Goal: Answer question/provide support: Share knowledge or assist other users

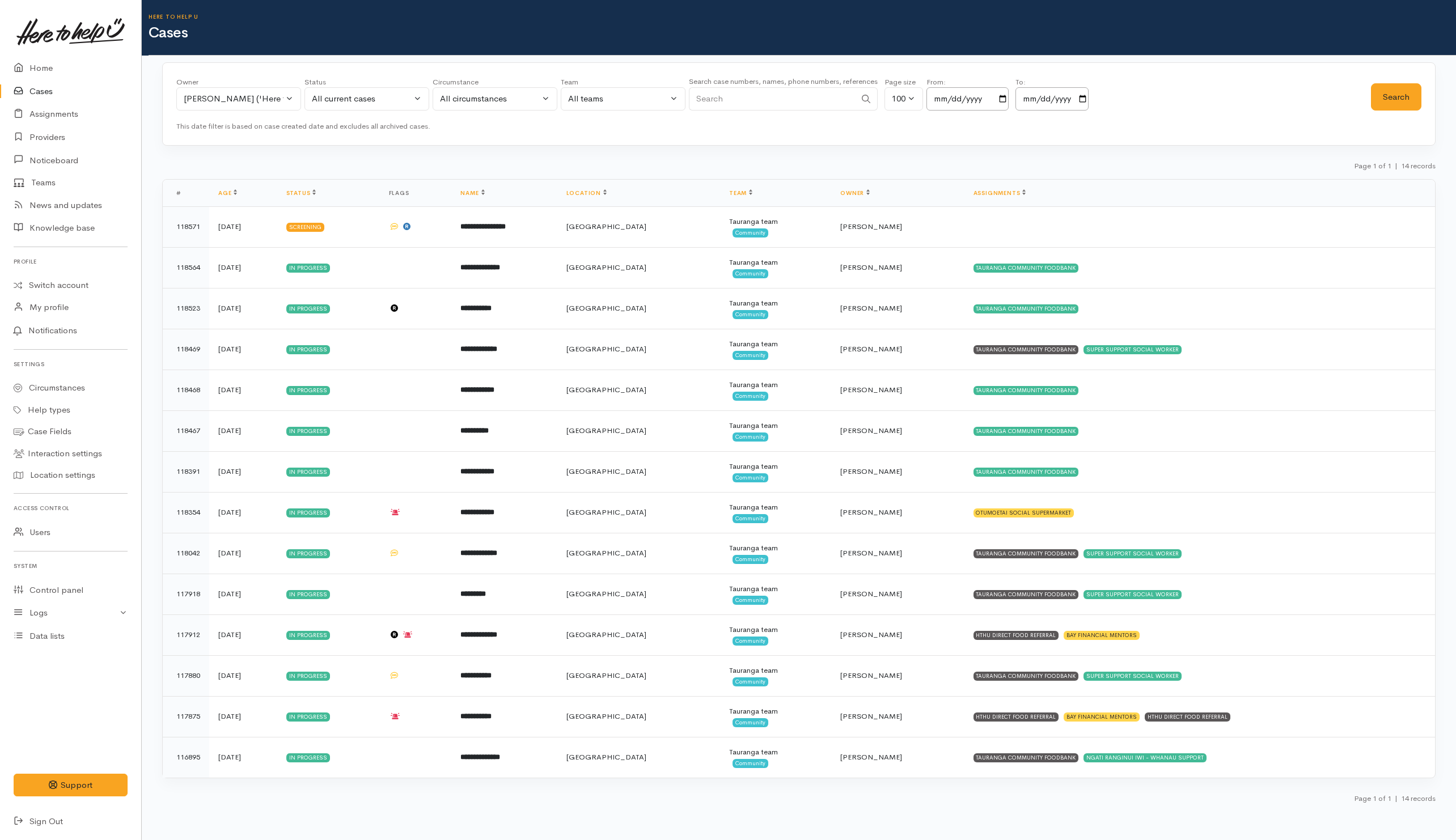
select select "1612"
click at [220, 94] on div "Rachel Proctor ('Here to help u')" at bounding box center [233, 98] width 100 height 13
click at [222, 159] on link "All" at bounding box center [286, 153] width 218 height 18
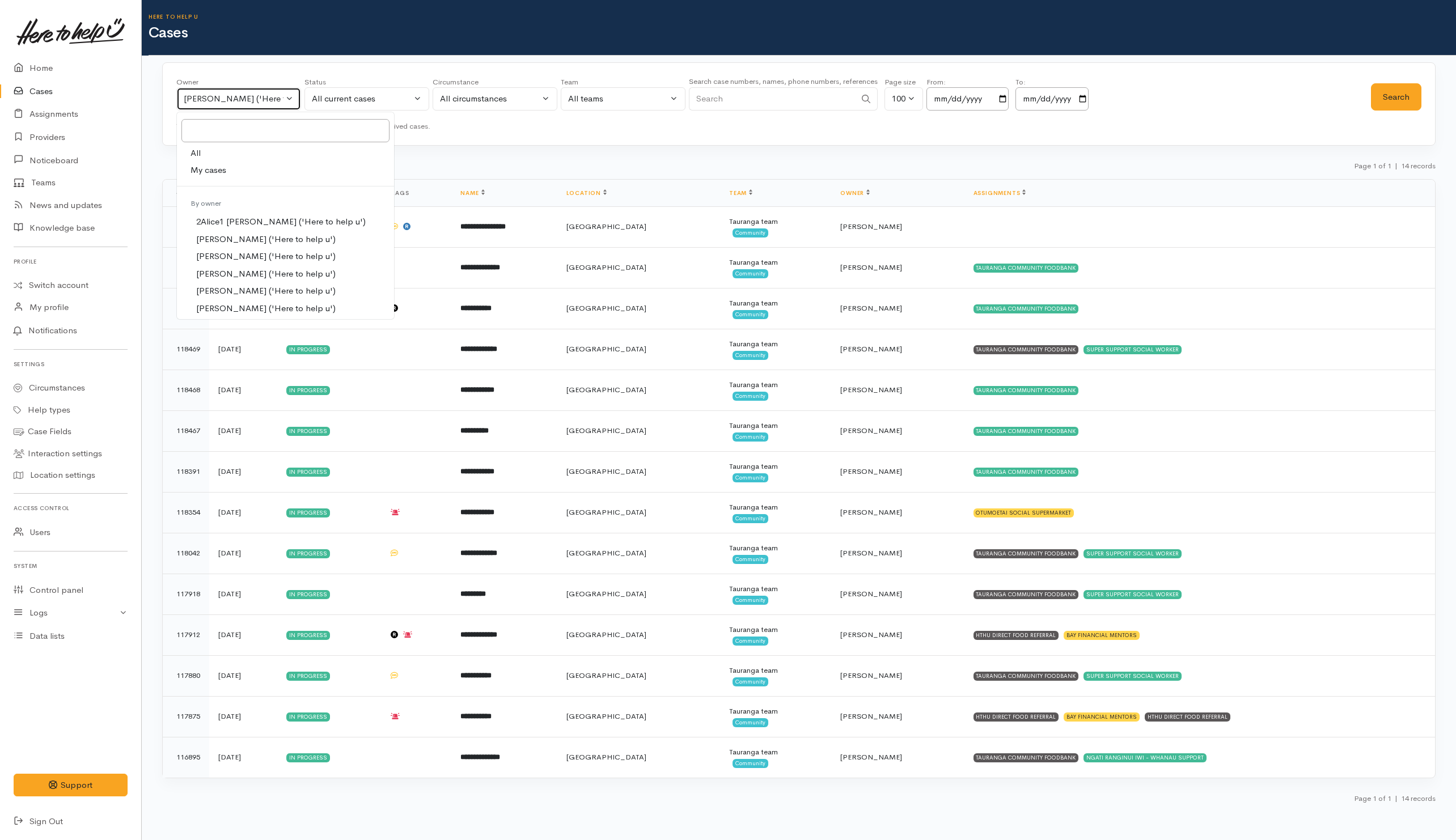
select select "-1"
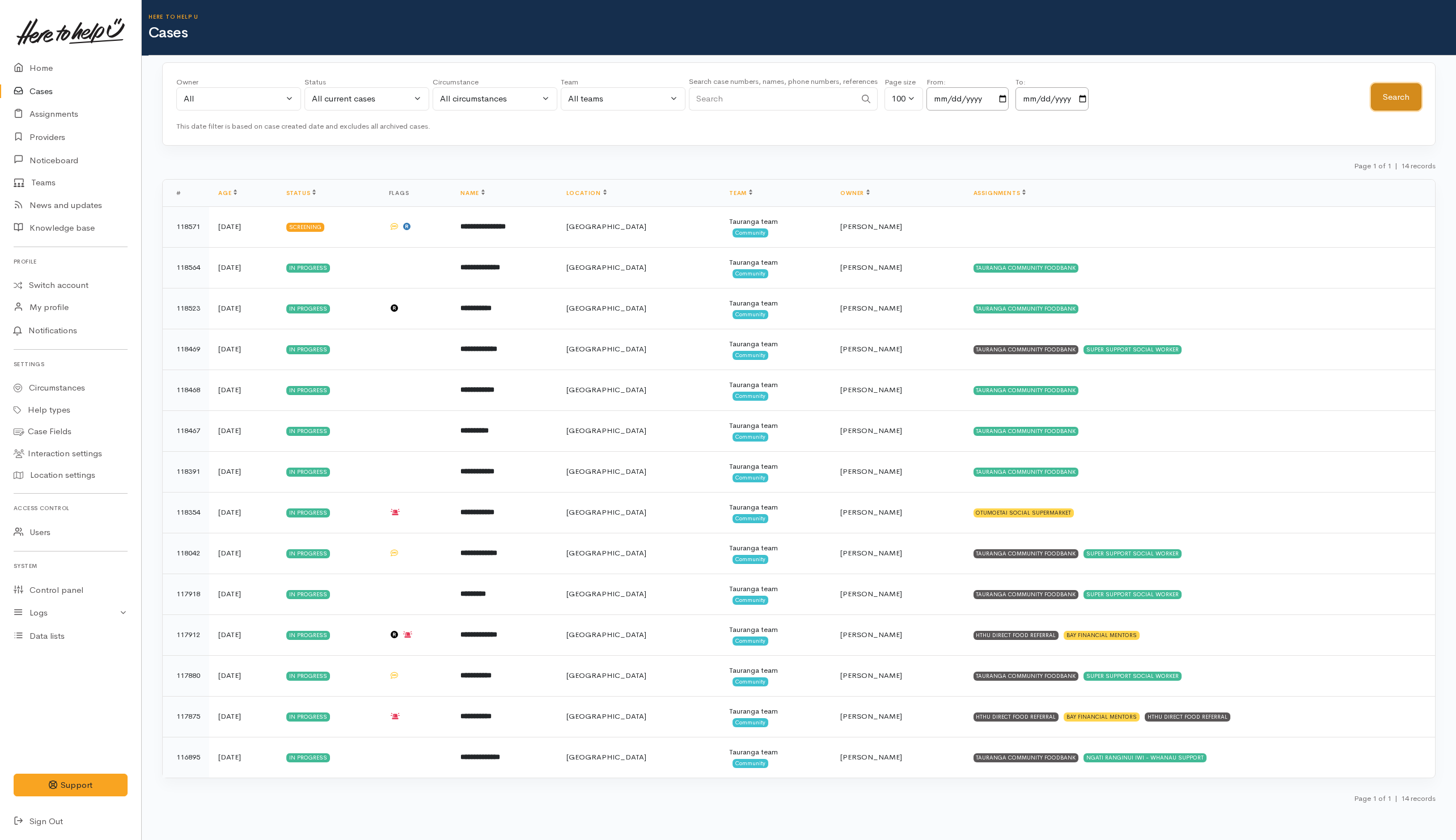
click at [1417, 92] on button "Search" at bounding box center [1396, 97] width 51 height 28
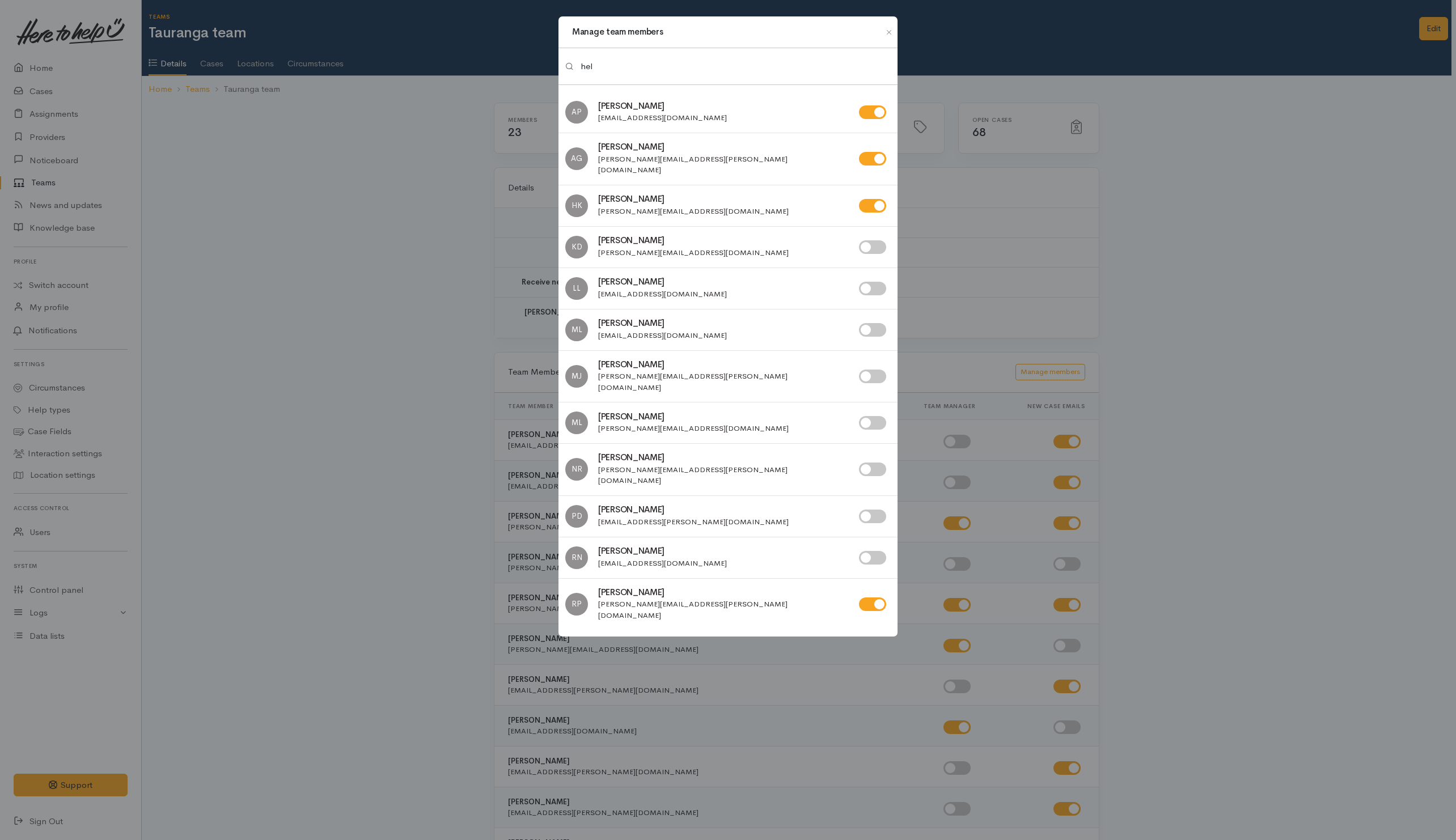
click at [862, 199] on input "checkbox" at bounding box center [873, 206] width 27 height 14
checkbox input "false"
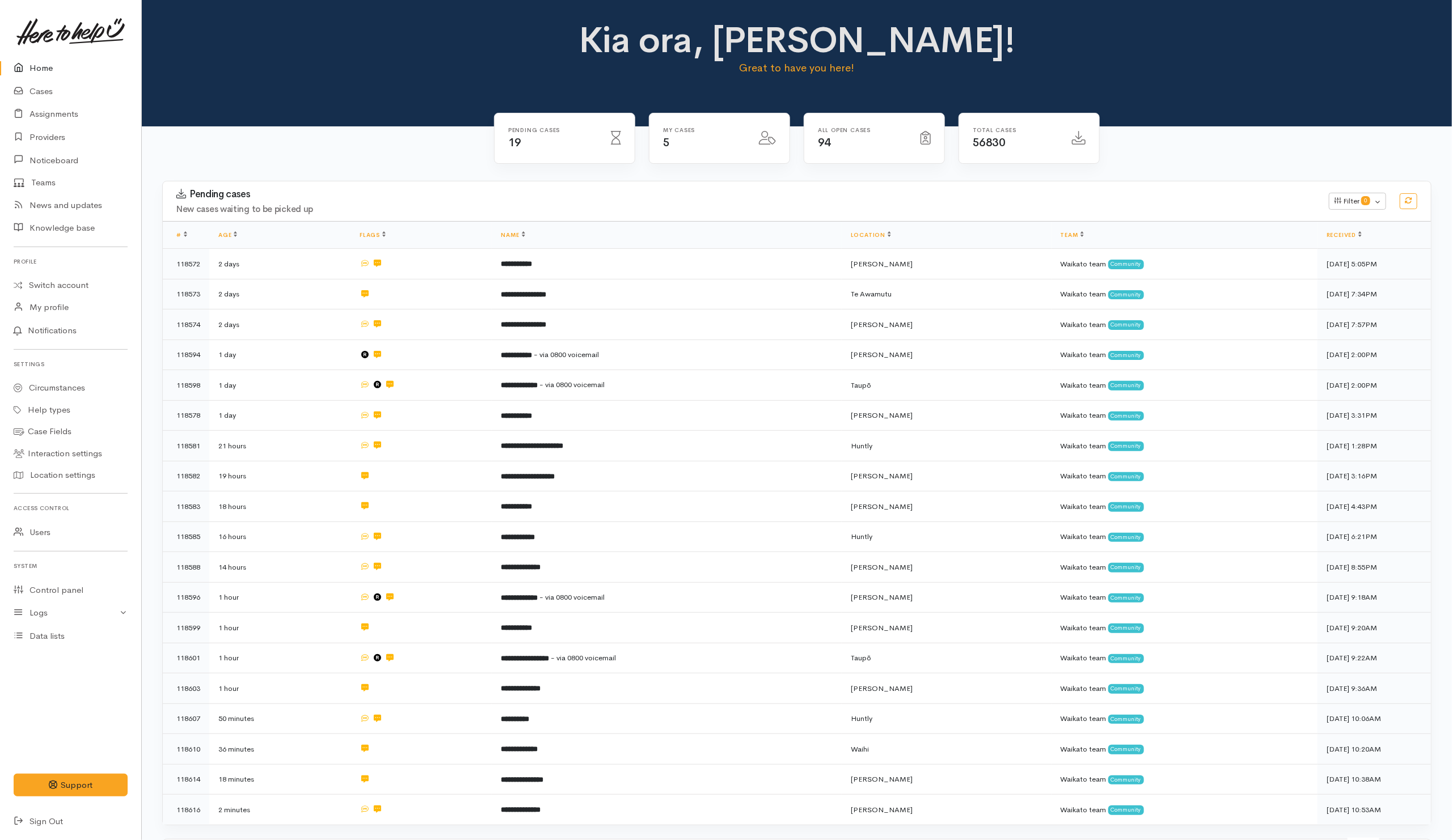
click at [44, 57] on link "Home" at bounding box center [70, 68] width 141 height 24
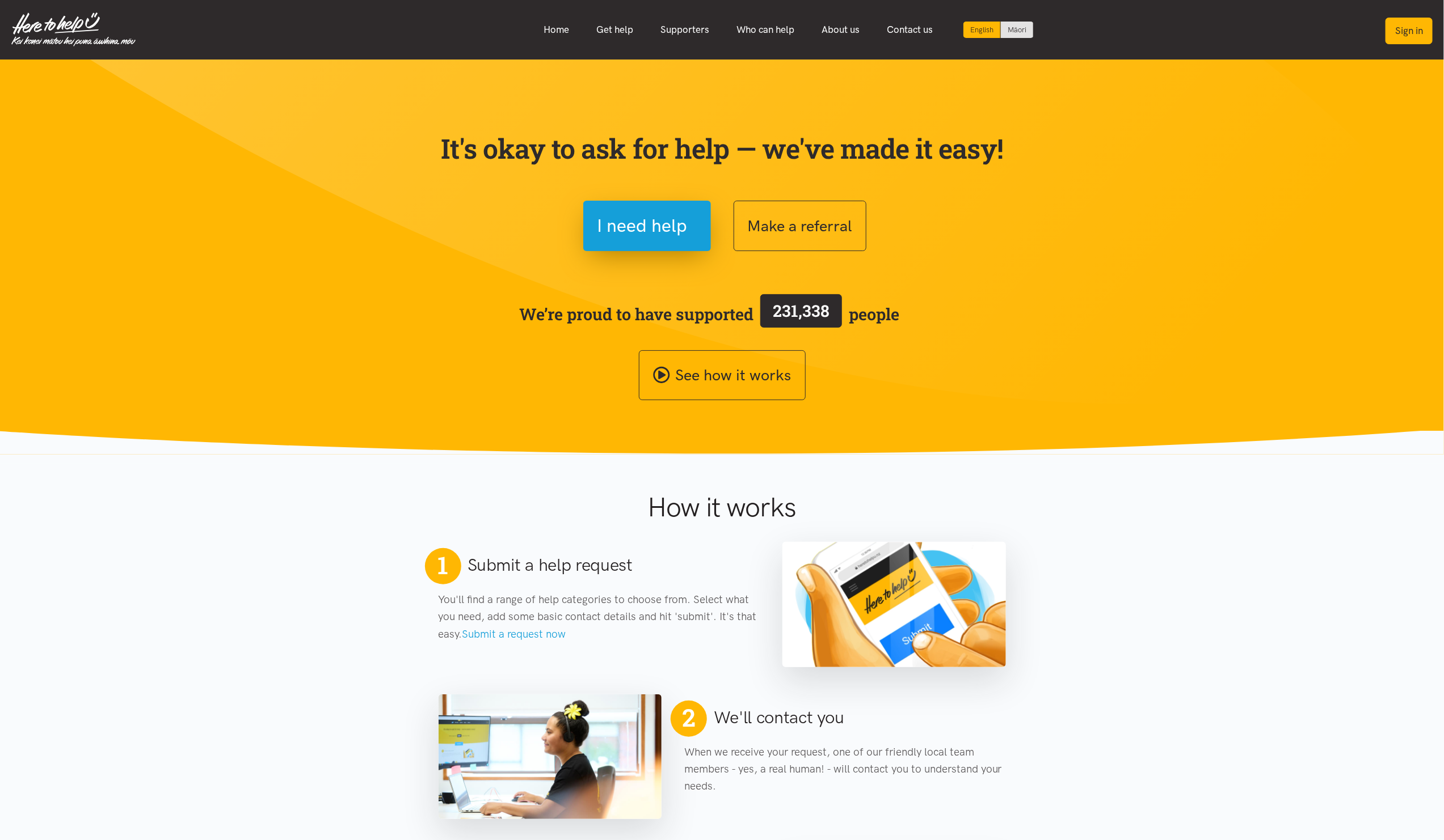
click at [1396, 30] on button "Sign in" at bounding box center [1409, 31] width 47 height 26
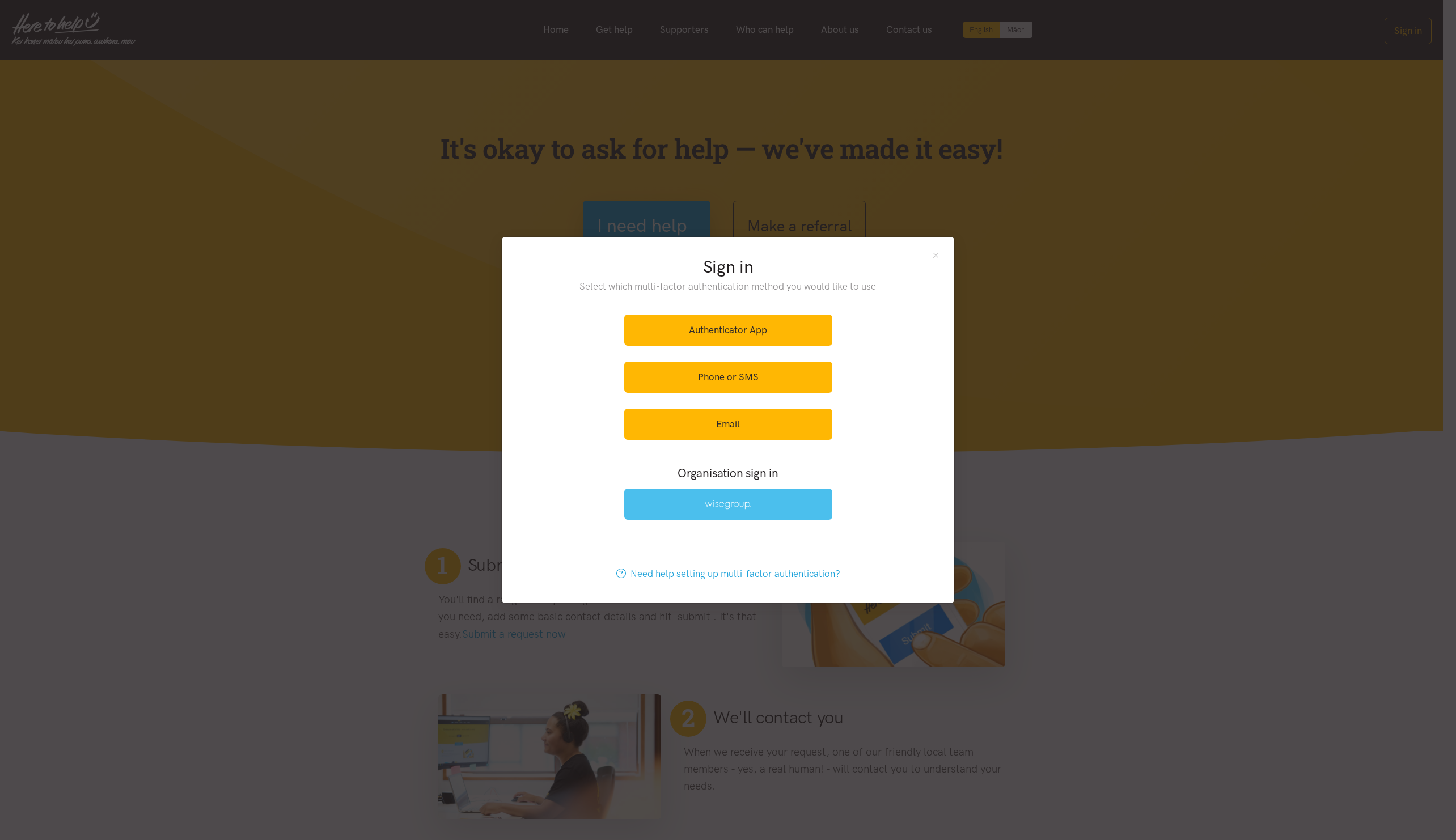
click at [702, 511] on link at bounding box center [728, 504] width 208 height 32
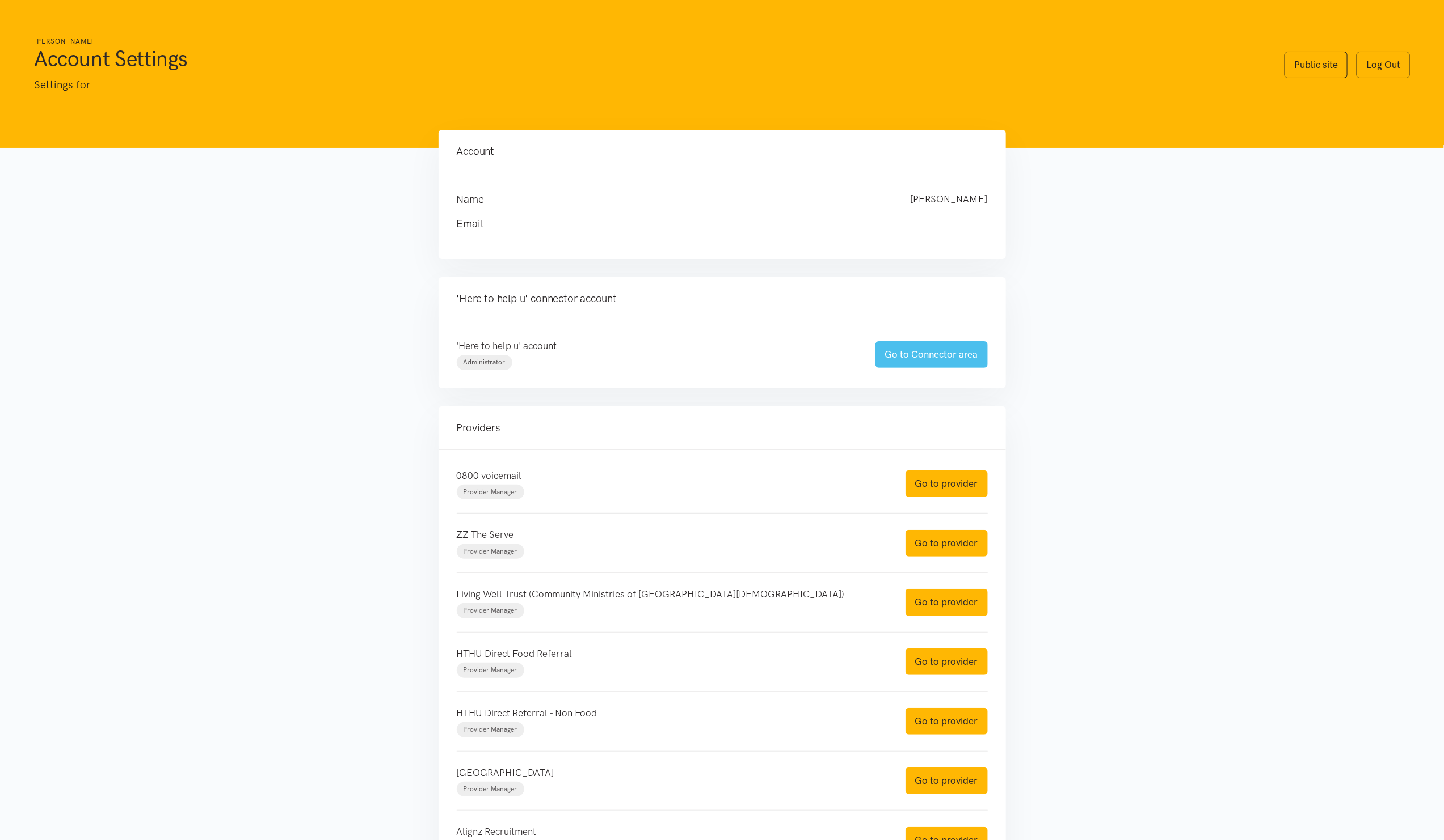
click at [947, 352] on link "Go to Connector area" at bounding box center [932, 354] width 112 height 26
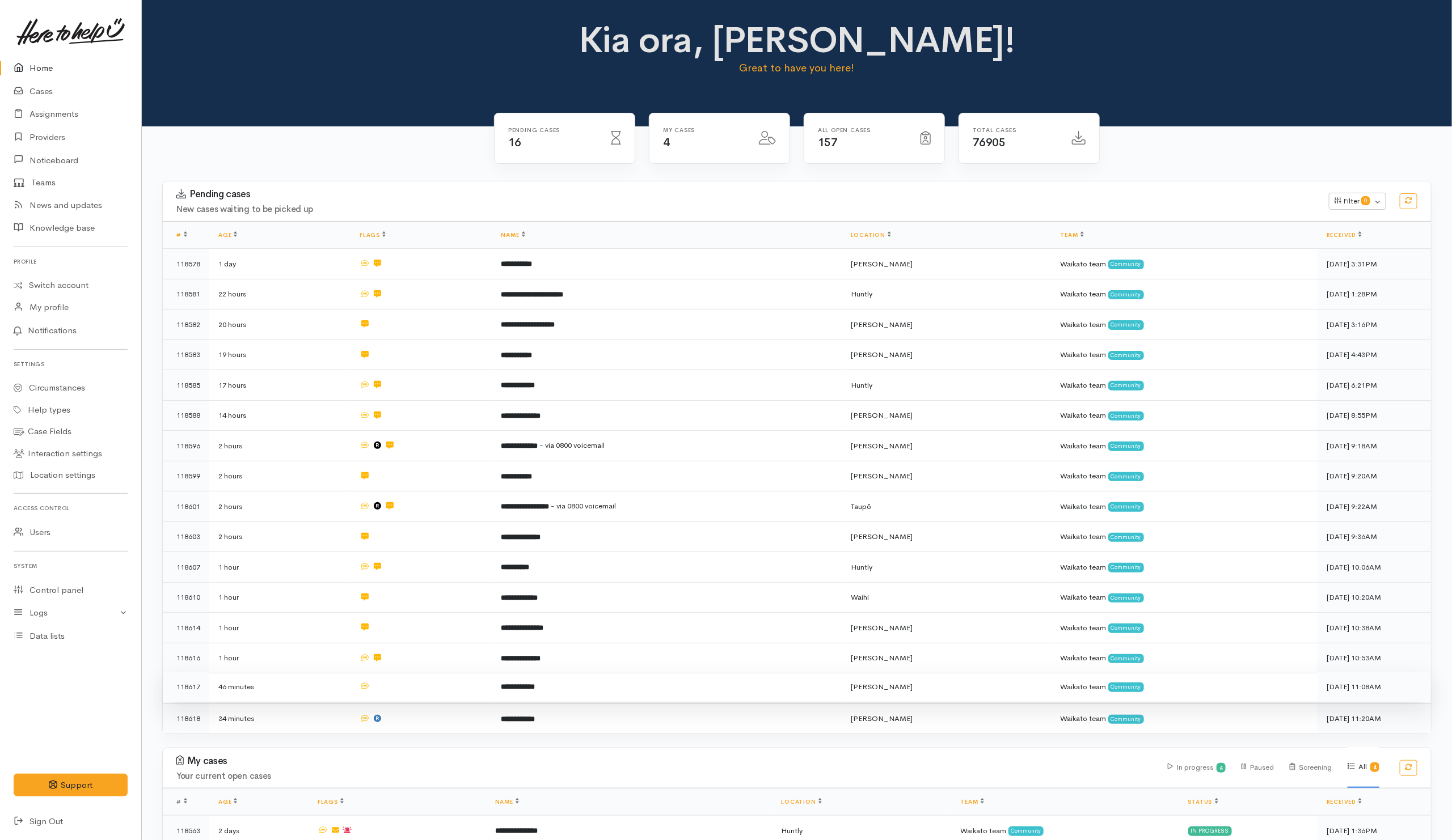
click at [431, 689] on td at bounding box center [421, 687] width 141 height 31
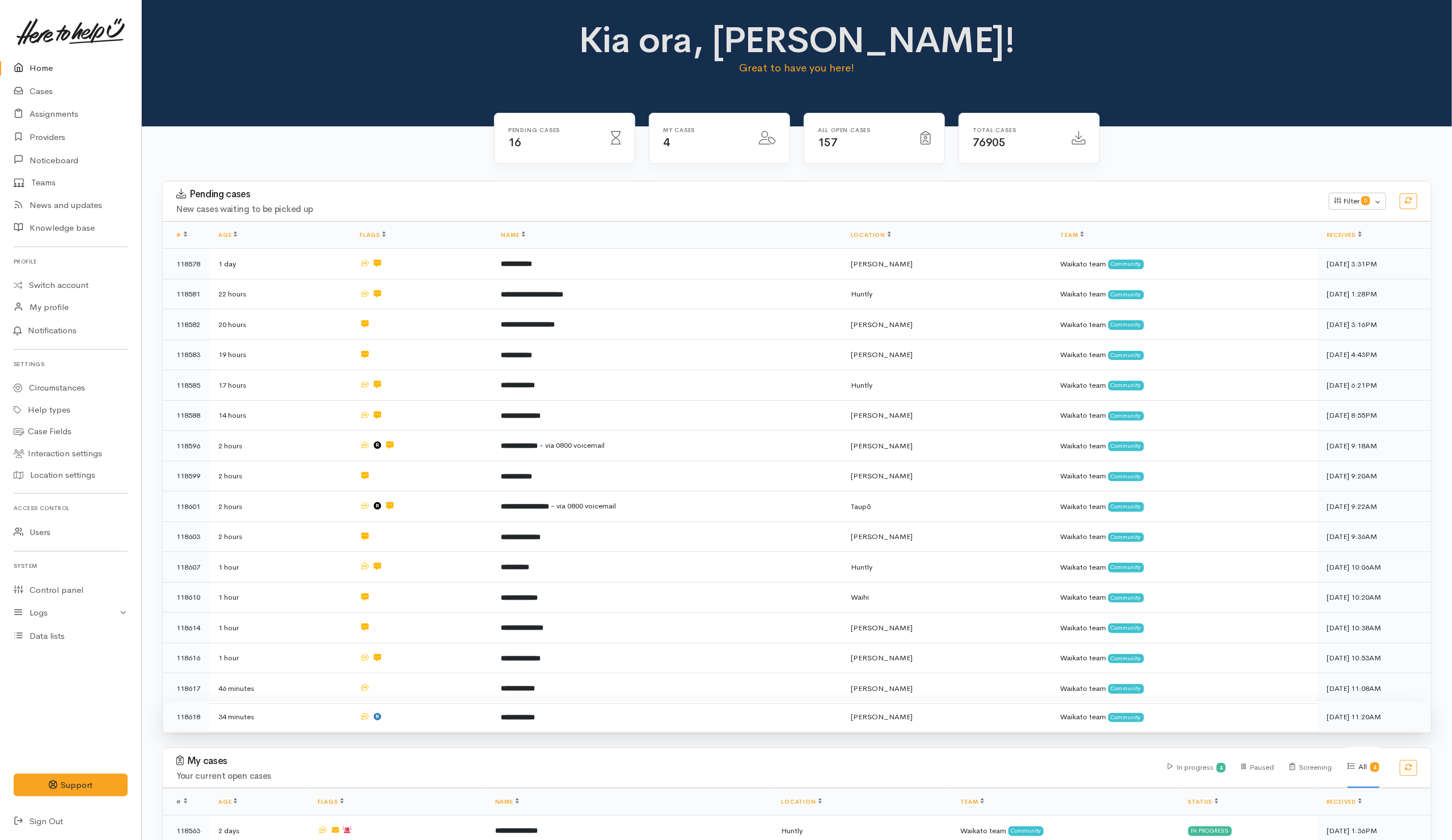
click at [433, 709] on td at bounding box center [421, 716] width 141 height 30
click at [476, 715] on td at bounding box center [421, 716] width 141 height 30
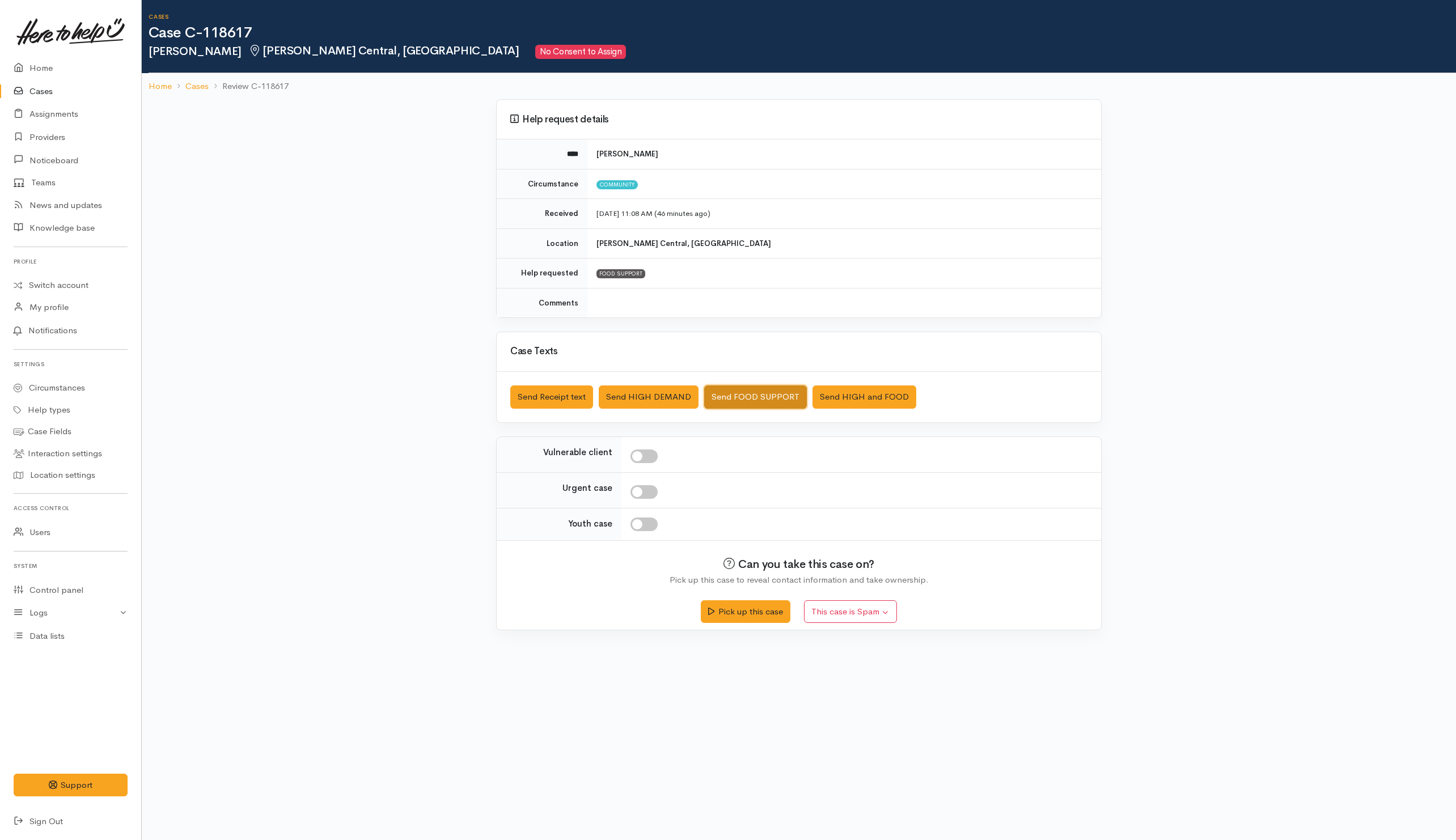
click at [771, 402] on button "Send FOOD SUPPORT" at bounding box center [755, 397] width 103 height 24
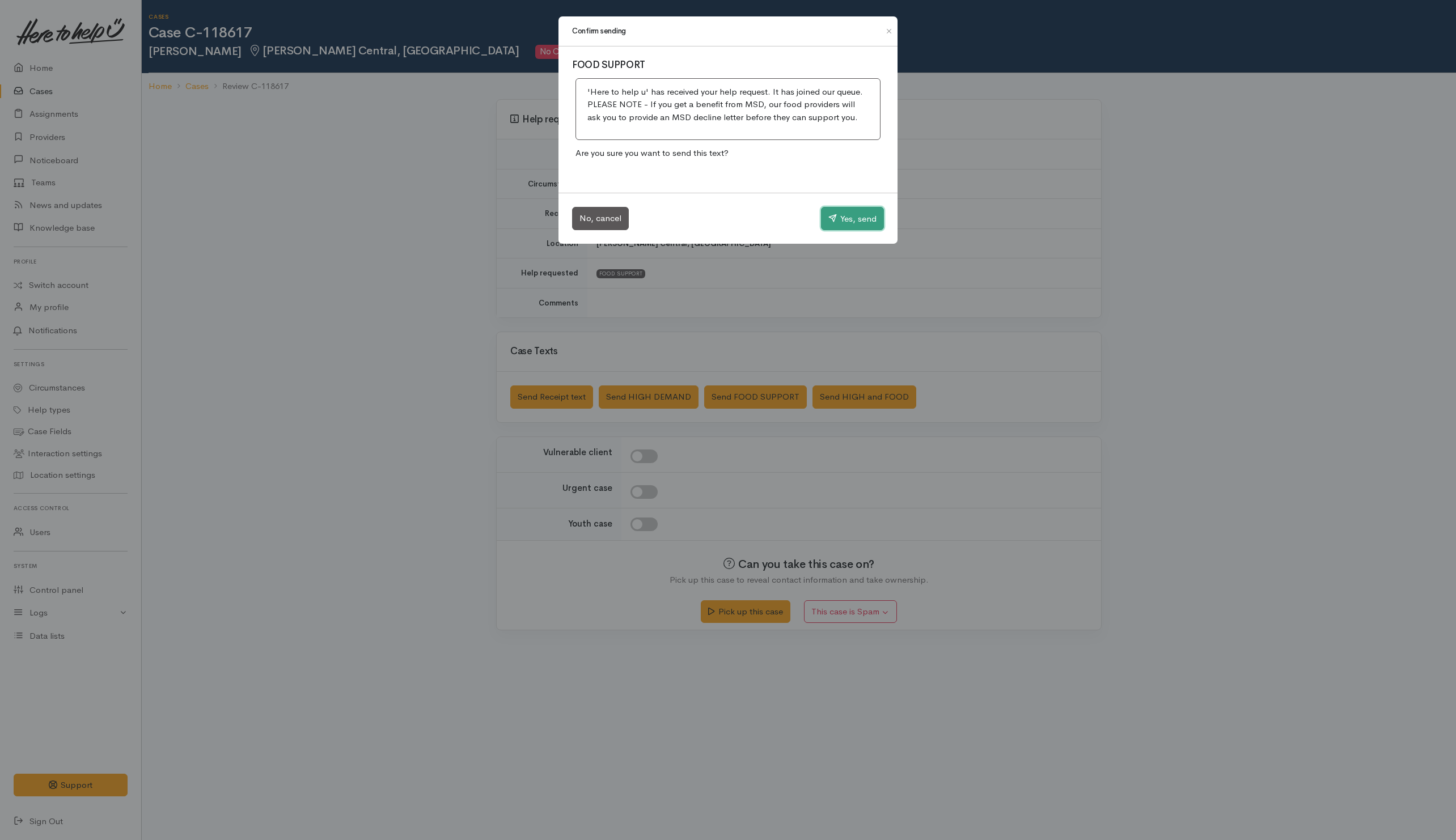
click at [839, 222] on button "Yes, send" at bounding box center [853, 218] width 63 height 24
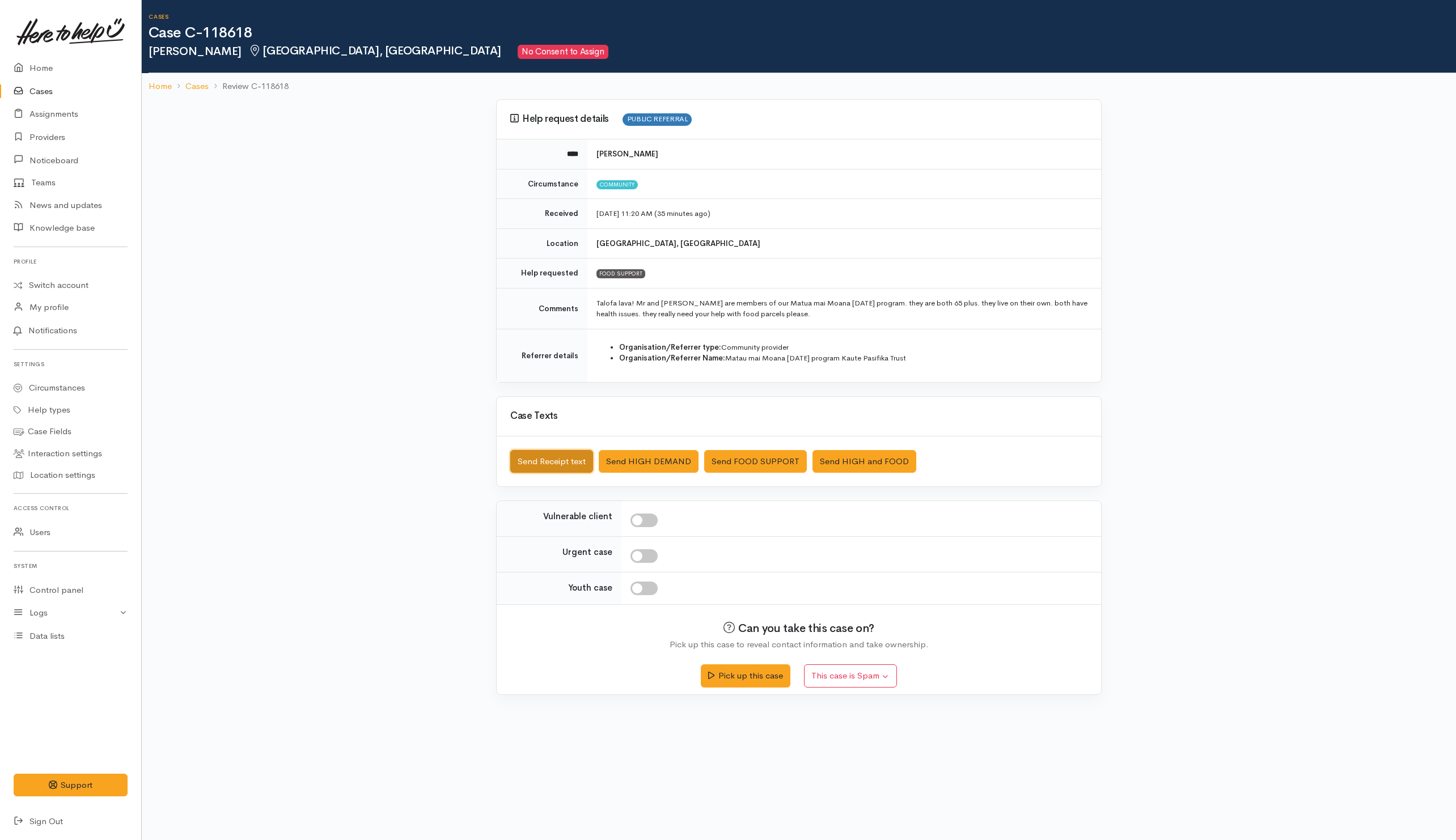
click at [545, 470] on button "Send Receipt text" at bounding box center [552, 461] width 82 height 24
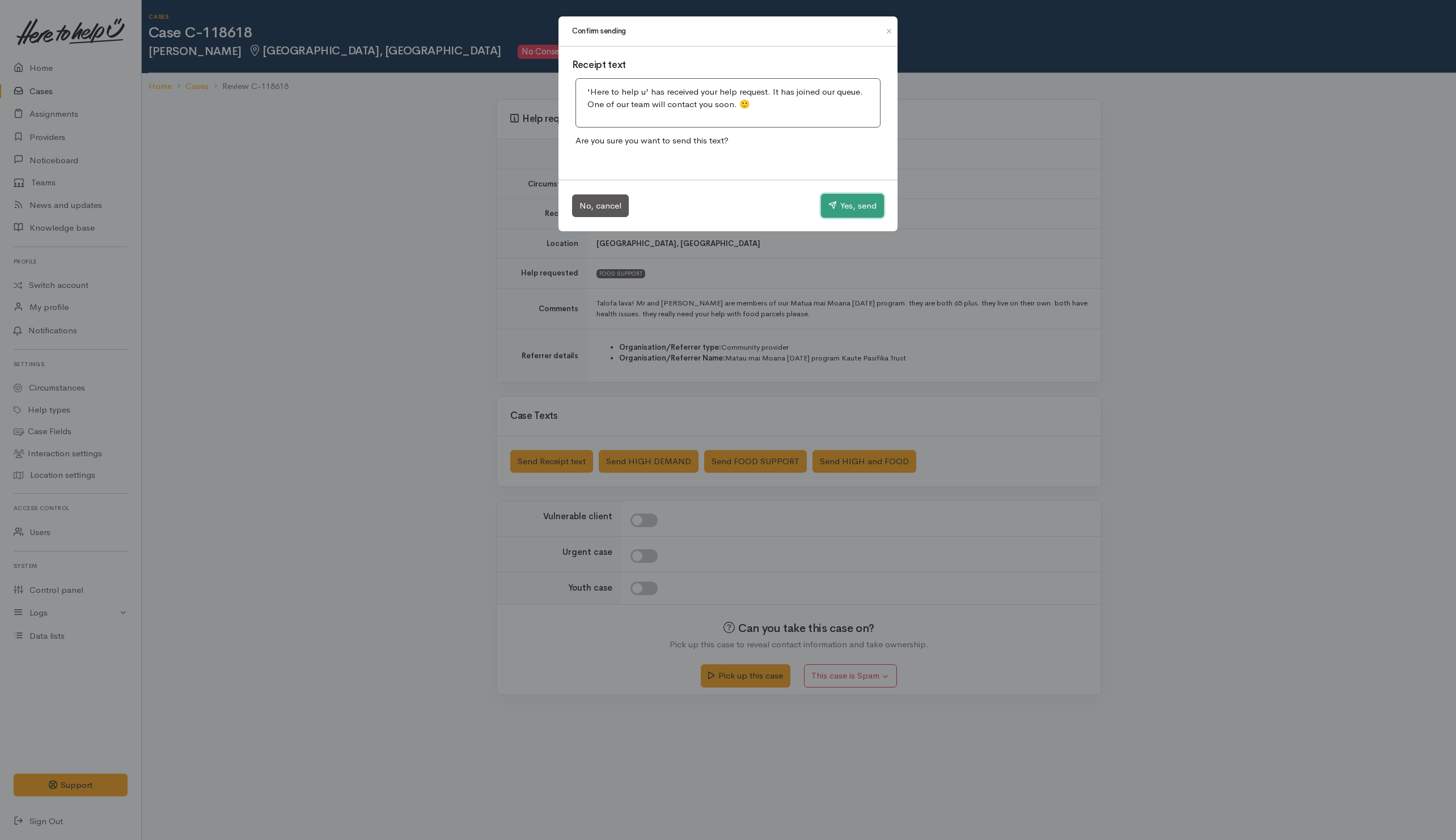
click at [847, 210] on button "Yes, send" at bounding box center [853, 205] width 63 height 24
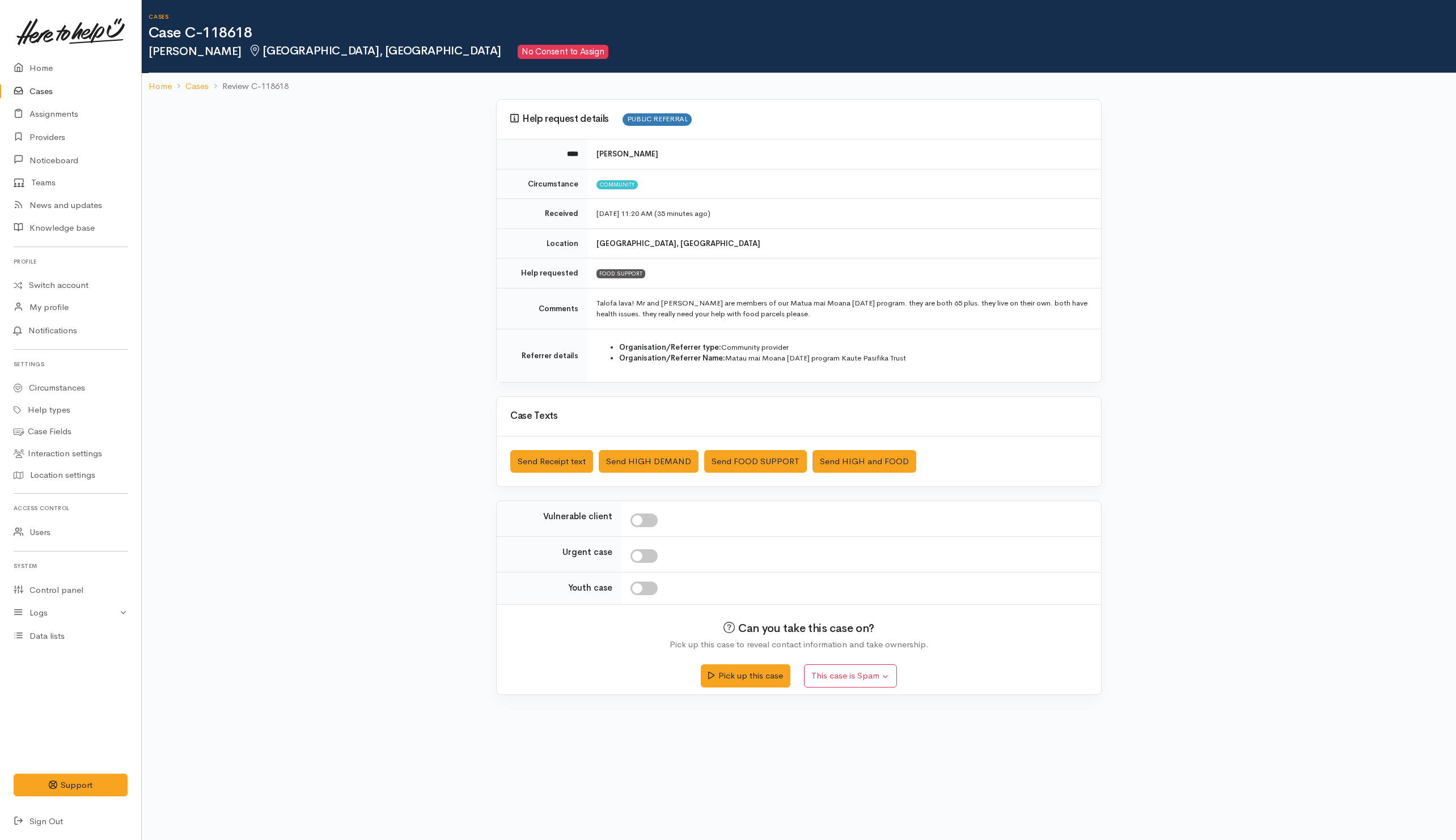
drag, startPoint x: 239, startPoint y: 317, endPoint x: 208, endPoint y: 286, distance: 43.8
click at [235, 317] on div "Help request details PUBLIC REFERRAL **** Lesieli Vaea Circumstance Community R…" at bounding box center [799, 403] width 1315 height 609
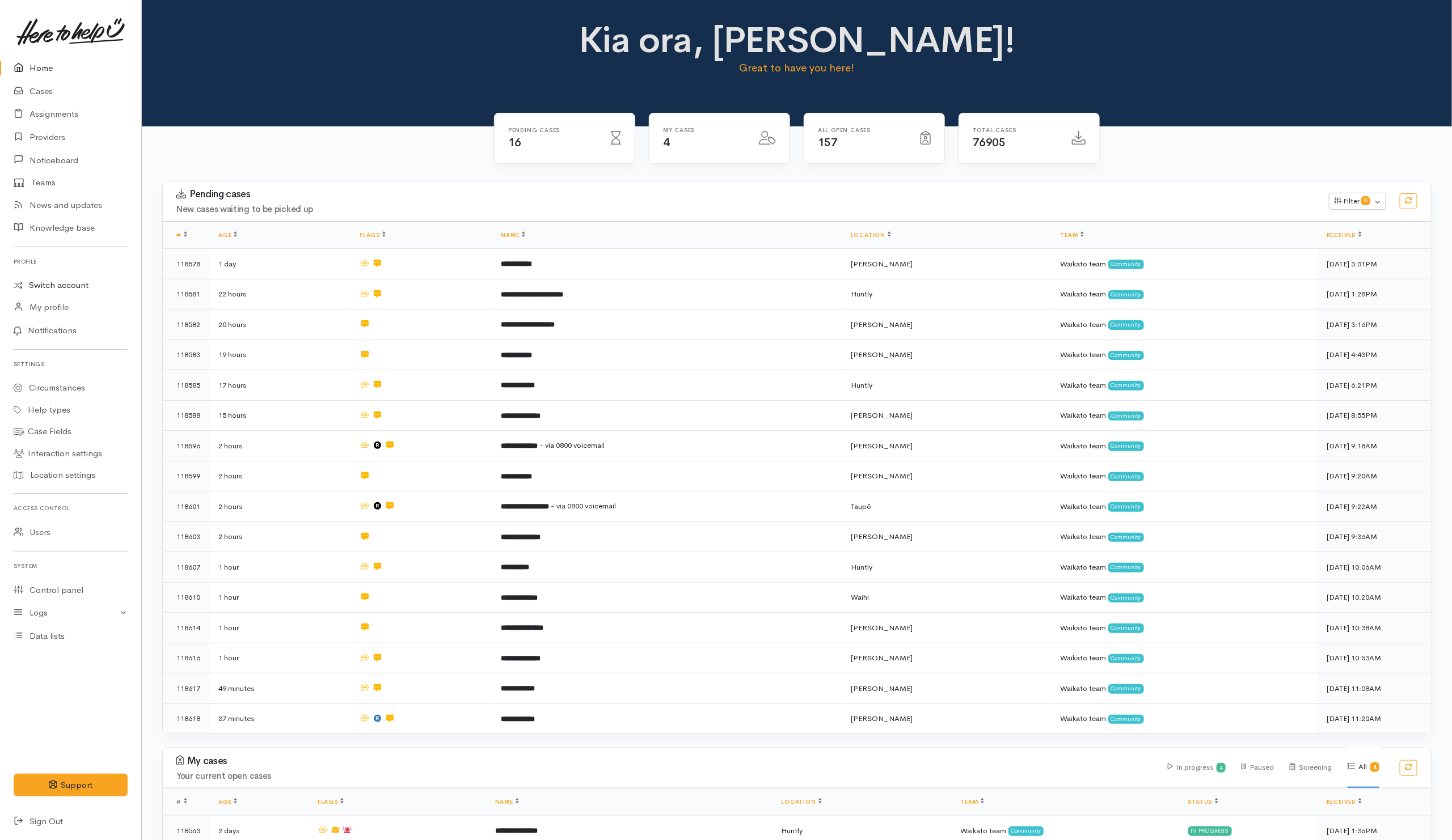
drag, startPoint x: 46, startPoint y: 284, endPoint x: 20, endPoint y: 274, distance: 27.9
click at [45, 284] on link "Switch account" at bounding box center [70, 285] width 141 height 22
click at [49, 67] on link "Home" at bounding box center [70, 68] width 141 height 24
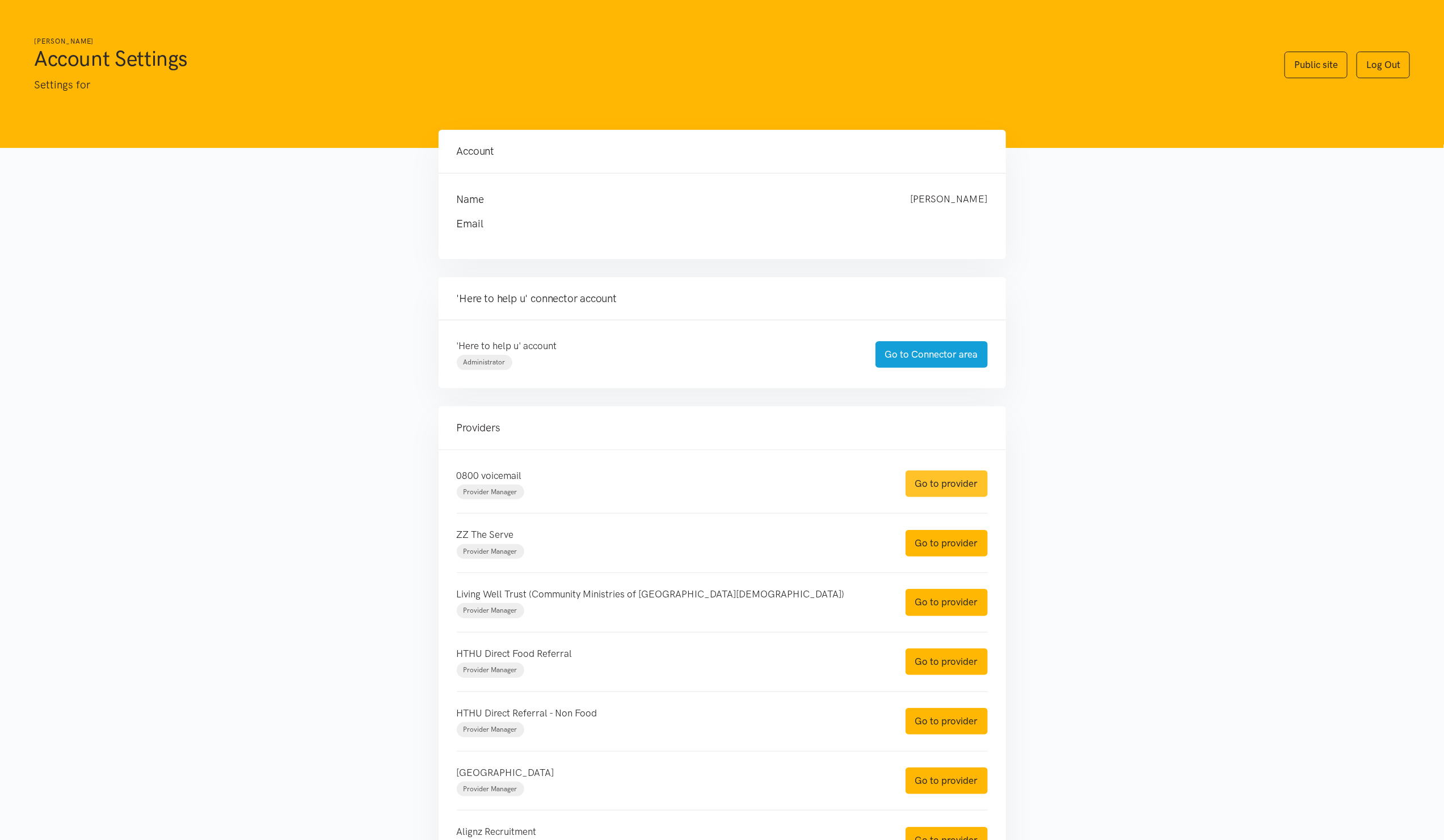
click at [972, 490] on link "Go to provider" at bounding box center [947, 484] width 82 height 26
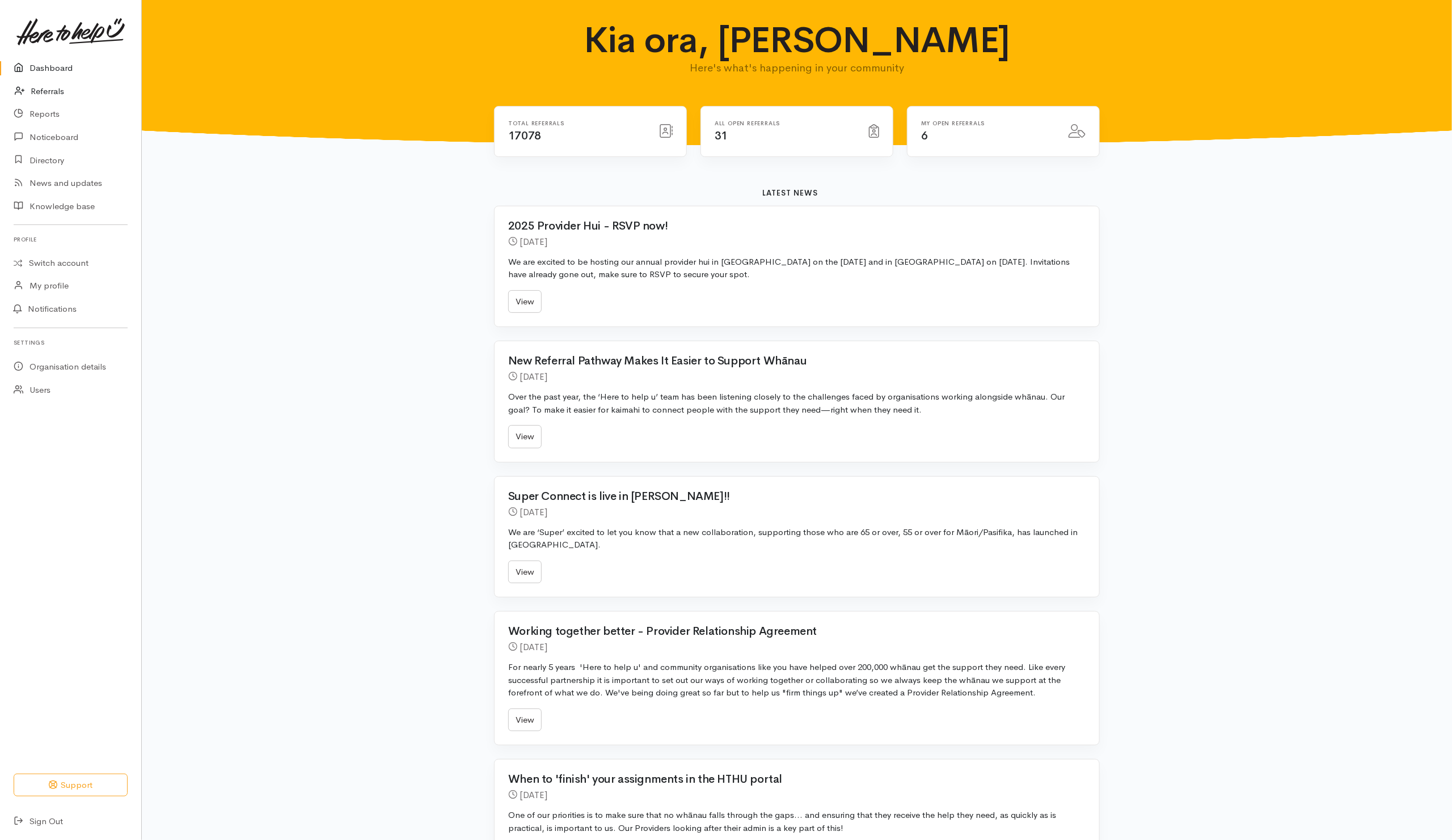
click at [45, 97] on link "Referrals" at bounding box center [70, 91] width 141 height 24
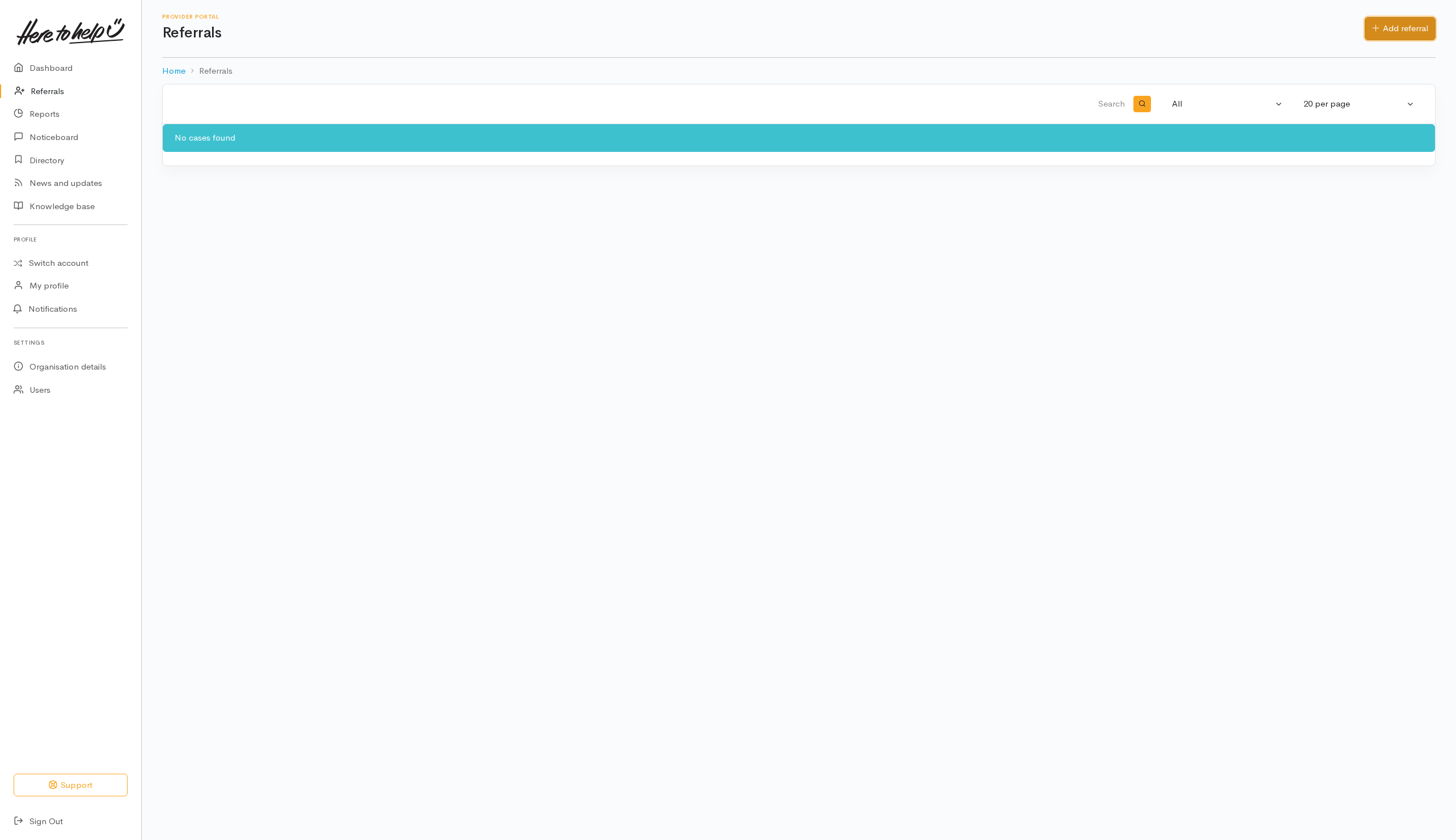
click at [1381, 24] on link "Add referral" at bounding box center [1400, 28] width 71 height 24
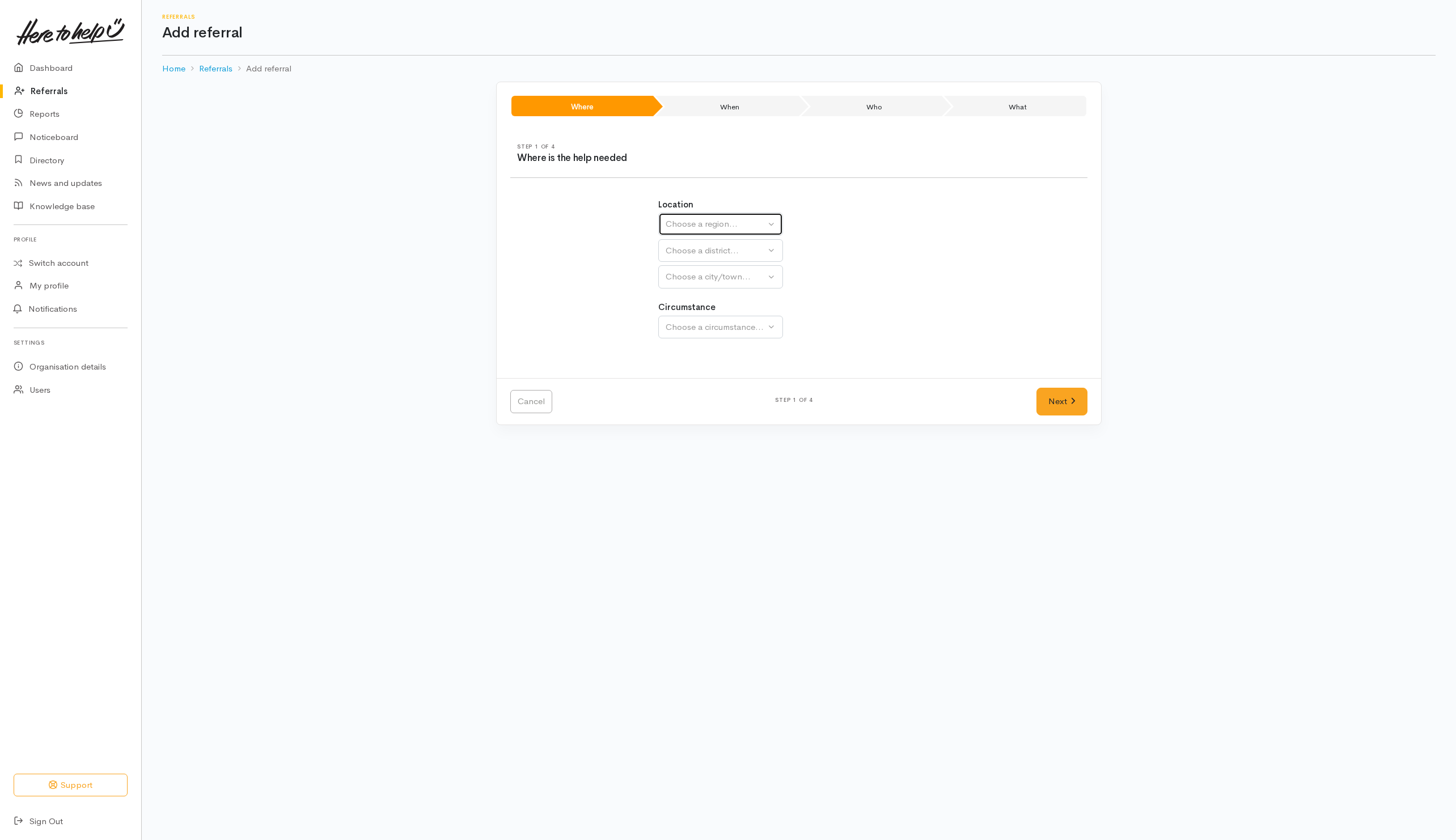
click at [717, 225] on div "Choose a region..." at bounding box center [716, 224] width 100 height 13
click at [684, 295] on span "[GEOGRAPHIC_DATA]" at bounding box center [717, 295] width 89 height 13
select select "3"
select select
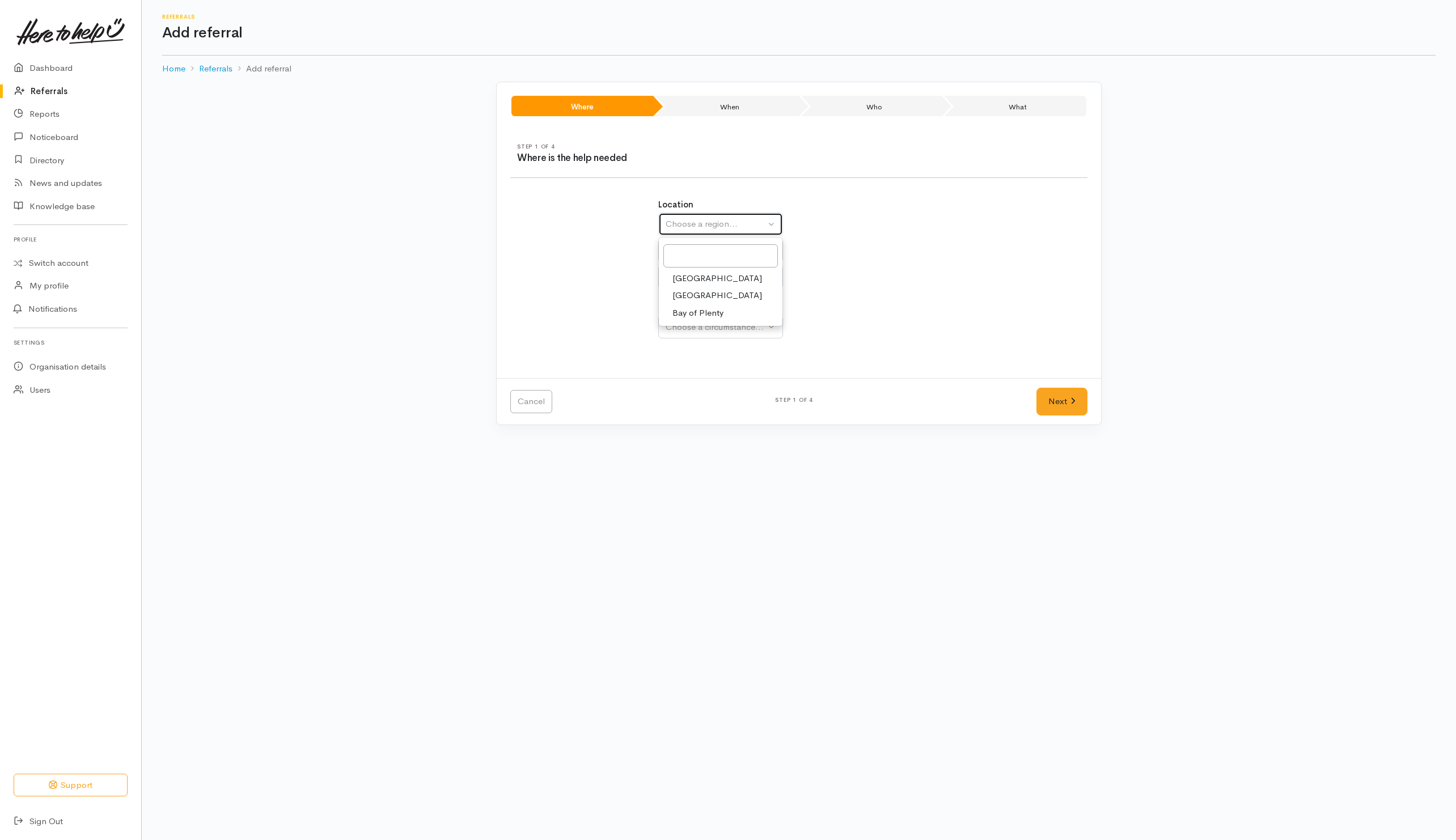
select select
click at [696, 246] on div "Choose a district..." at bounding box center [746, 251] width 160 height 13
click at [698, 441] on span "Taupō District" at bounding box center [699, 443] width 54 height 13
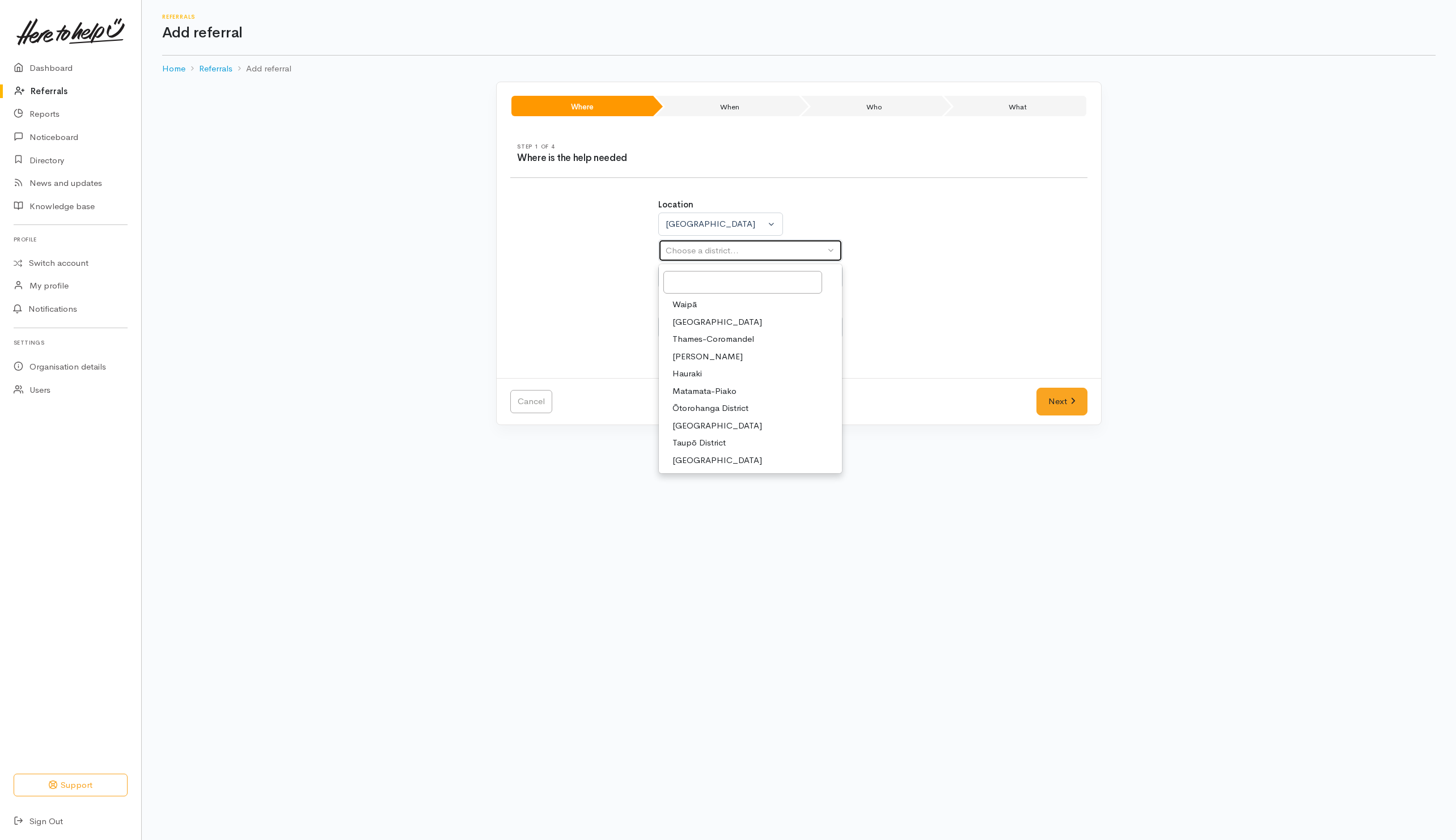
select select "14"
select select
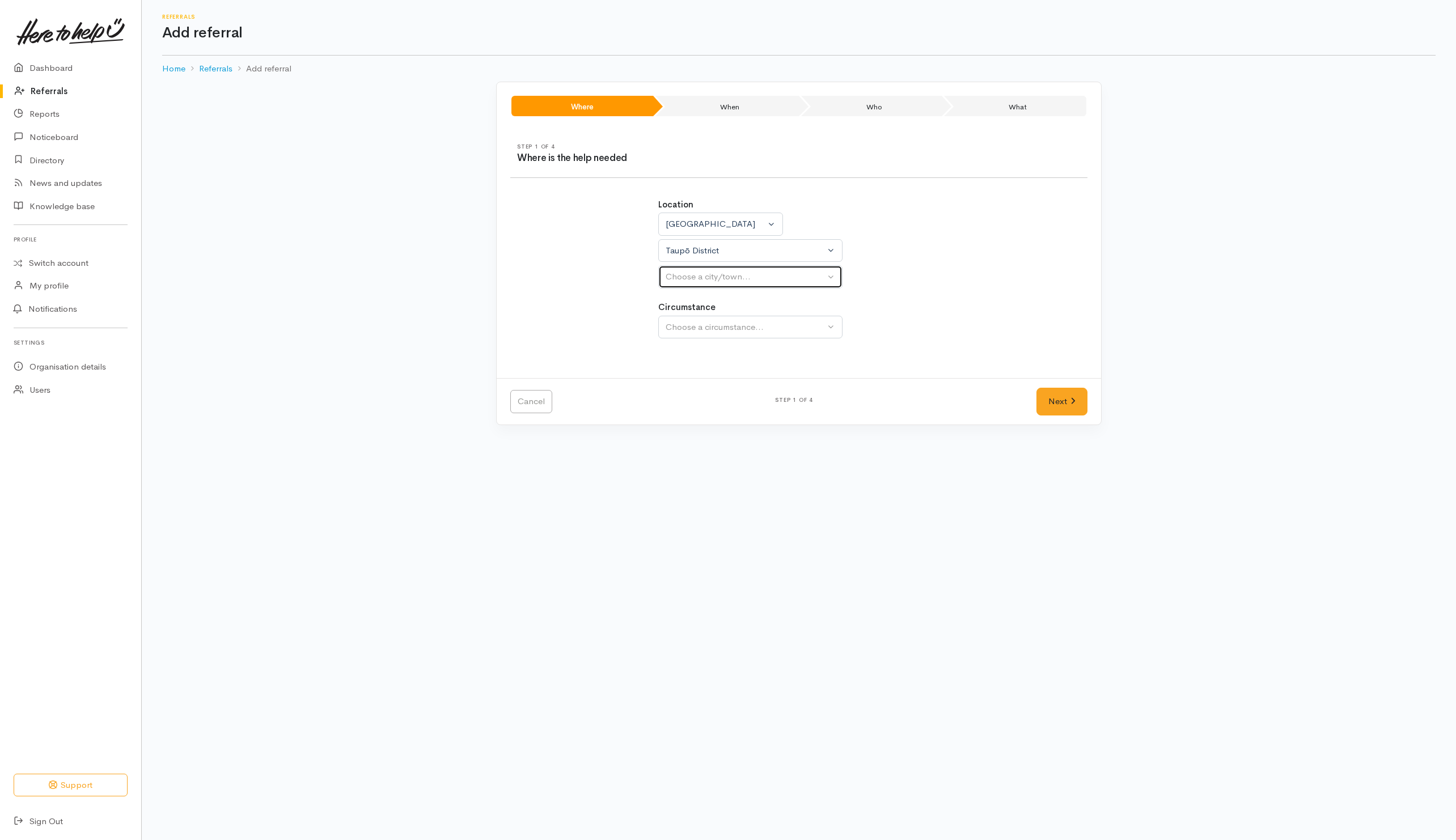
click at [711, 274] on div "Choose a city/town..." at bounding box center [746, 276] width 160 height 13
click at [688, 382] on span "Turangi" at bounding box center [687, 382] width 28 height 13
select select "182"
click at [717, 331] on div "Choose a circumstance..." at bounding box center [746, 327] width 160 height 13
click at [686, 386] on span "Community" at bounding box center [694, 381] width 43 height 13
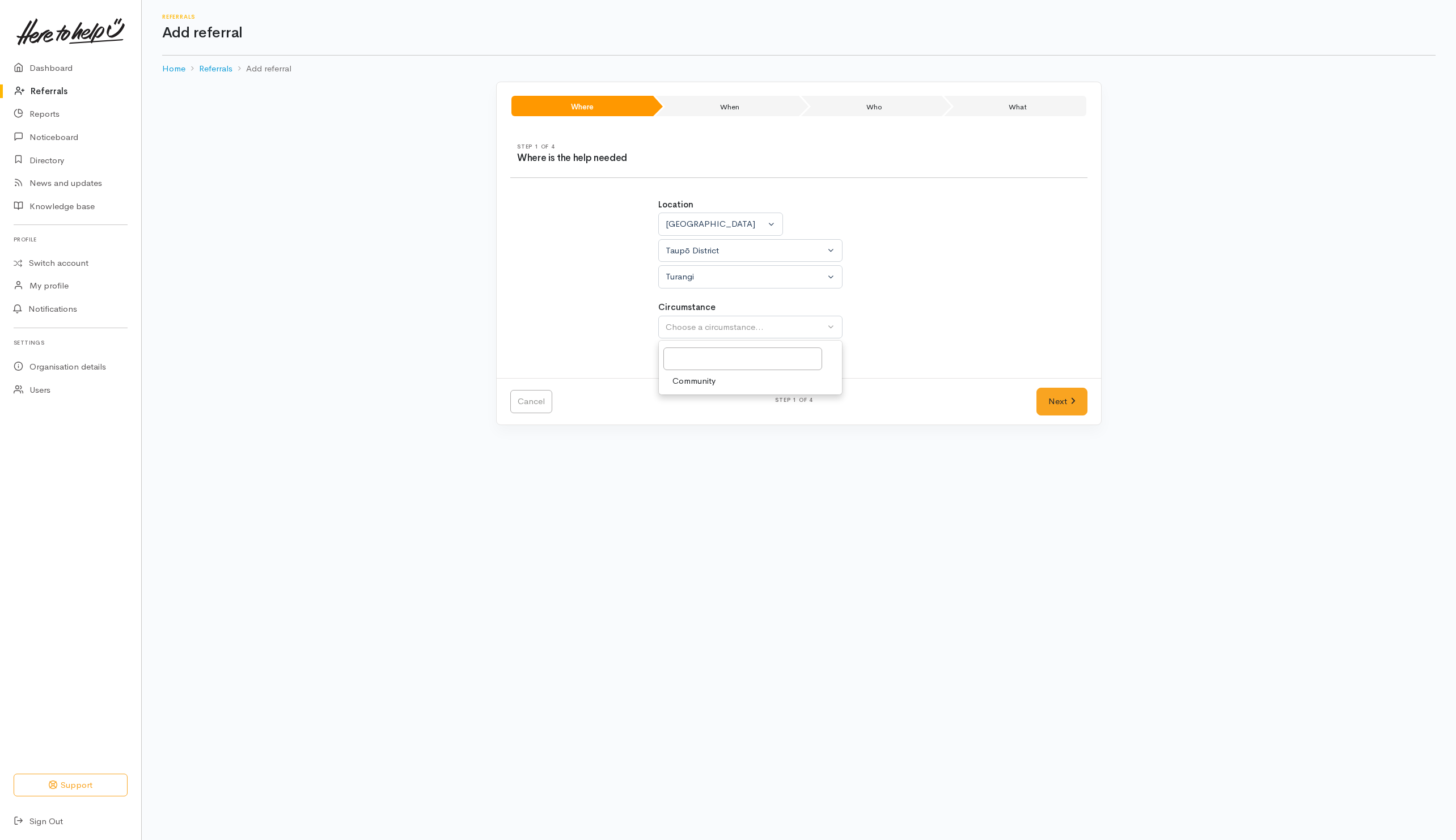
select select "2"
click at [1064, 403] on link "Next" at bounding box center [1062, 402] width 51 height 28
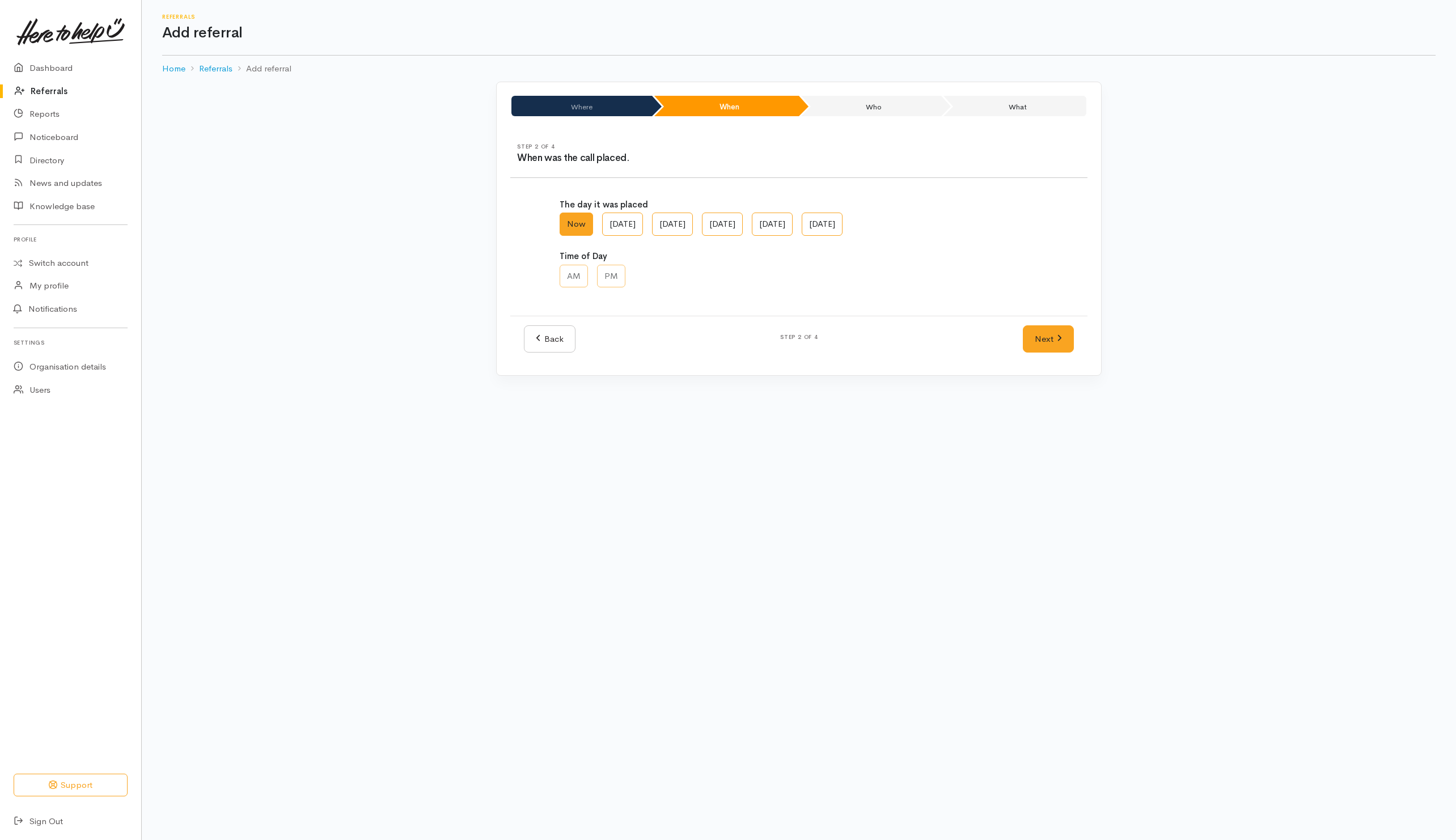
click at [767, 281] on div "AM PM" at bounding box center [799, 277] width 479 height 25
click at [1039, 342] on link "Next" at bounding box center [1048, 339] width 51 height 28
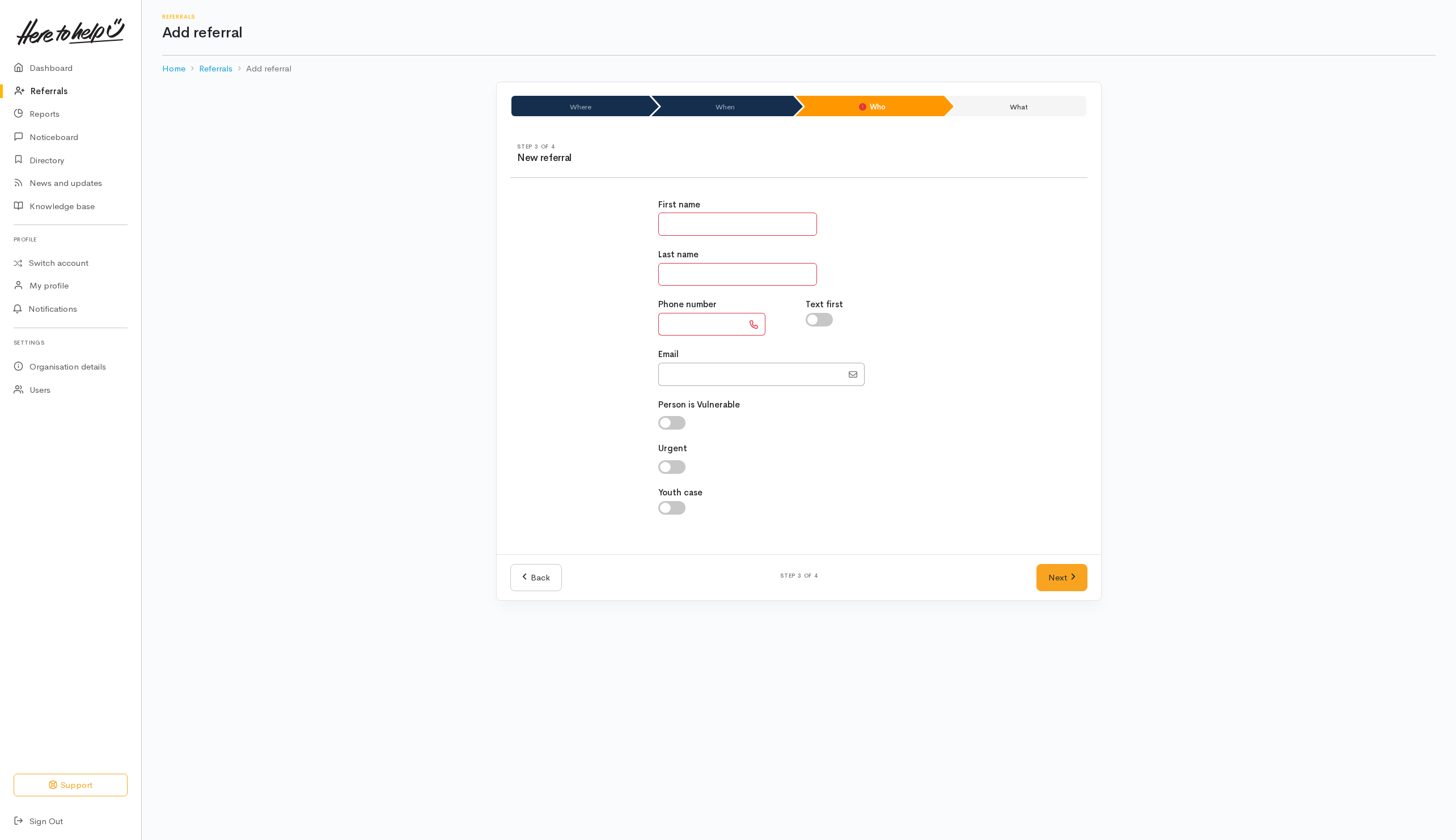
click at [691, 227] on input "text" at bounding box center [738, 224] width 159 height 24
click at [746, 230] on input "text" at bounding box center [738, 224] width 159 height 24
type input "**"
type input "****"
click at [698, 334] on input "text" at bounding box center [701, 324] width 85 height 24
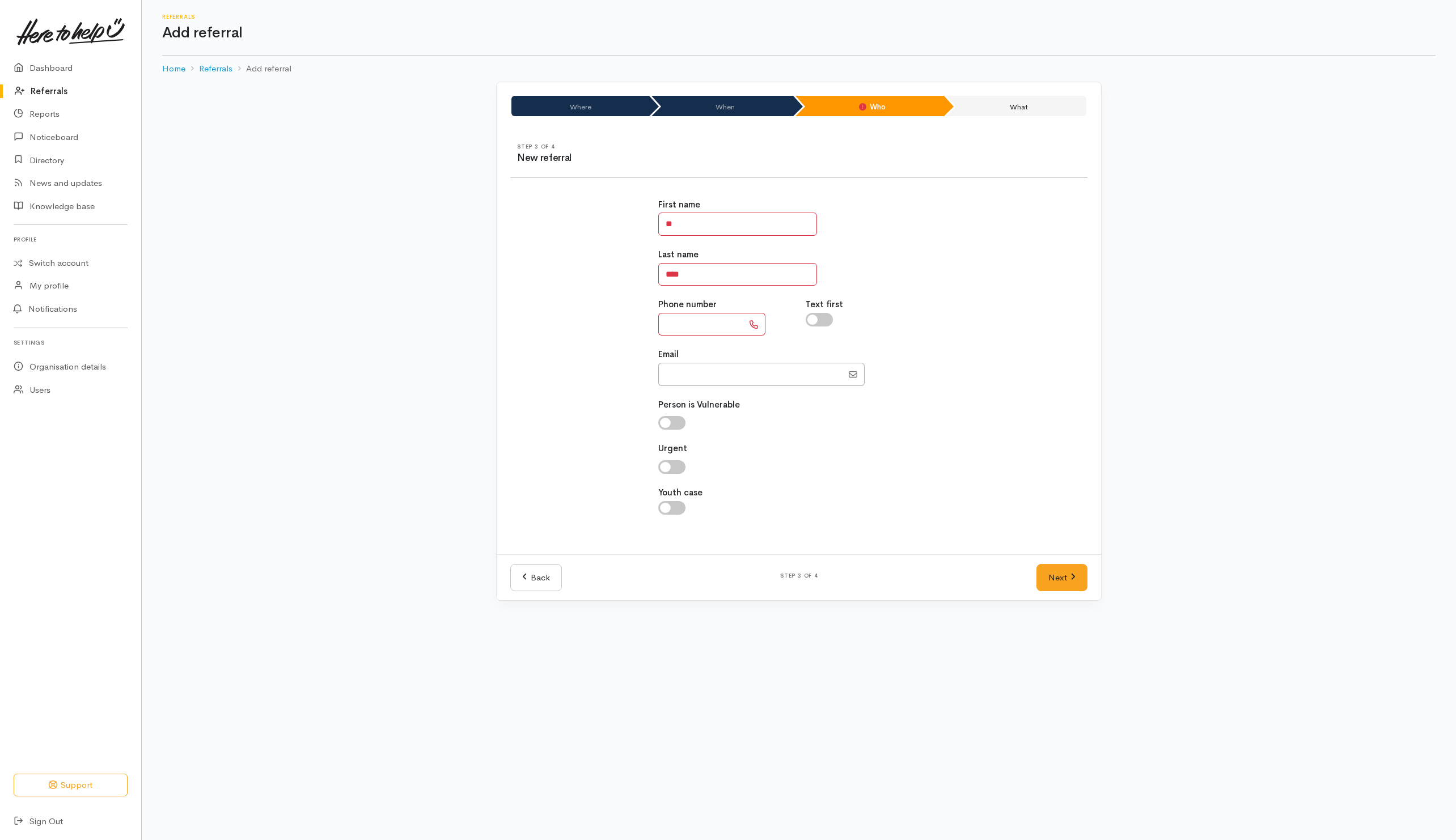
click at [705, 324] on input "text" at bounding box center [701, 324] width 85 height 24
drag, startPoint x: 704, startPoint y: 329, endPoint x: 728, endPoint y: 322, distance: 25.0
click at [710, 328] on input "text" at bounding box center [701, 324] width 85 height 24
click at [695, 325] on input "**********" at bounding box center [701, 324] width 85 height 24
type input "**********"
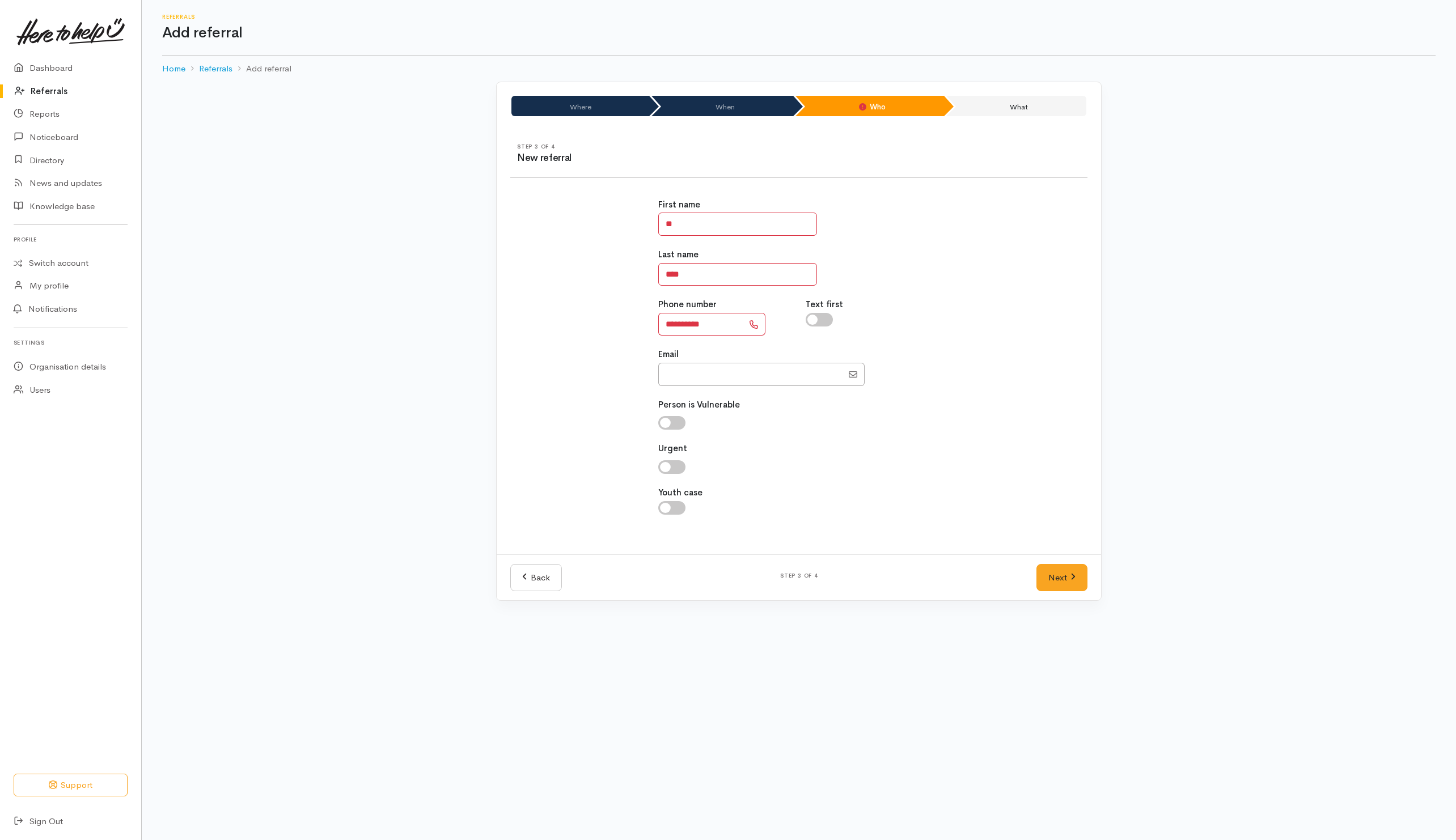
click at [825, 324] on input "checkbox" at bounding box center [819, 320] width 27 height 14
checkbox input "true"
click at [863, 423] on div at bounding box center [799, 424] width 282 height 14
click at [926, 436] on div "**********" at bounding box center [799, 363] width 296 height 356
click at [816, 484] on div "**********" at bounding box center [799, 363] width 296 height 356
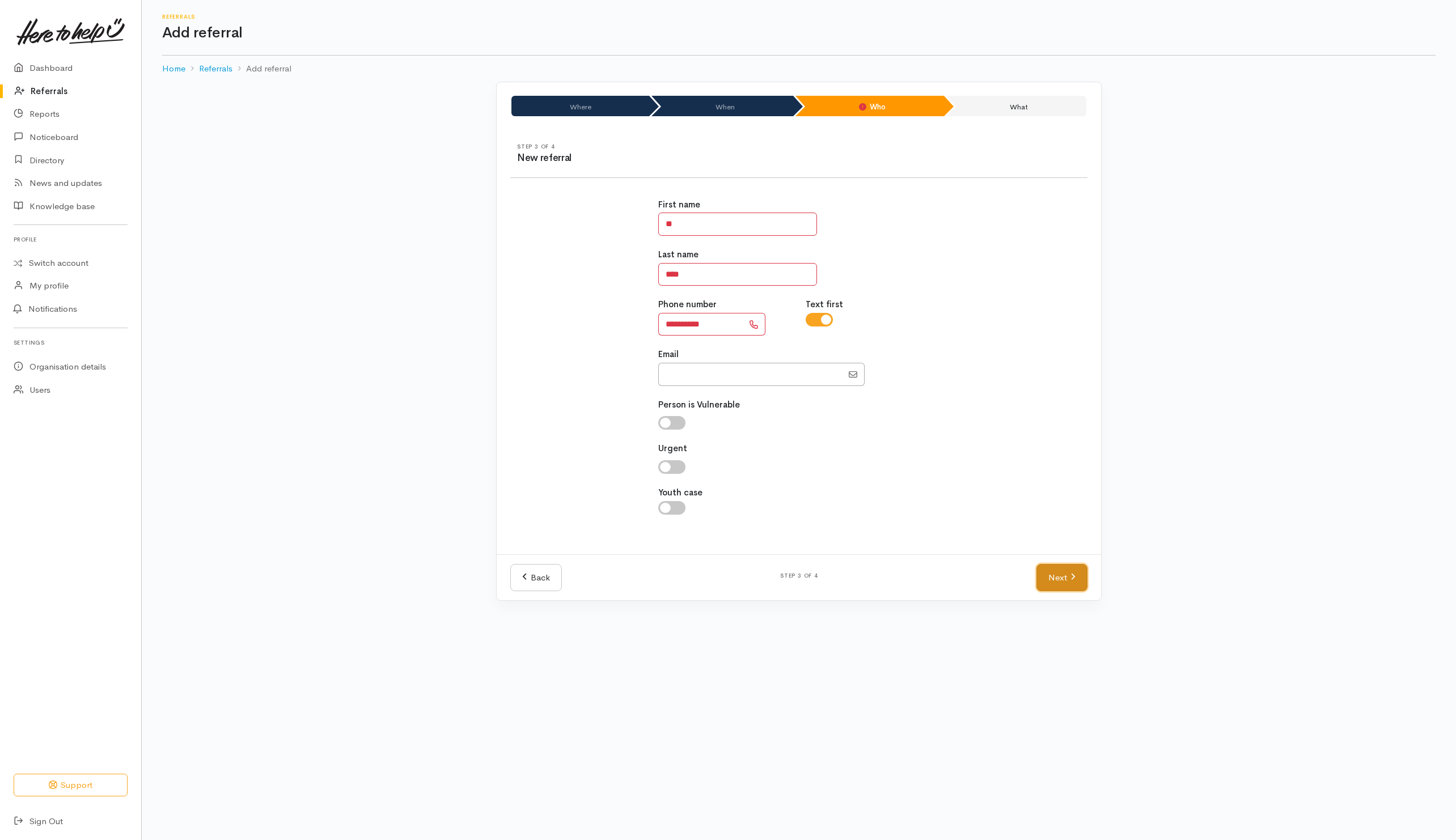
click at [1065, 580] on link "Next" at bounding box center [1062, 578] width 51 height 28
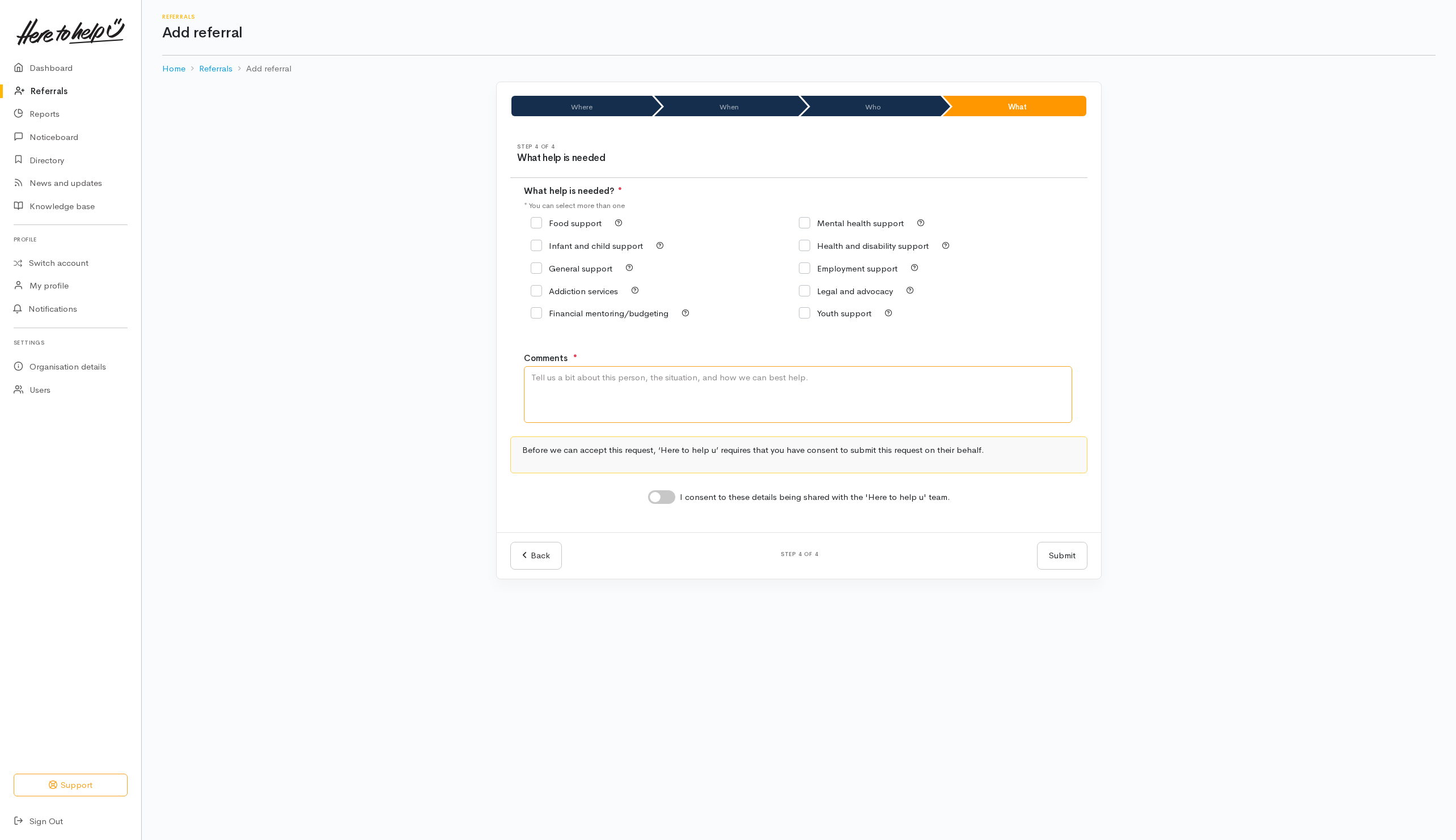
drag, startPoint x: 751, startPoint y: 395, endPoint x: 777, endPoint y: 384, distance: 28.2
click at [754, 391] on textarea "Comments" at bounding box center [797, 395] width 548 height 57
drag, startPoint x: 567, startPoint y: 378, endPoint x: 582, endPoint y: 378, distance: 15.0
click at [582, 378] on textarea "Need kai and was advised by Taupo Budget House to reach out to HTHU for kai sup…" at bounding box center [797, 395] width 548 height 57
click at [861, 400] on textarea "Need kai. Was advised by Taupo Budget House to reach out to HTHU for kai suppor…" at bounding box center [797, 395] width 548 height 57
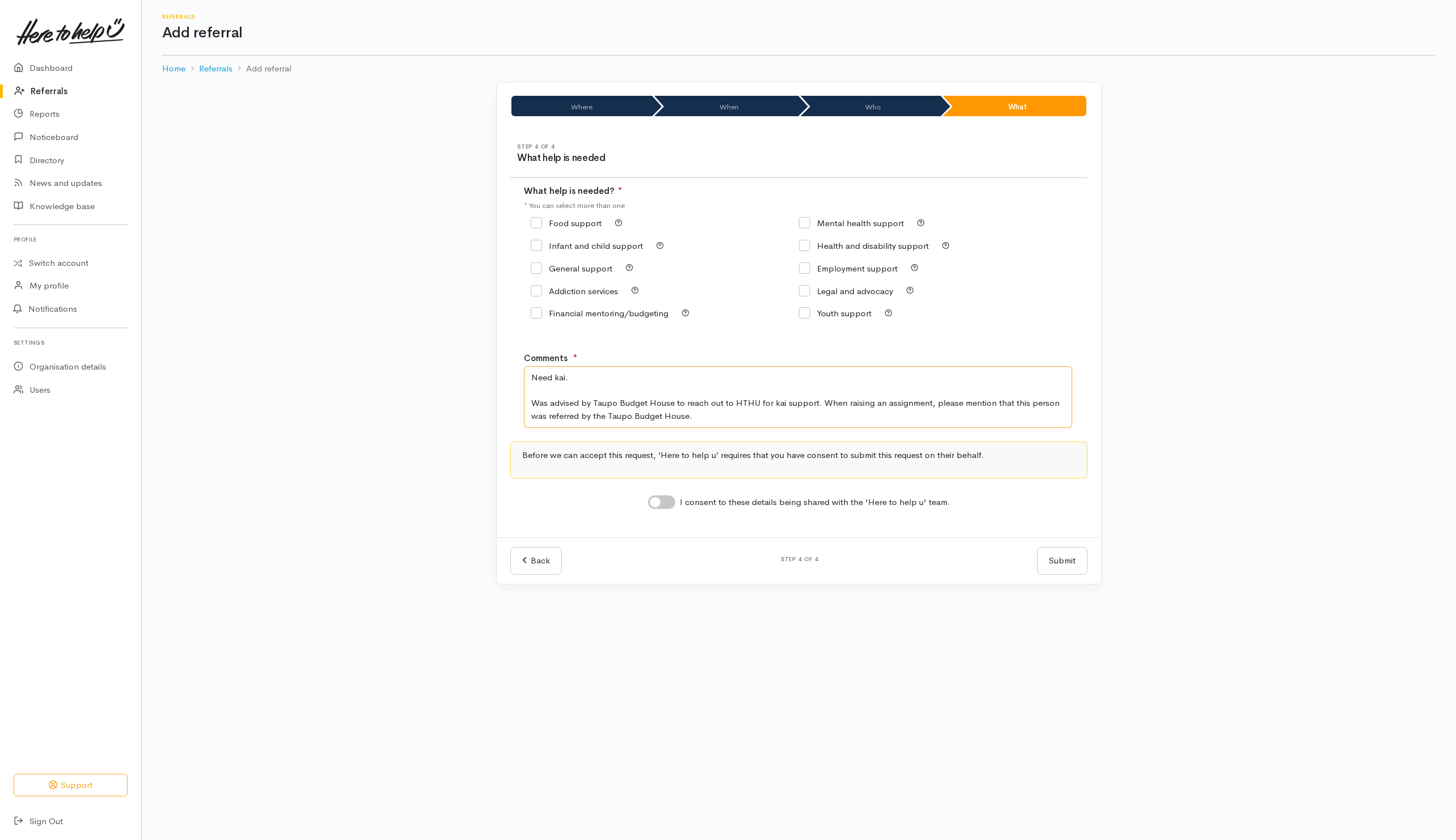
type textarea "Need kai. Was advised by Taupo Budget House to reach out to HTHU for kai suppor…"
click at [566, 220] on input "Food support" at bounding box center [566, 224] width 71 height 9
checkbox input "true"
click at [603, 383] on textarea "Need kai. Was advised by Taupo Budget House to reach out to HTHU for kai suppor…" at bounding box center [797, 397] width 548 height 61
click at [672, 505] on input "I consent to these details being shared with the 'Here to help u' team." at bounding box center [661, 502] width 27 height 14
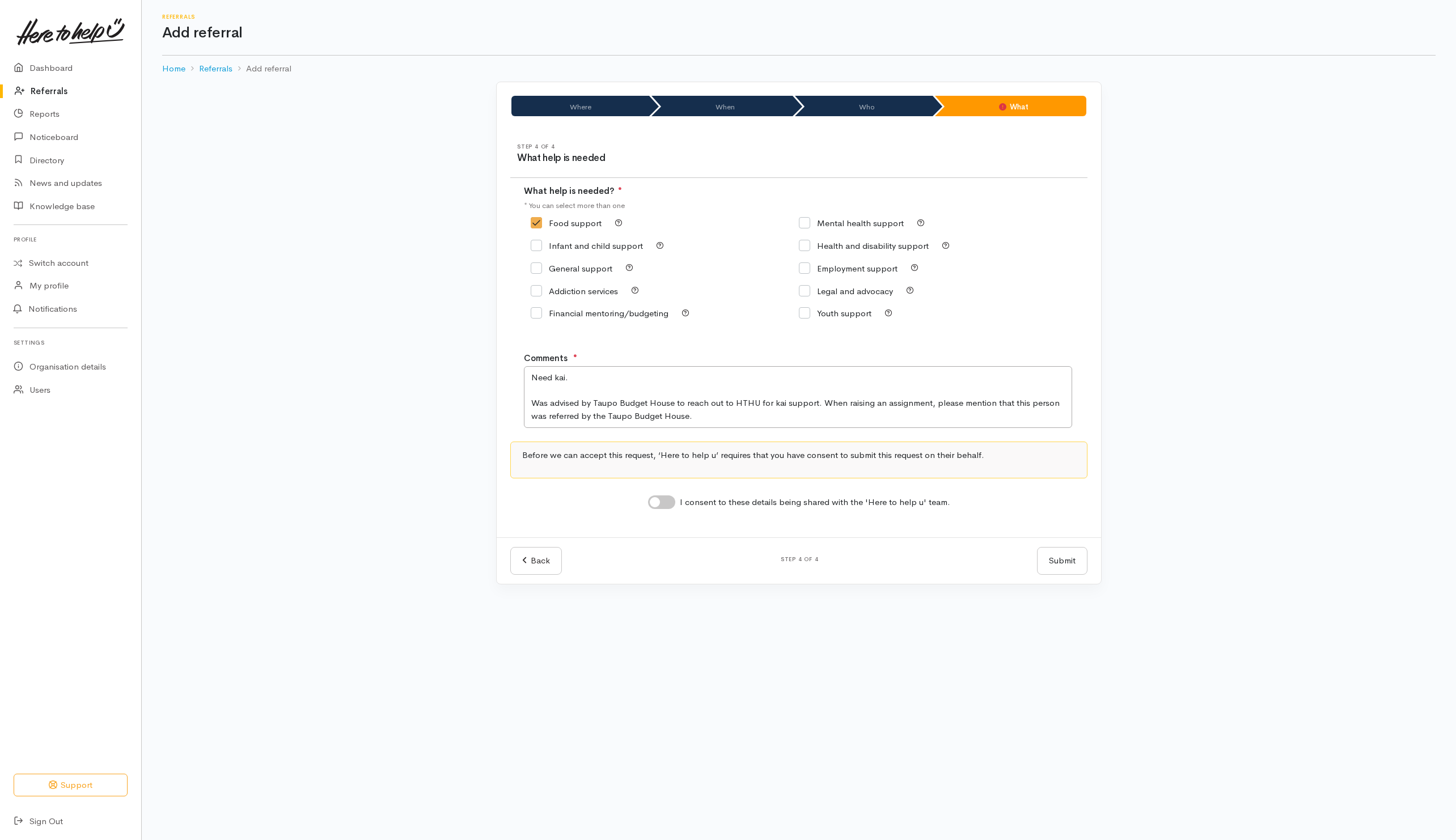
checkbox input "true"
click at [591, 376] on textarea "Need kai. Was advised by Taupo Budget House to reach out to HTHU for kai suppor…" at bounding box center [797, 397] width 548 height 61
type textarea "Need kai and lives in Turangi. Was advised by Taupo Budget House to reach out t…"
click at [1040, 563] on button "Submit" at bounding box center [1063, 561] width 51 height 28
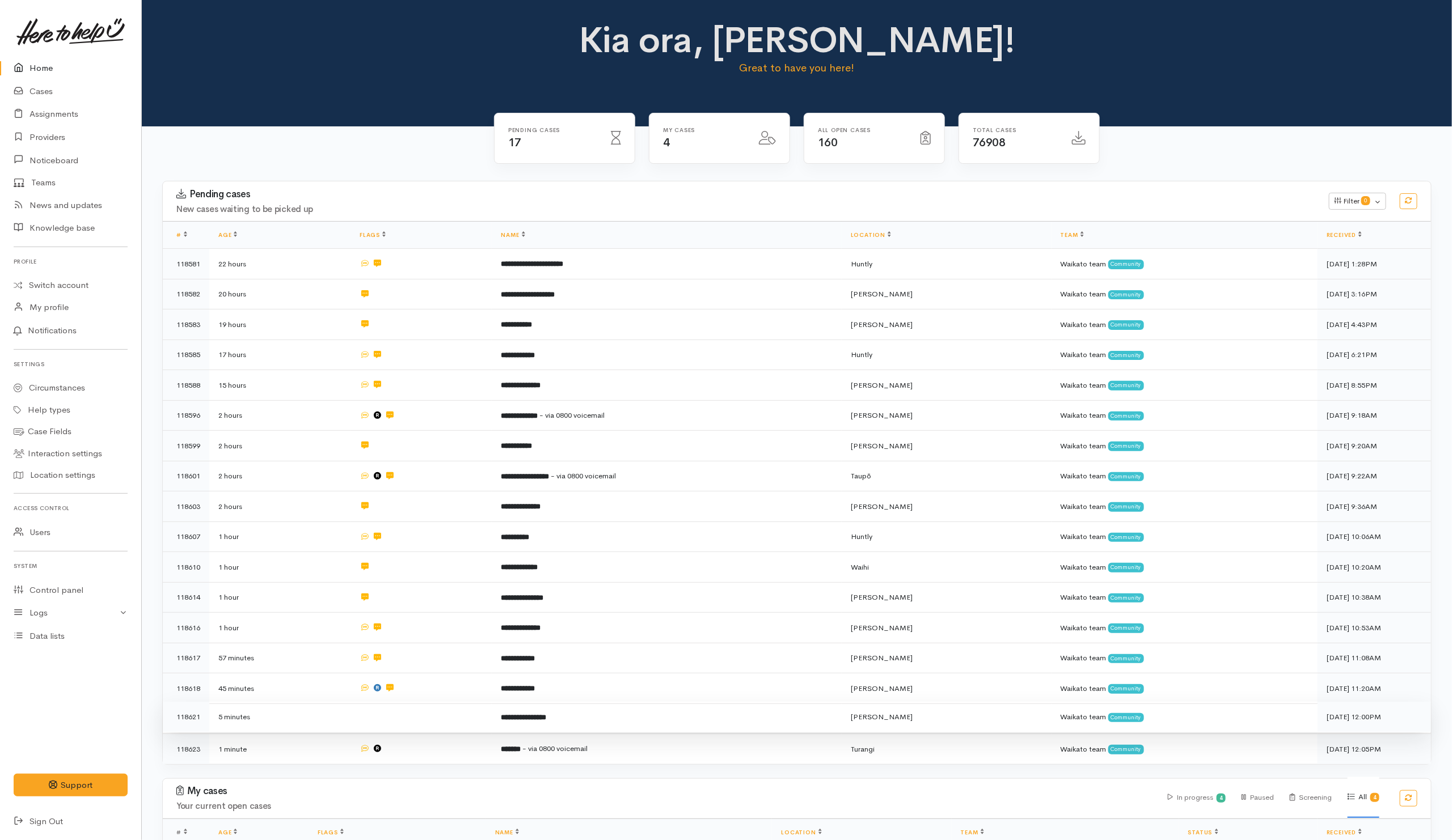
click at [469, 713] on td at bounding box center [421, 716] width 141 height 31
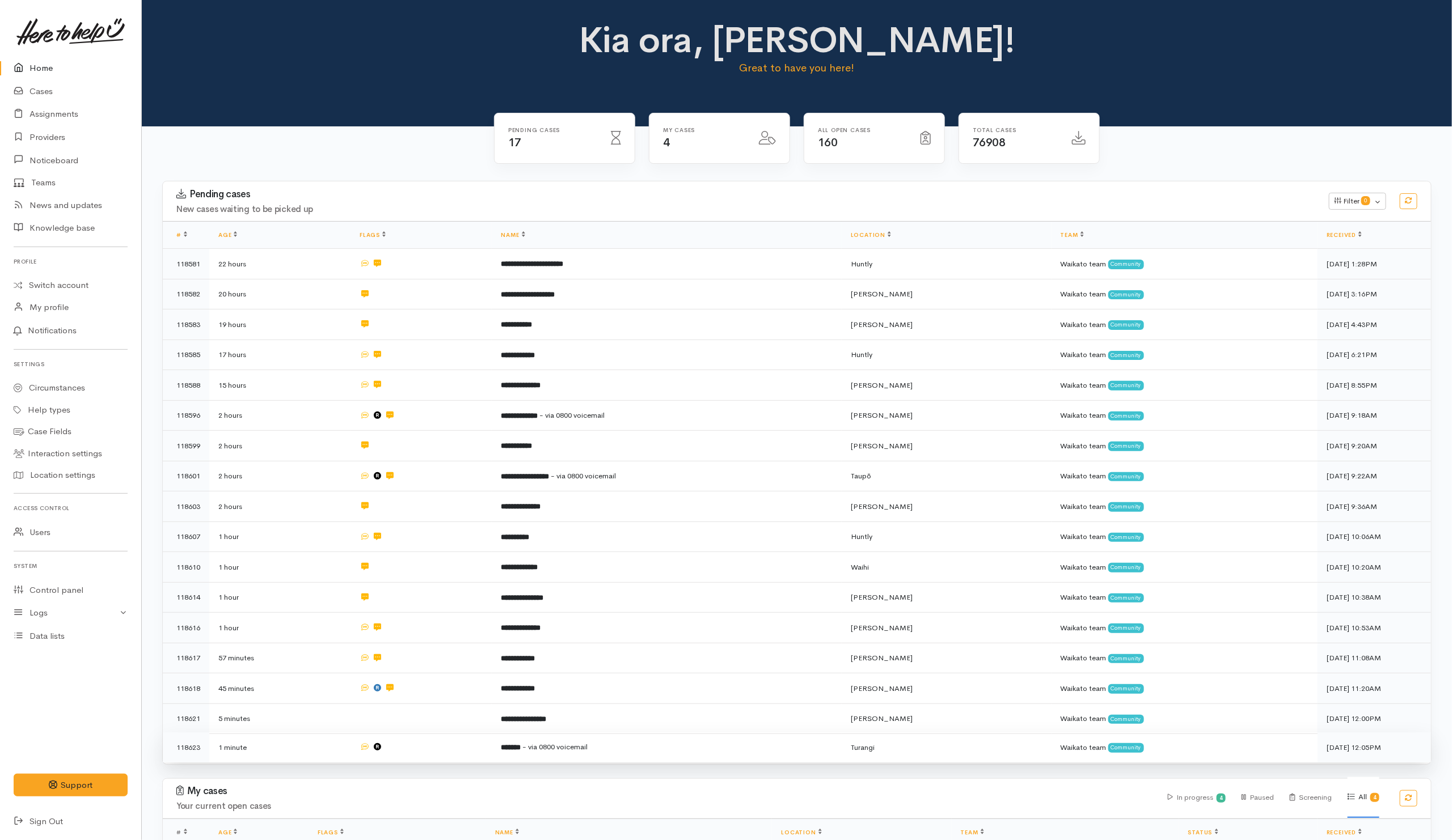
click at [463, 747] on td at bounding box center [421, 747] width 141 height 30
click at [51, 94] on link "Cases" at bounding box center [70, 91] width 141 height 24
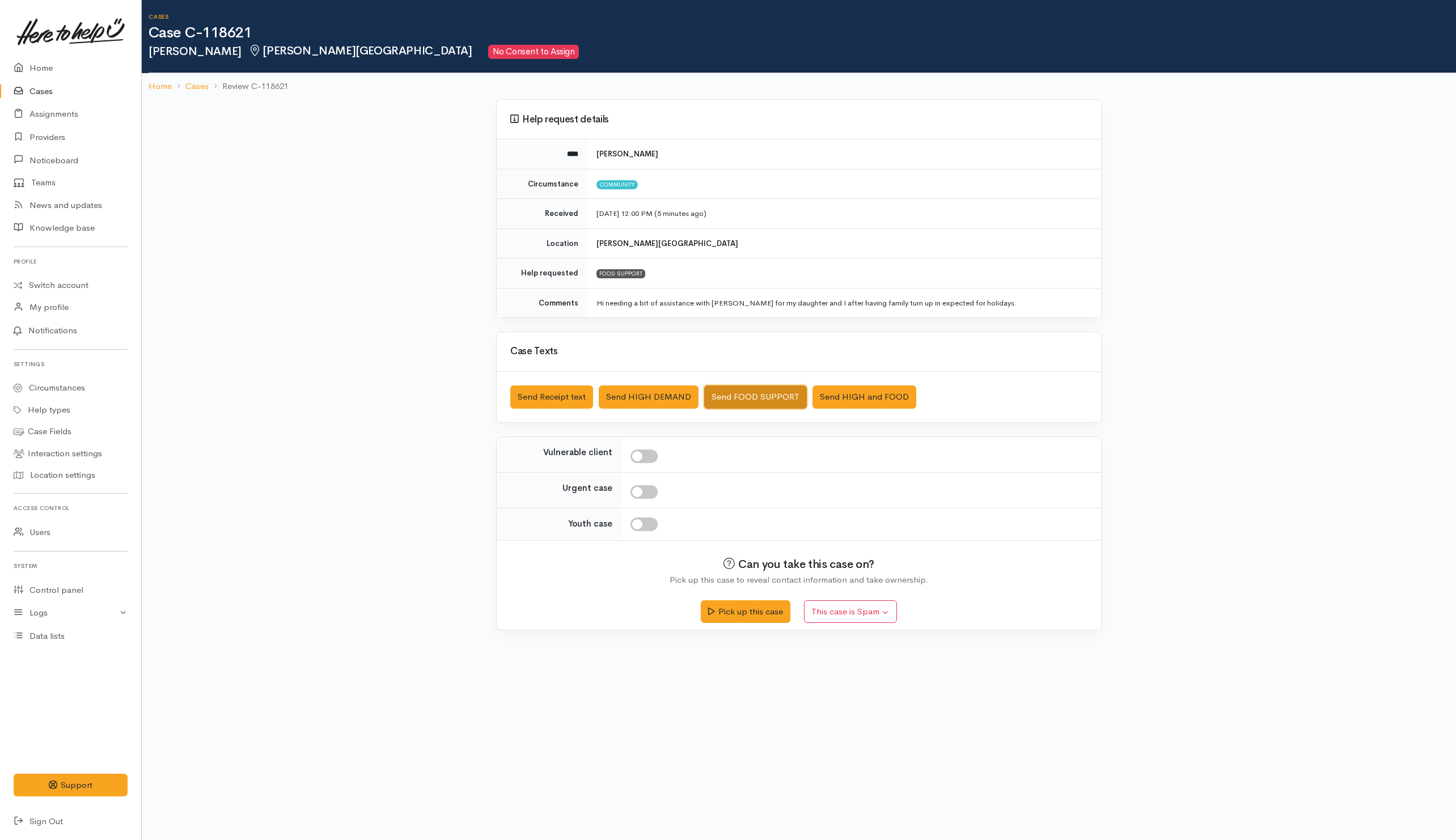
click at [758, 400] on button "Send FOOD SUPPORT" at bounding box center [755, 397] width 103 height 24
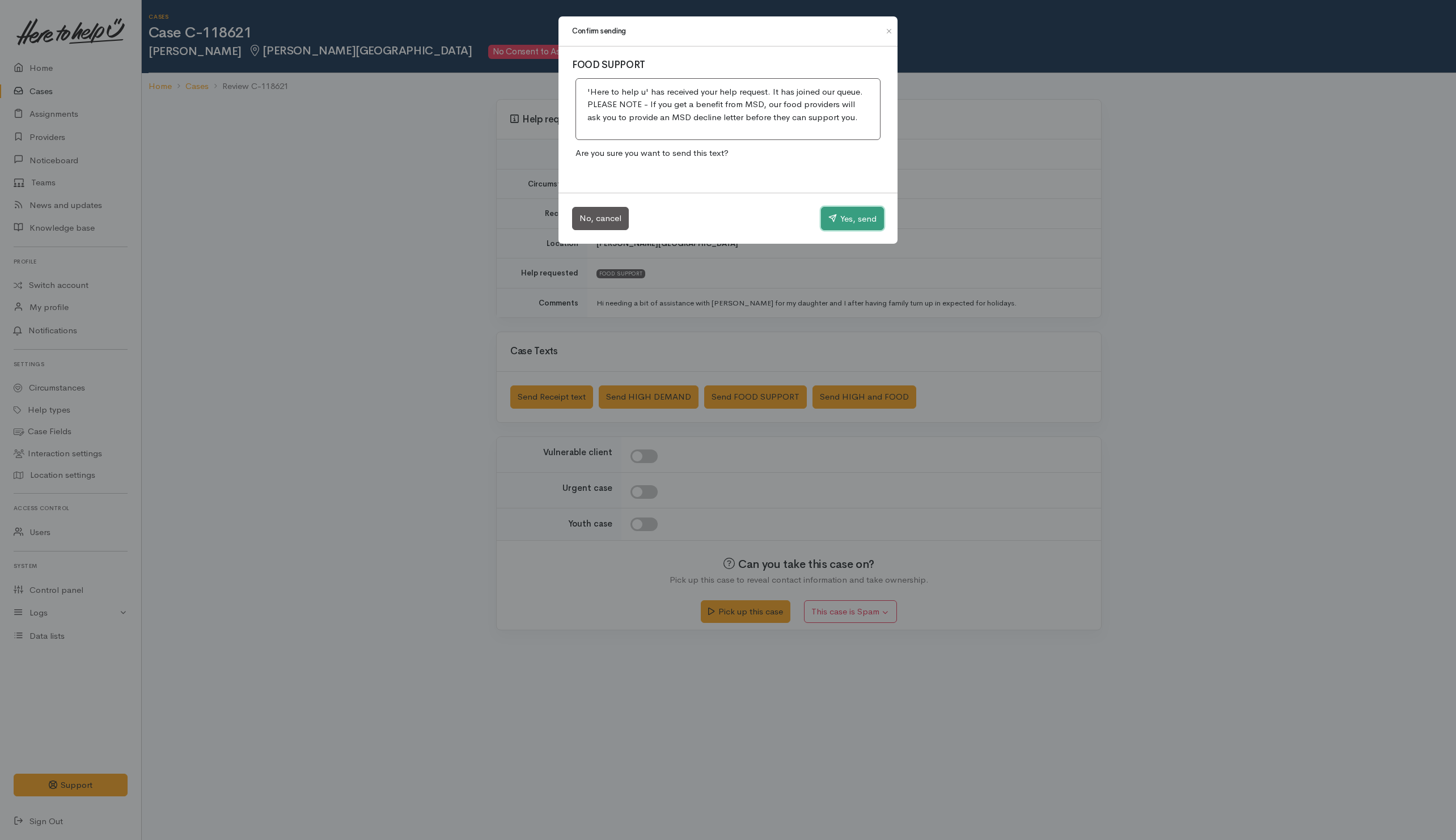
click at [840, 222] on button "Yes, send" at bounding box center [853, 218] width 63 height 24
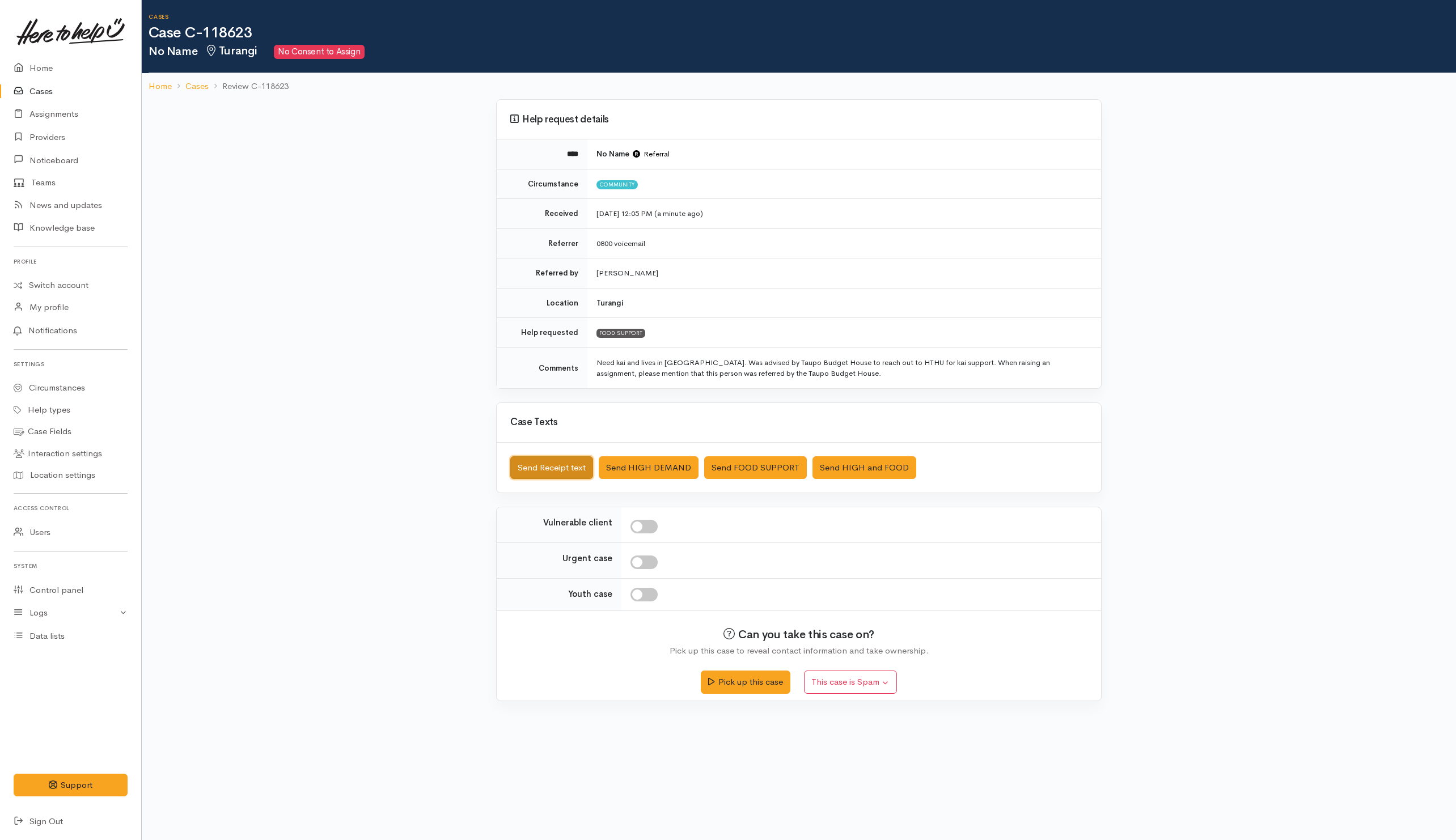
click at [563, 468] on button "Send Receipt text" at bounding box center [552, 468] width 82 height 24
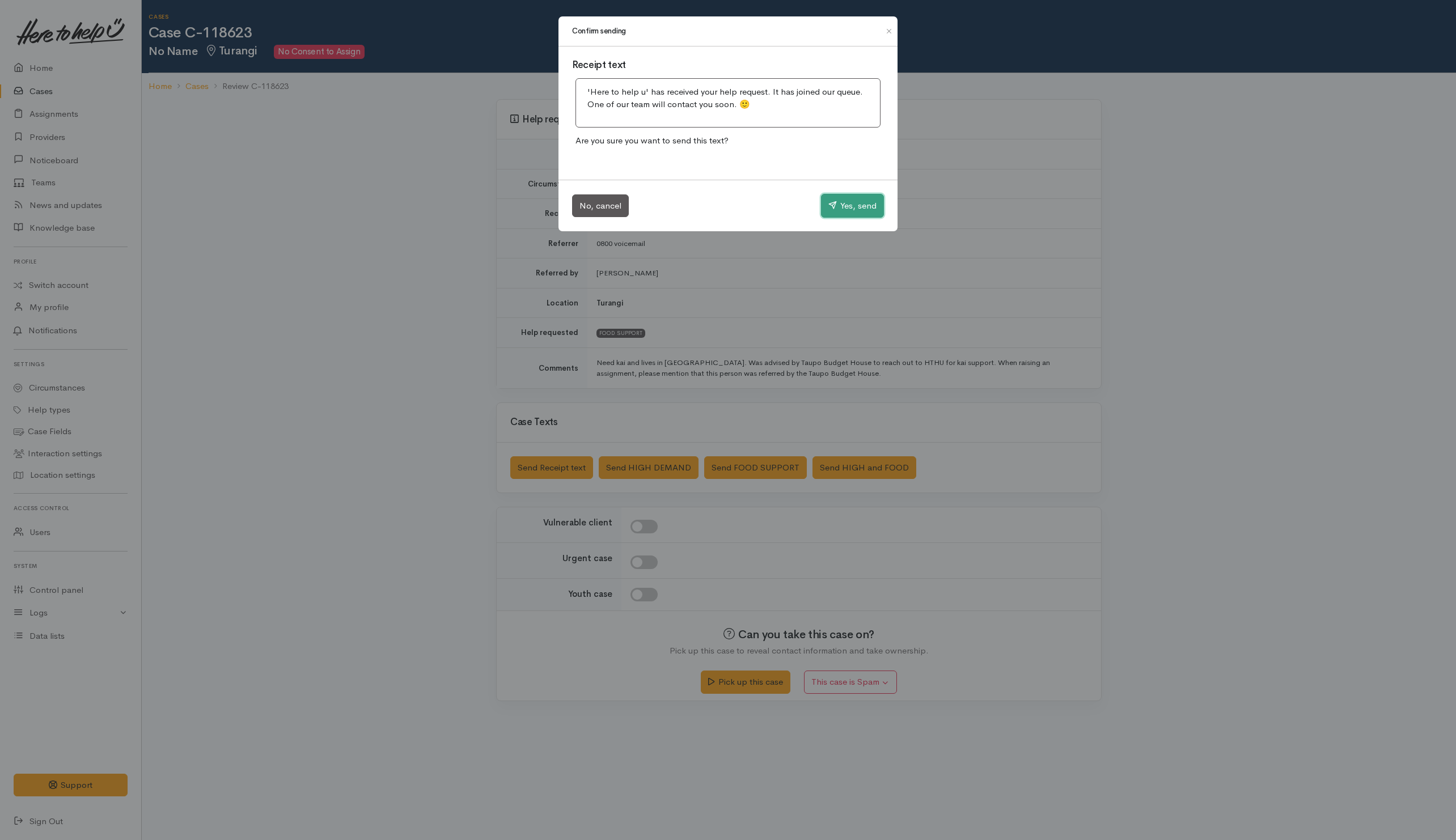
click at [860, 203] on button "Yes, send" at bounding box center [853, 205] width 63 height 24
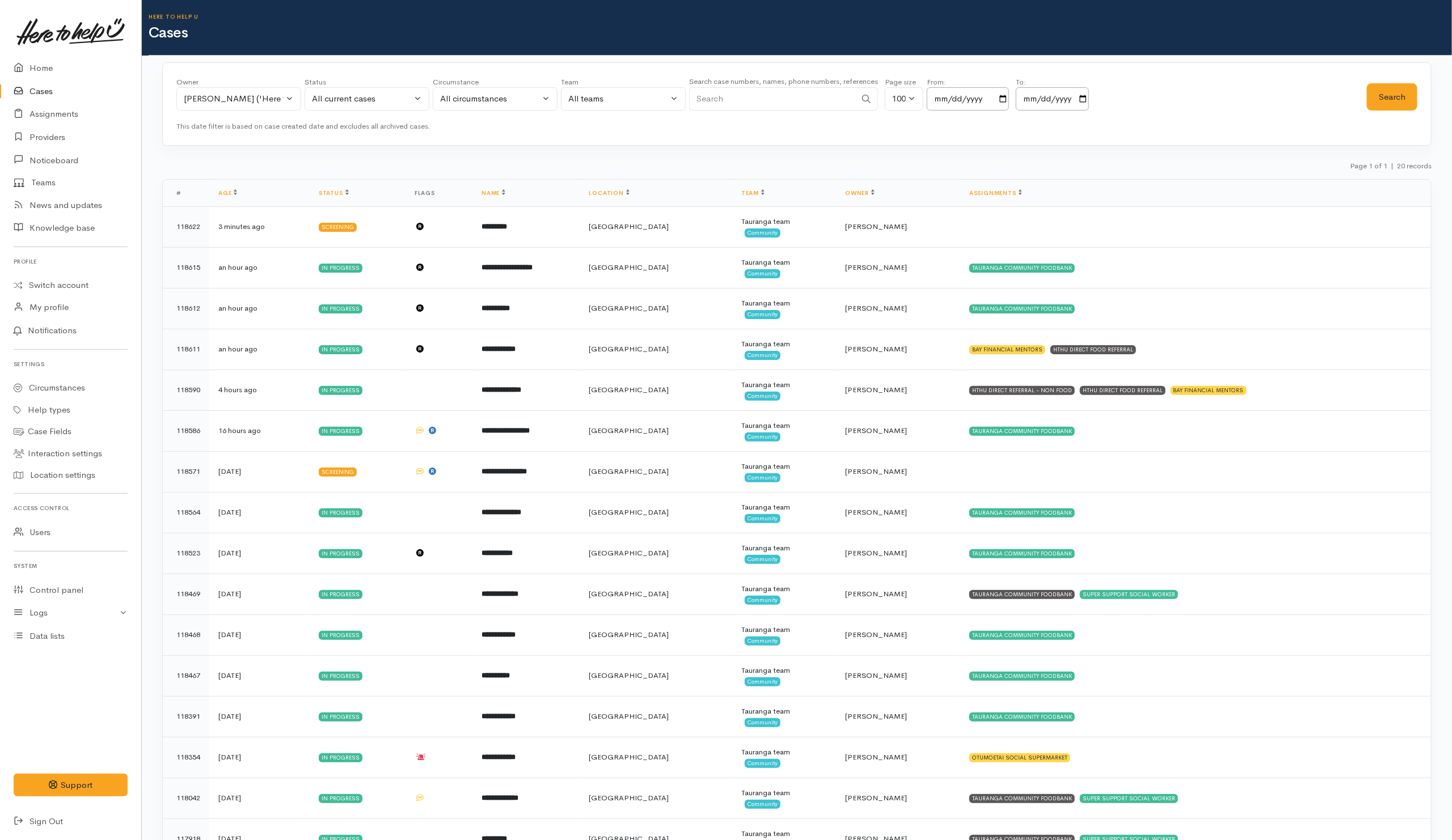
click at [783, 92] on input "Search" at bounding box center [773, 99] width 167 height 24
paste input "210585258"
type input "210585258"
click at [288, 100] on button "Rachel Proctor ('Here to help u')" at bounding box center [239, 99] width 125 height 24
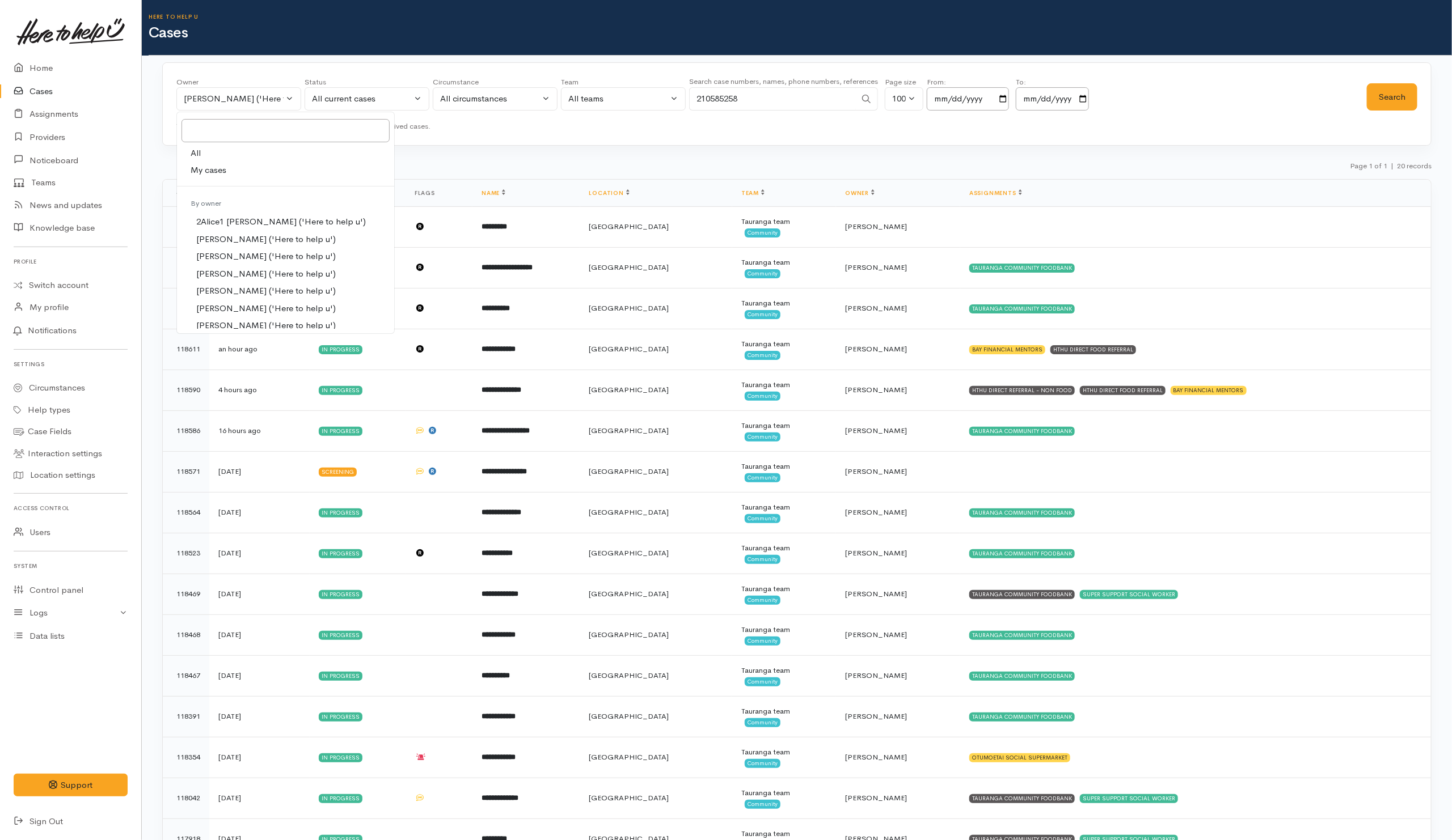
click at [250, 153] on link "All" at bounding box center [286, 153] width 218 height 18
select select "-1"
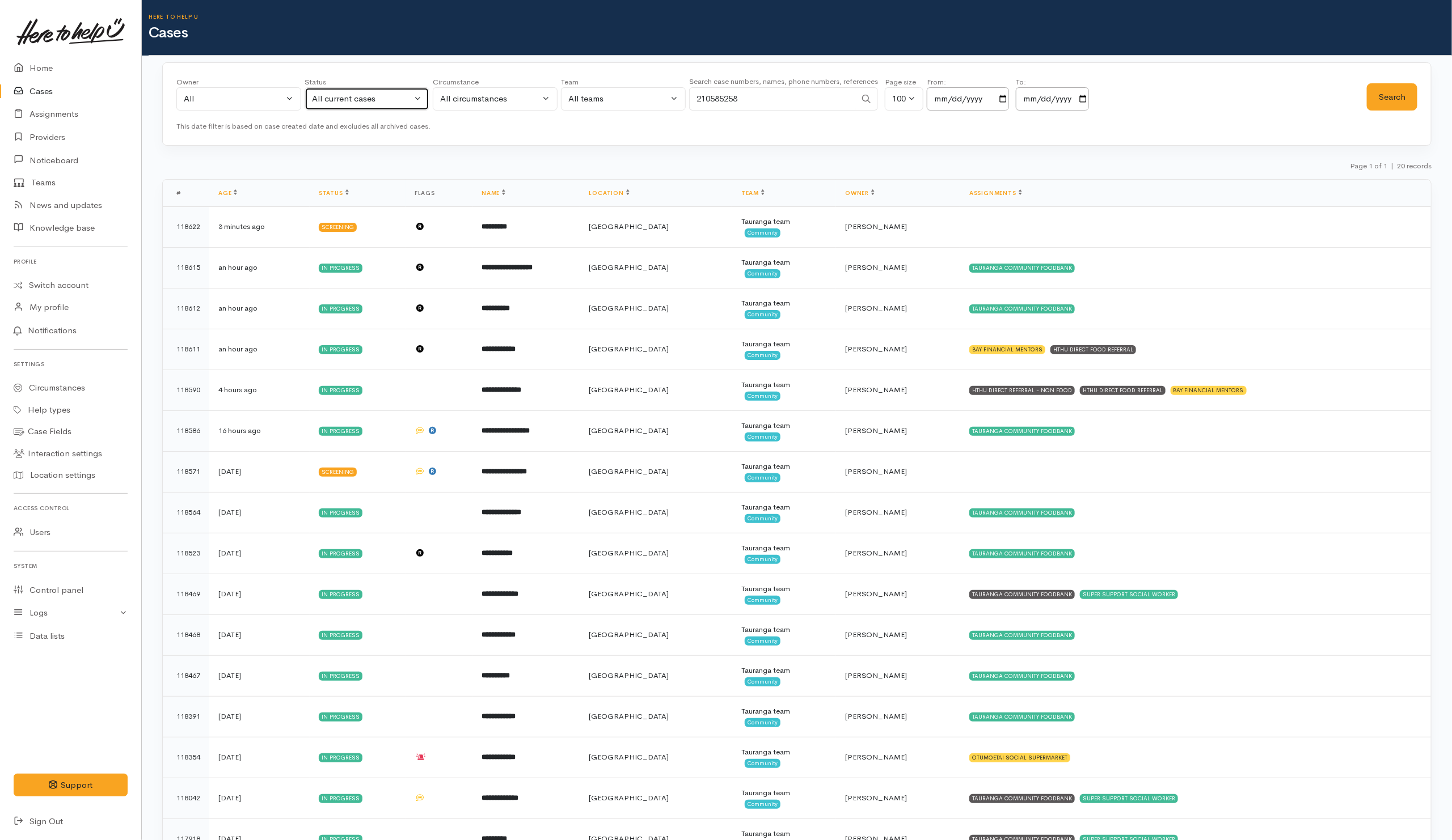
click at [365, 103] on div "All current cases" at bounding box center [362, 98] width 100 height 13
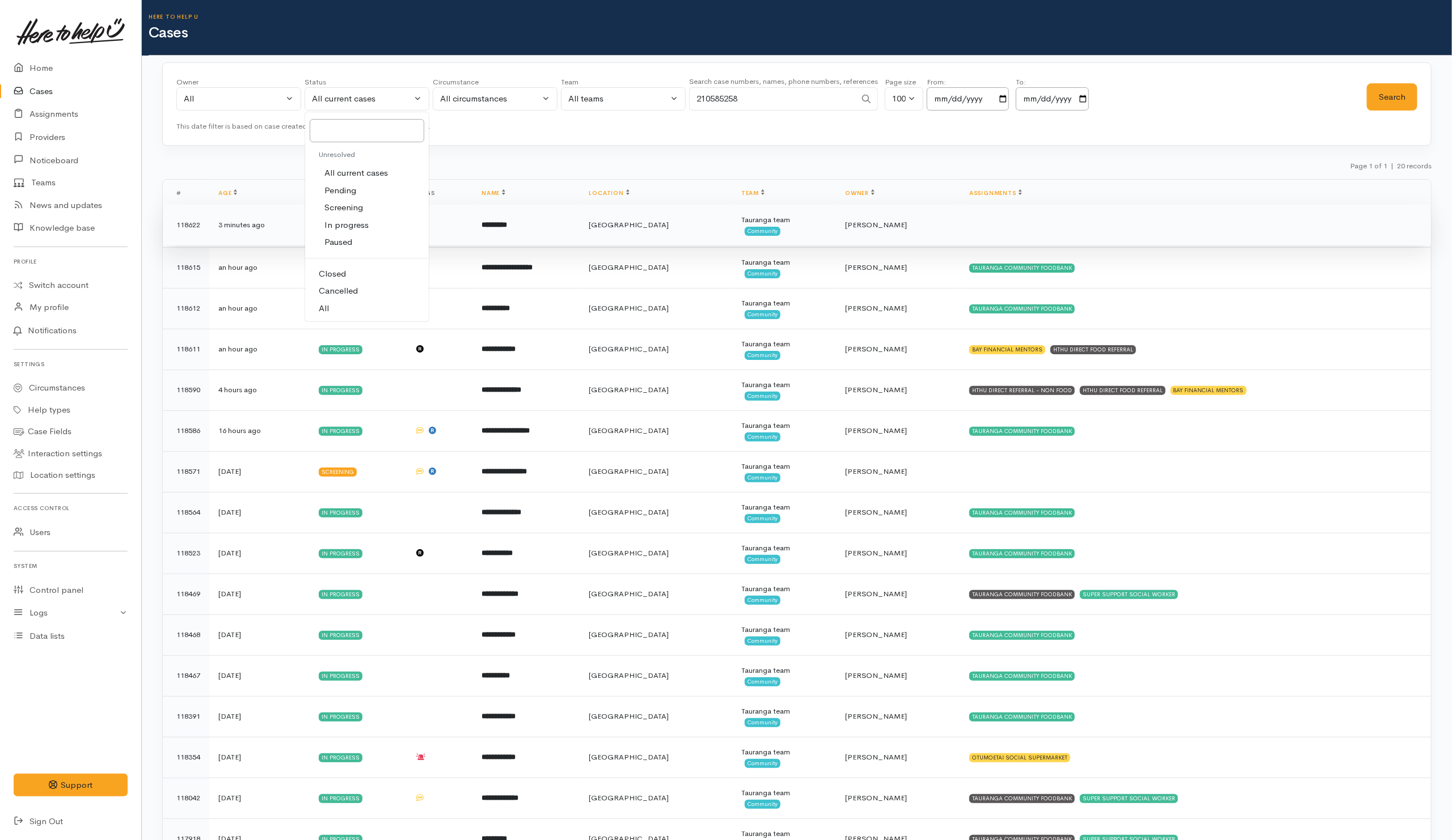
drag, startPoint x: 324, startPoint y: 305, endPoint x: 585, endPoint y: 230, distance: 271.6
click at [324, 305] on span "All" at bounding box center [324, 309] width 11 height 13
select select "All"
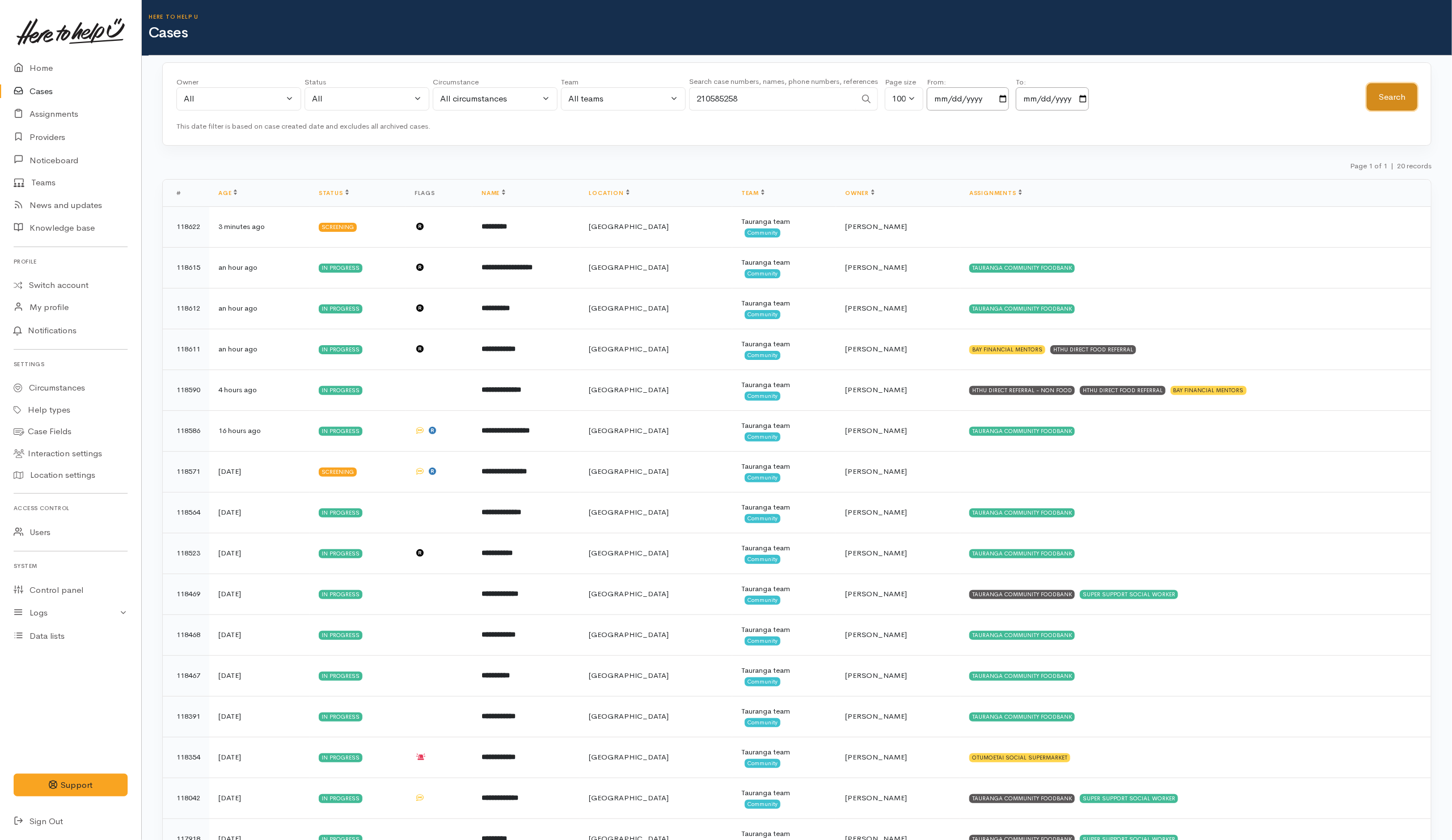
click at [1400, 92] on button "Search" at bounding box center [1392, 97] width 51 height 28
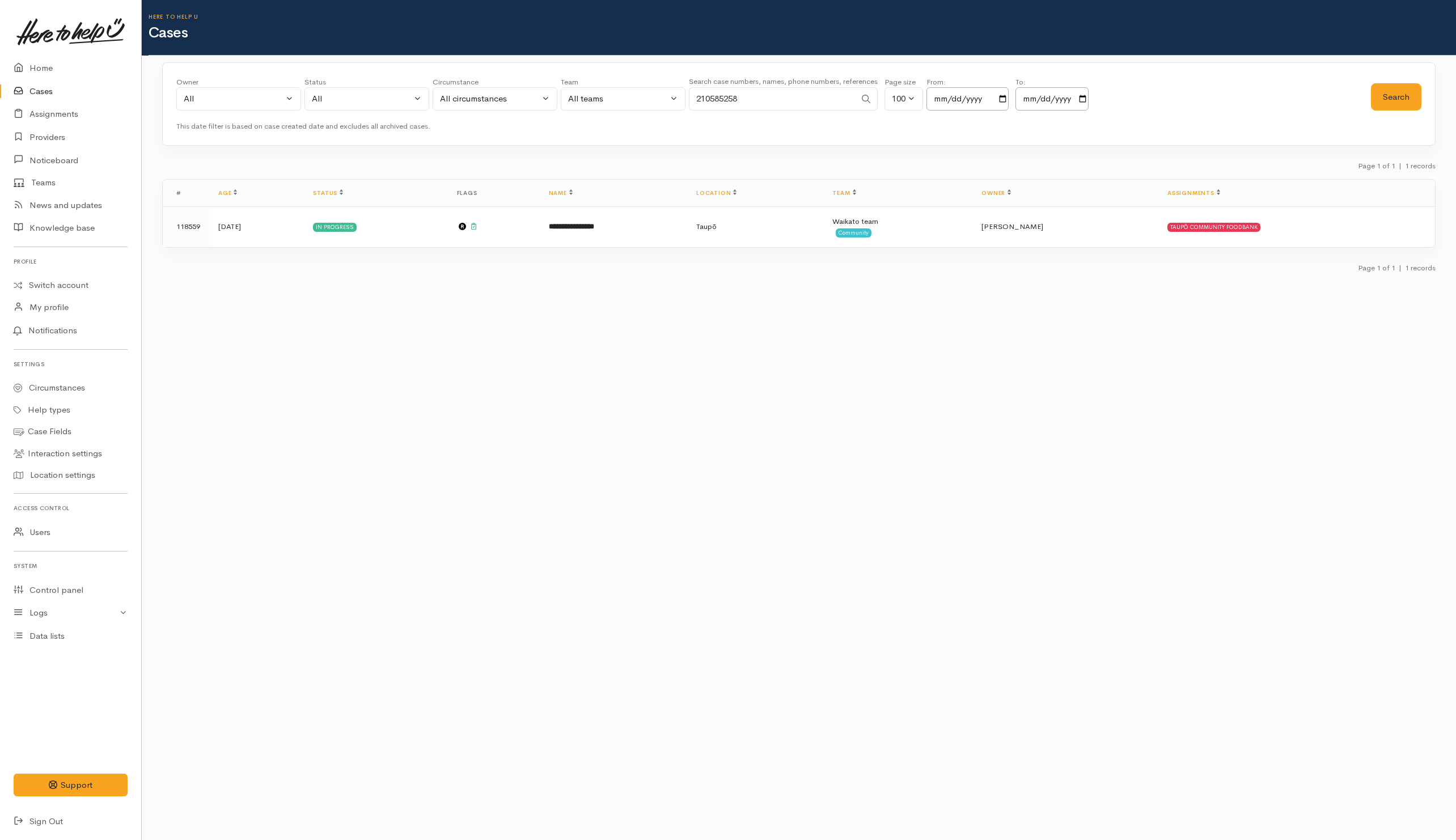
drag, startPoint x: 827, startPoint y: 103, endPoint x: 615, endPoint y: 100, distance: 212.0
click at [615, 100] on div "Owner All My cases 2Alice1 Faye Davies ('Here to help u') Aandrea Murray ('Here…" at bounding box center [774, 96] width 1195 height 41
paste input "73406529"
click at [1388, 104] on button "Search" at bounding box center [1396, 97] width 51 height 28
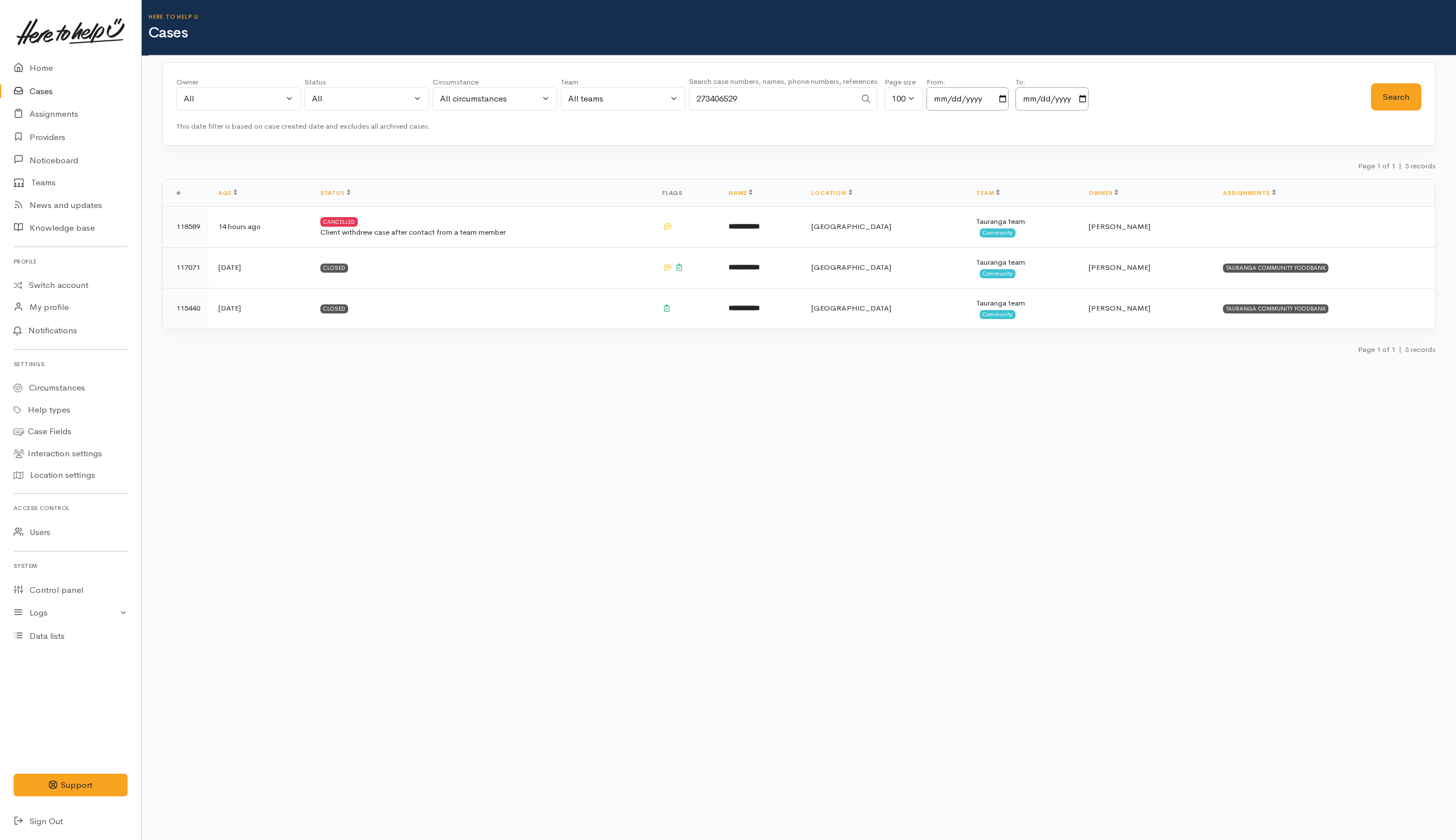
drag, startPoint x: 724, startPoint y: 96, endPoint x: 684, endPoint y: 94, distance: 40.0
click at [684, 94] on div "Owner All My cases 2Alice1 Faye Davies ('Here to help u') Aandrea Murray ('Here…" at bounding box center [774, 96] width 1195 height 41
paste input "108448666"
click at [1402, 97] on button "Search" at bounding box center [1396, 97] width 51 height 28
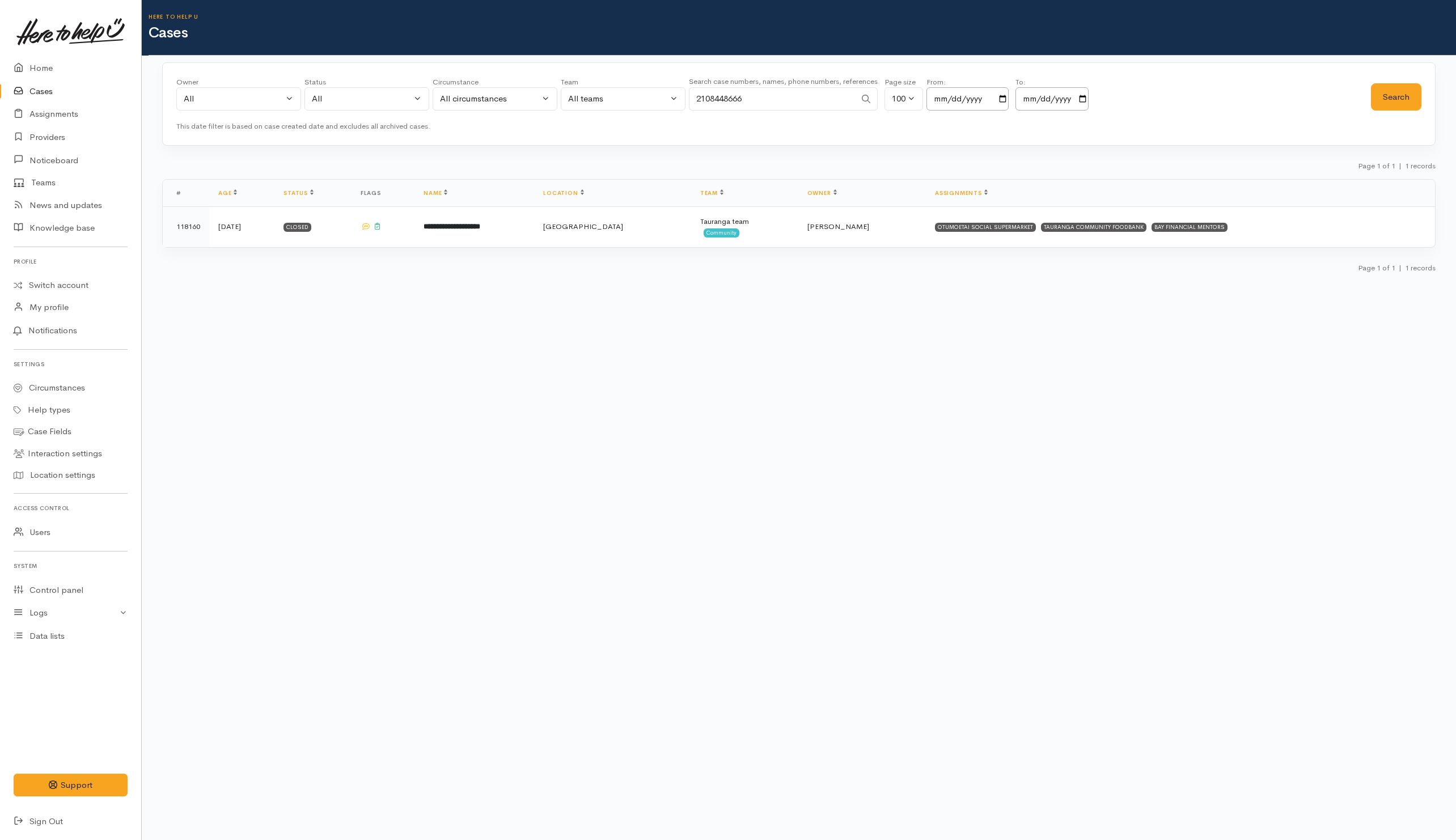
drag, startPoint x: 812, startPoint y: 92, endPoint x: 650, endPoint y: 92, distance: 162.0
click at [650, 92] on div "Owner All My cases 2Alice1 Faye Davies ('Here to help u') Aandrea Murray ('Here…" at bounding box center [774, 96] width 1195 height 41
paste input "73131341"
type input "273131341"
click at [1387, 97] on button "Search" at bounding box center [1396, 97] width 51 height 28
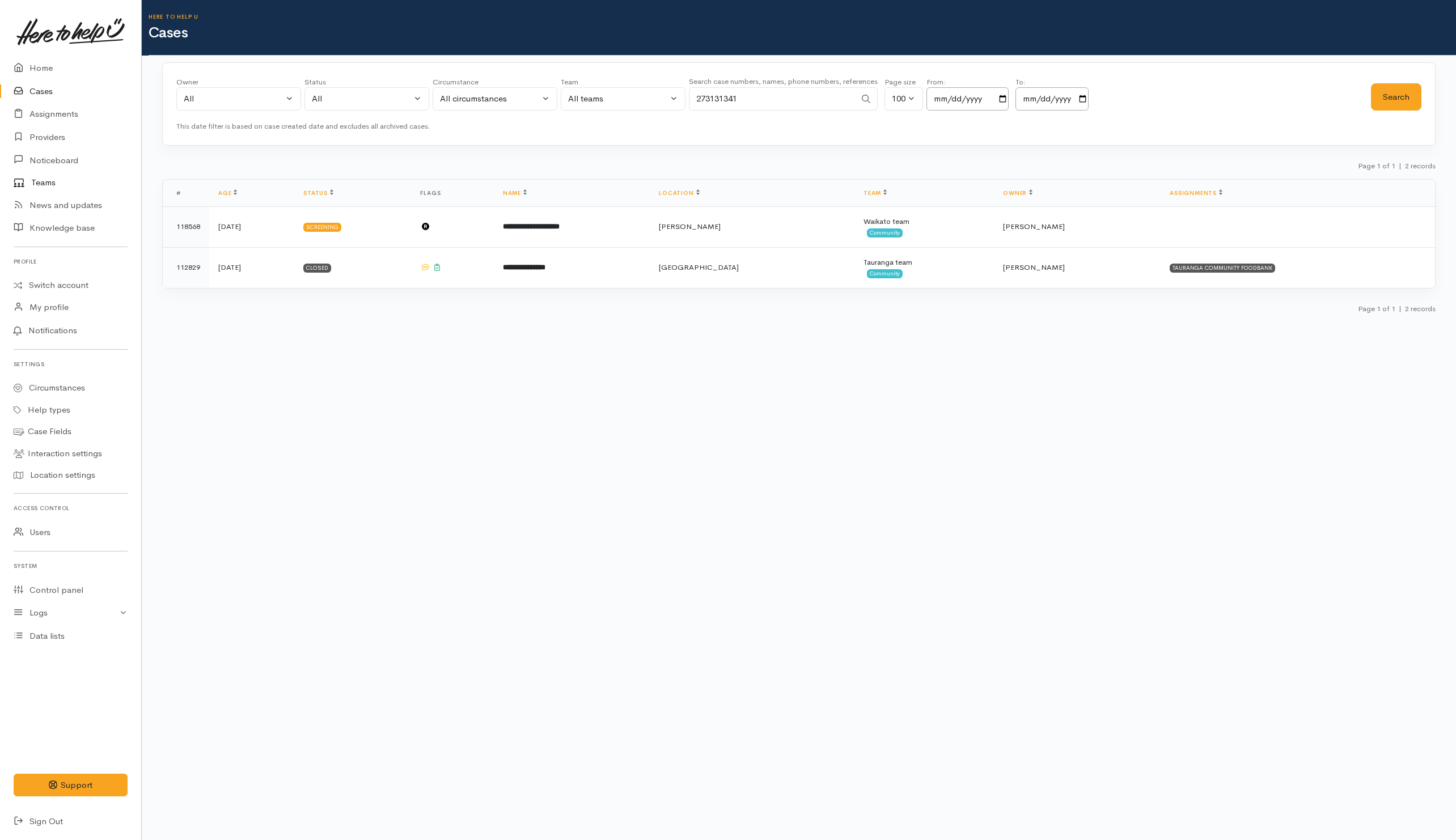
click at [42, 183] on link "Teams" at bounding box center [70, 182] width 141 height 22
drag, startPoint x: 834, startPoint y: 103, endPoint x: 550, endPoint y: 100, distance: 284.0
click at [550, 101] on div "Owner All My cases 2Alice1 Faye Davies ('Here to help u') Aandrea Murray ('Here…" at bounding box center [774, 96] width 1195 height 41
click at [412, 100] on button "All" at bounding box center [367, 99] width 125 height 24
drag, startPoint x: 376, startPoint y: 177, endPoint x: 403, endPoint y: 177, distance: 27.0
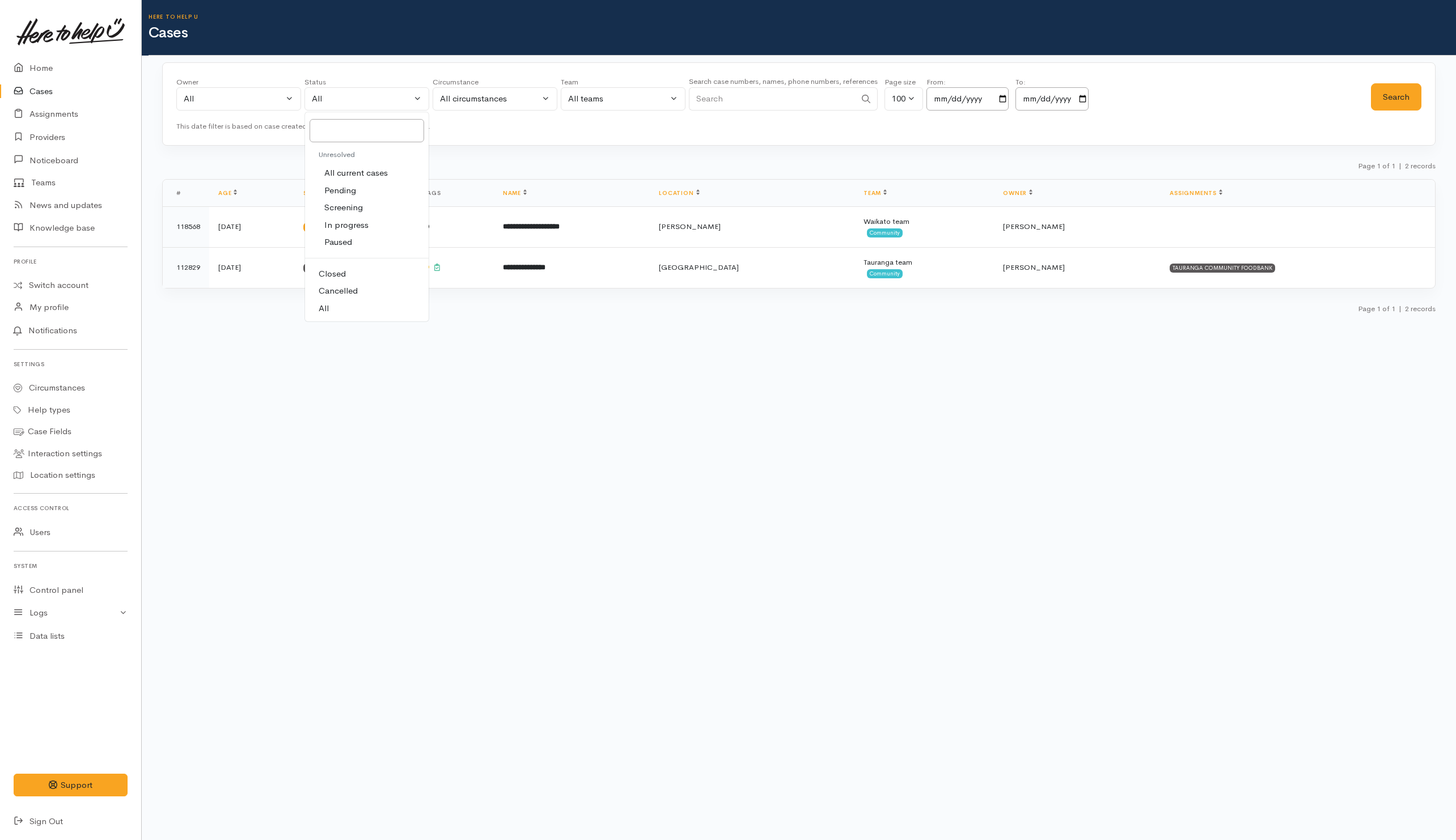
click at [375, 177] on span "All current cases" at bounding box center [356, 173] width 63 height 13
select select "Unresolved"
click at [1417, 104] on button "Search" at bounding box center [1396, 97] width 51 height 28
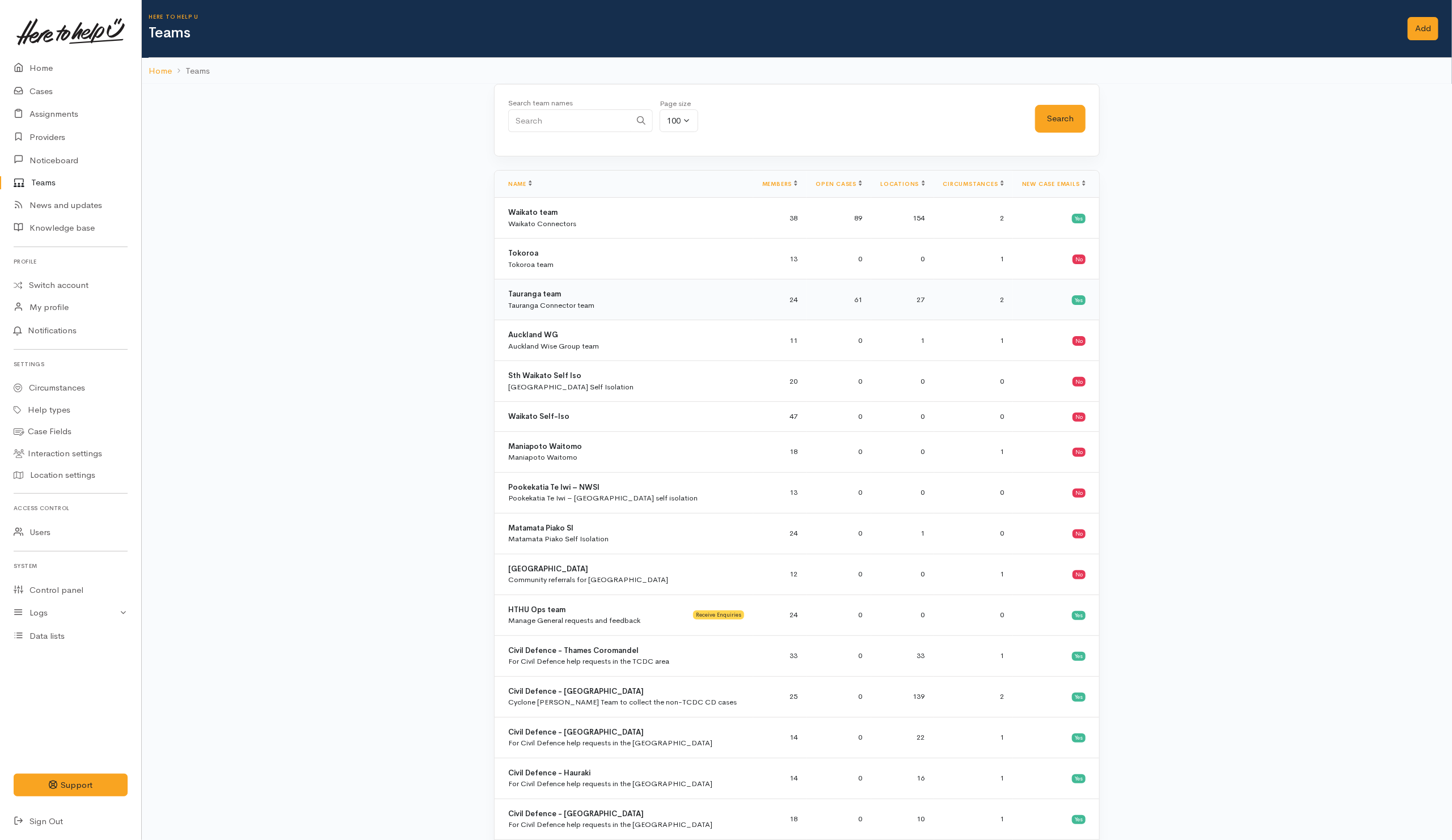
click at [564, 301] on div "Tauranga team Tauranga Connector team" at bounding box center [551, 299] width 86 height 22
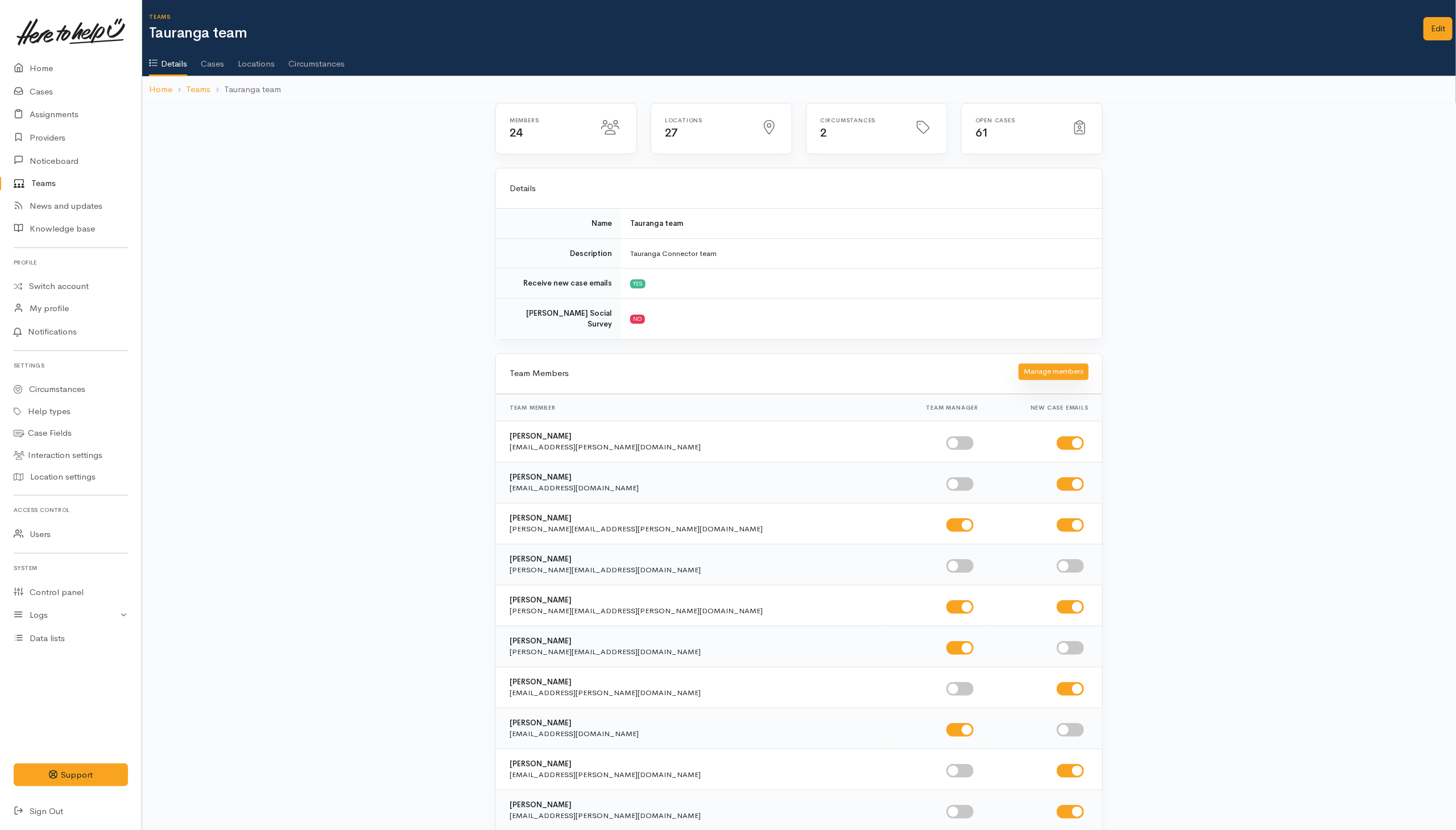
click at [1058, 364] on button "Manage members" at bounding box center [1054, 371] width 70 height 17
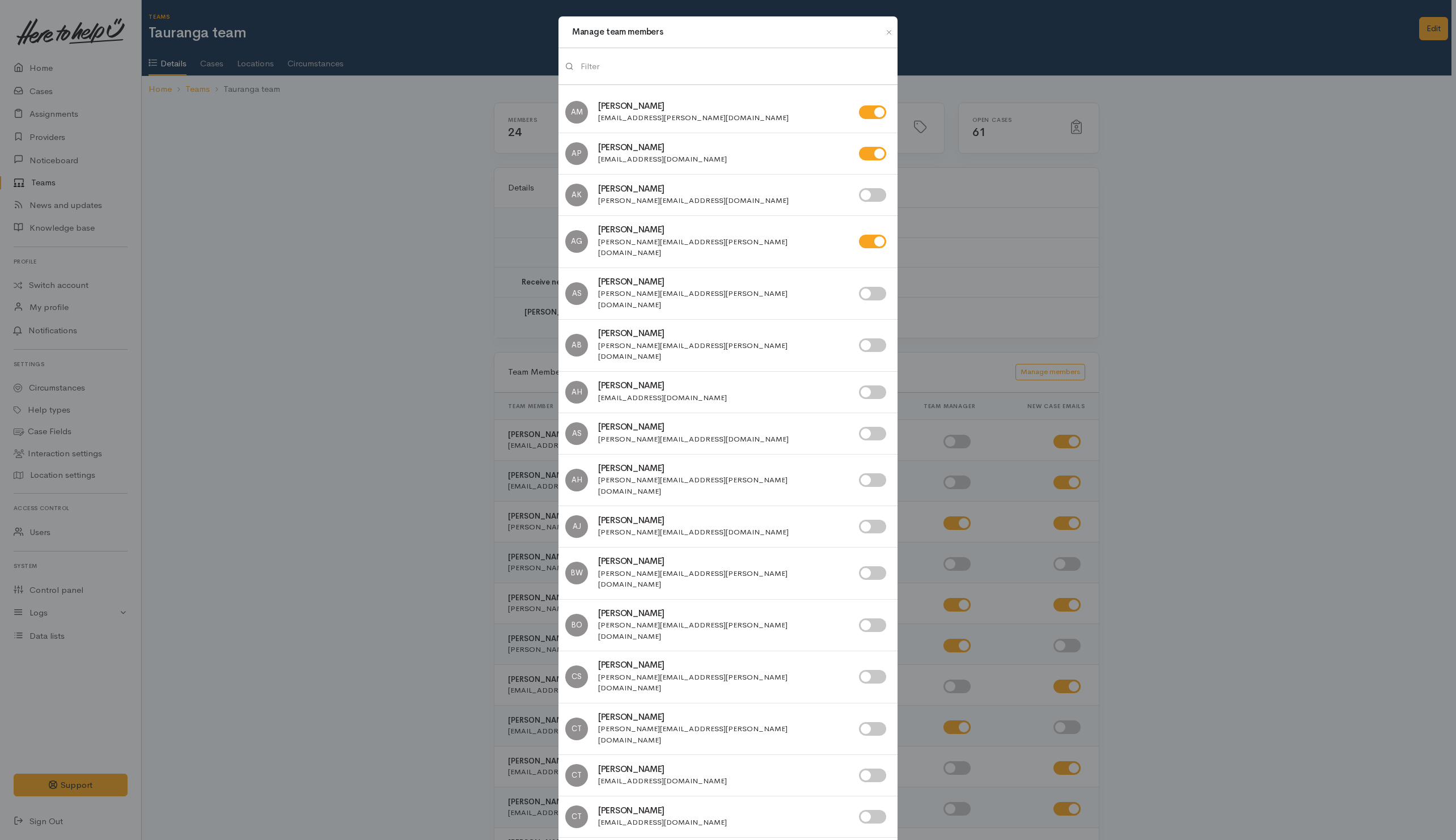
click at [662, 57] on input "search" at bounding box center [736, 67] width 310 height 24
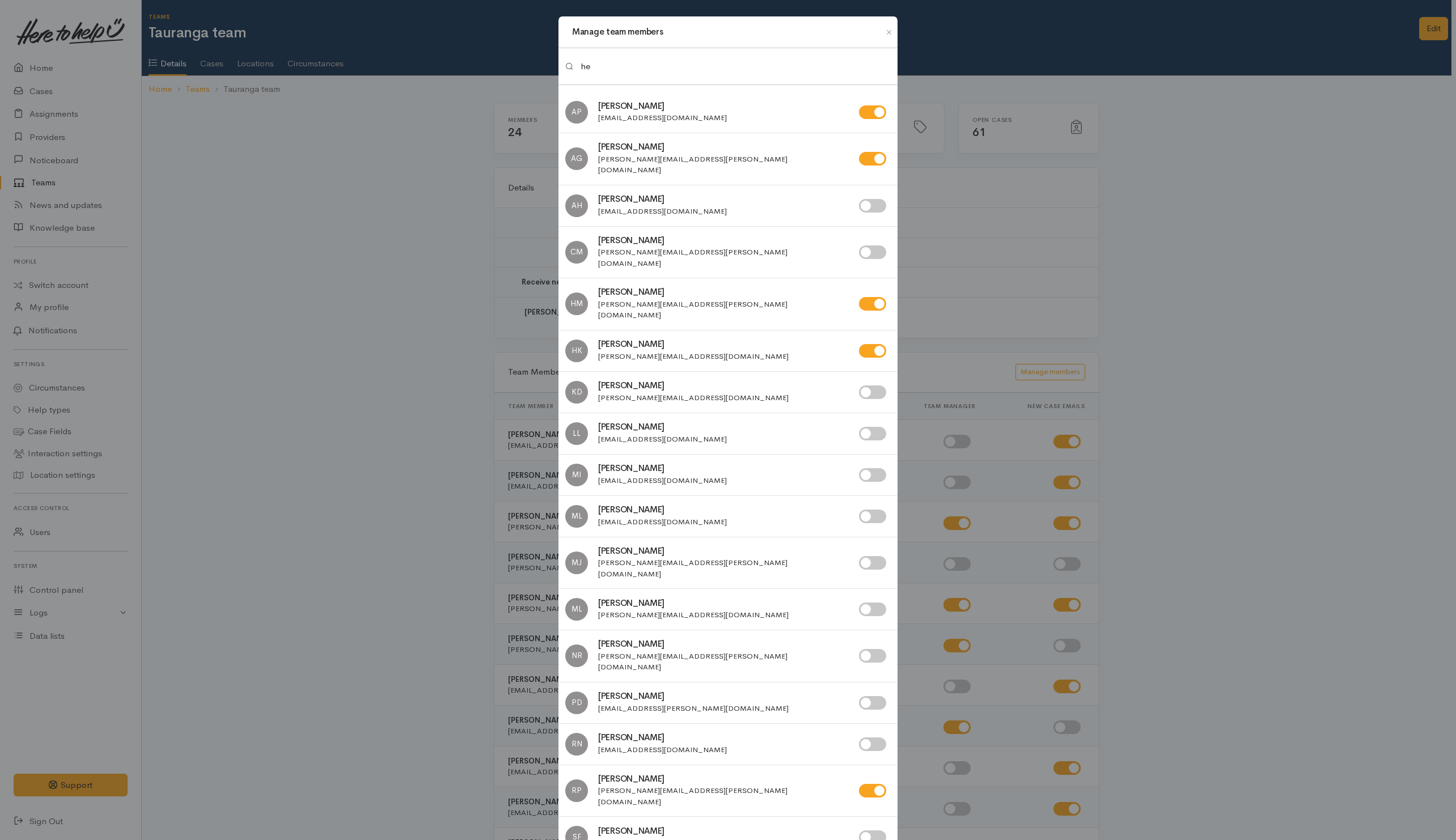
type input "he"
click at [873, 344] on input "checkbox" at bounding box center [873, 351] width 27 height 14
checkbox input "false"
click at [324, 268] on div "Manage team members he AP Akash Prakash AG AH CM HM HK KD LL MI" at bounding box center [728, 420] width 1456 height 840
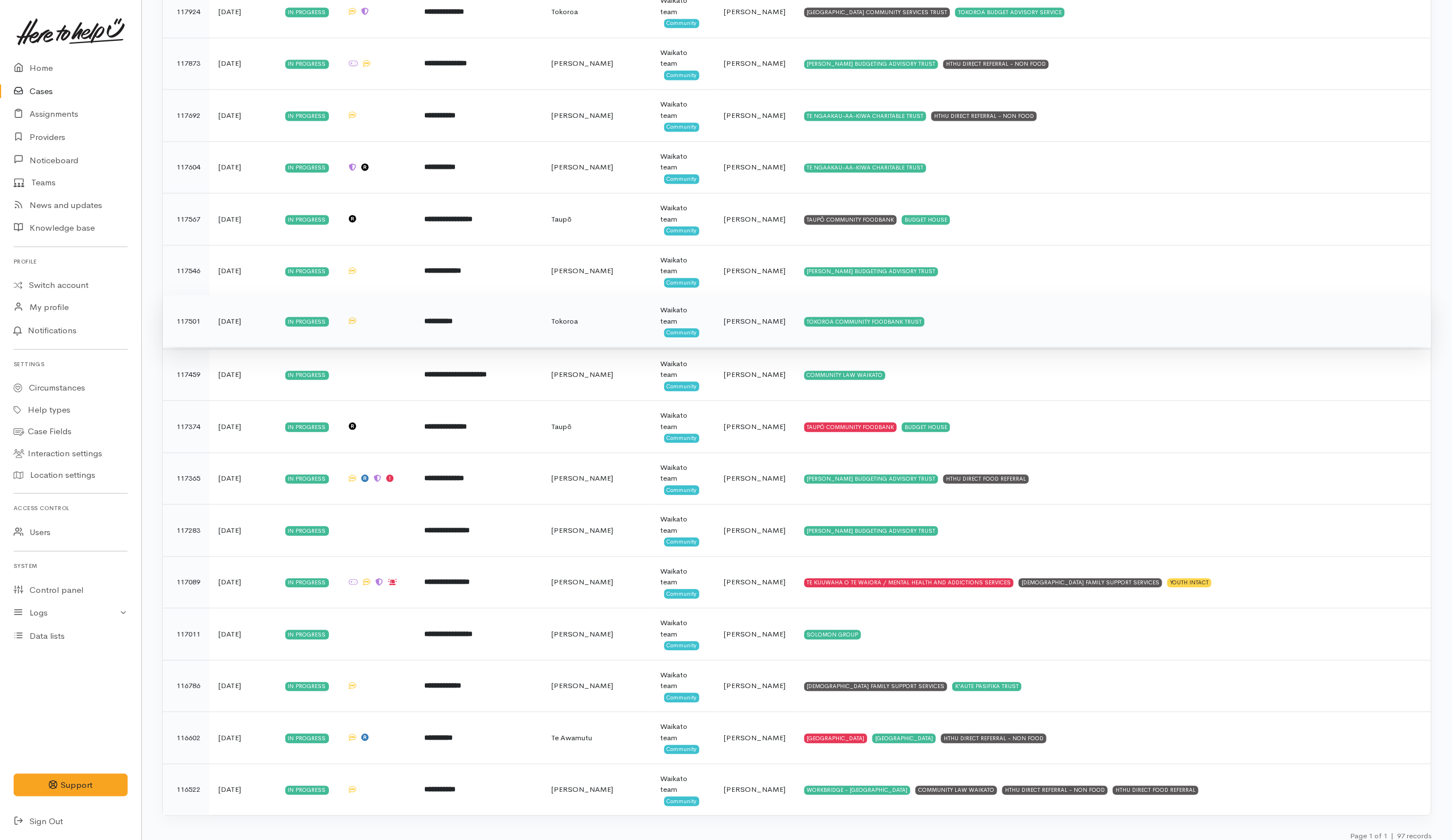
scroll to position [4460, 0]
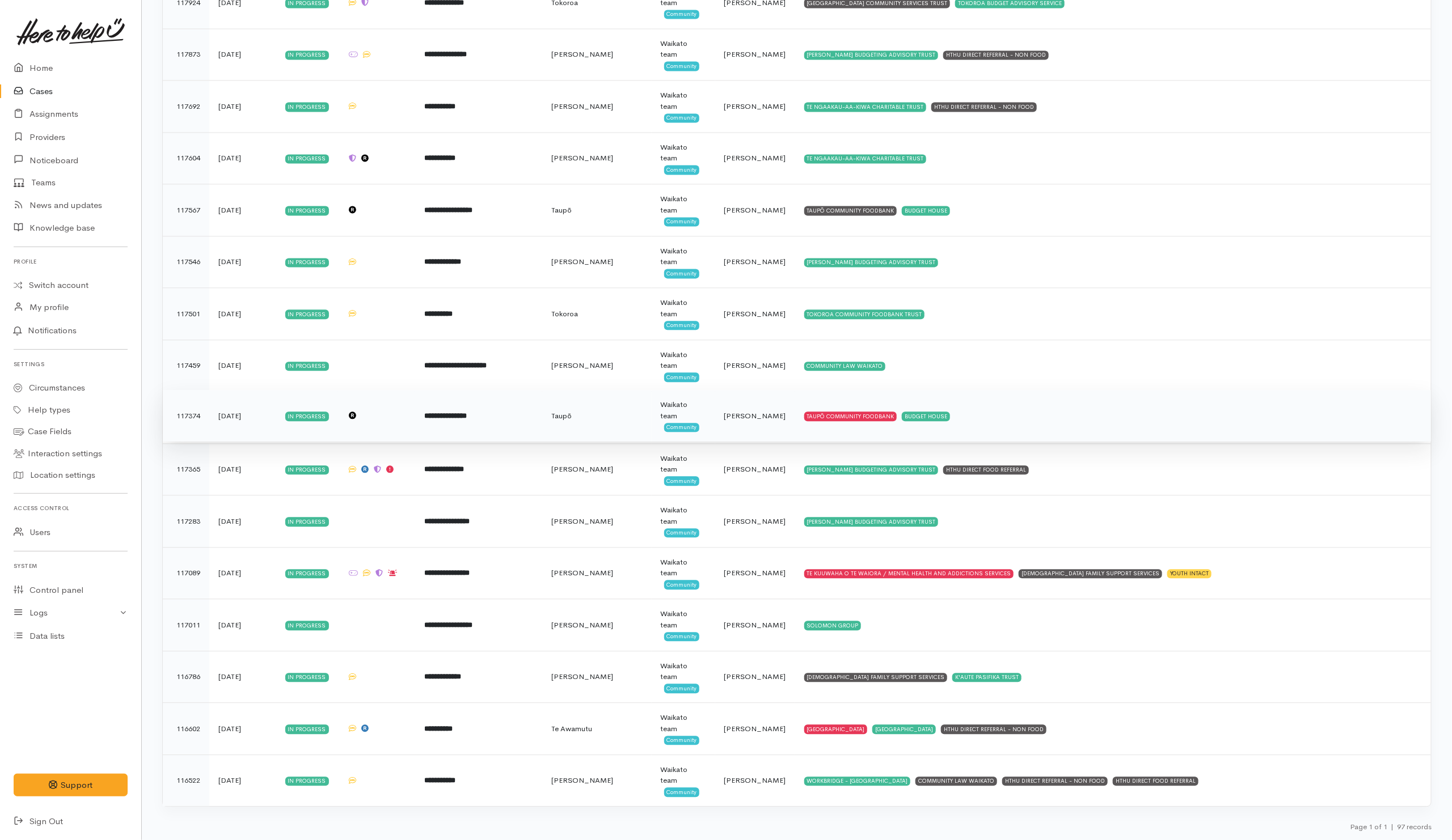
click at [1144, 418] on td "TAUPŌ COMMUNITY FOODBANK BUDGET HOUSE" at bounding box center [1113, 416] width 636 height 52
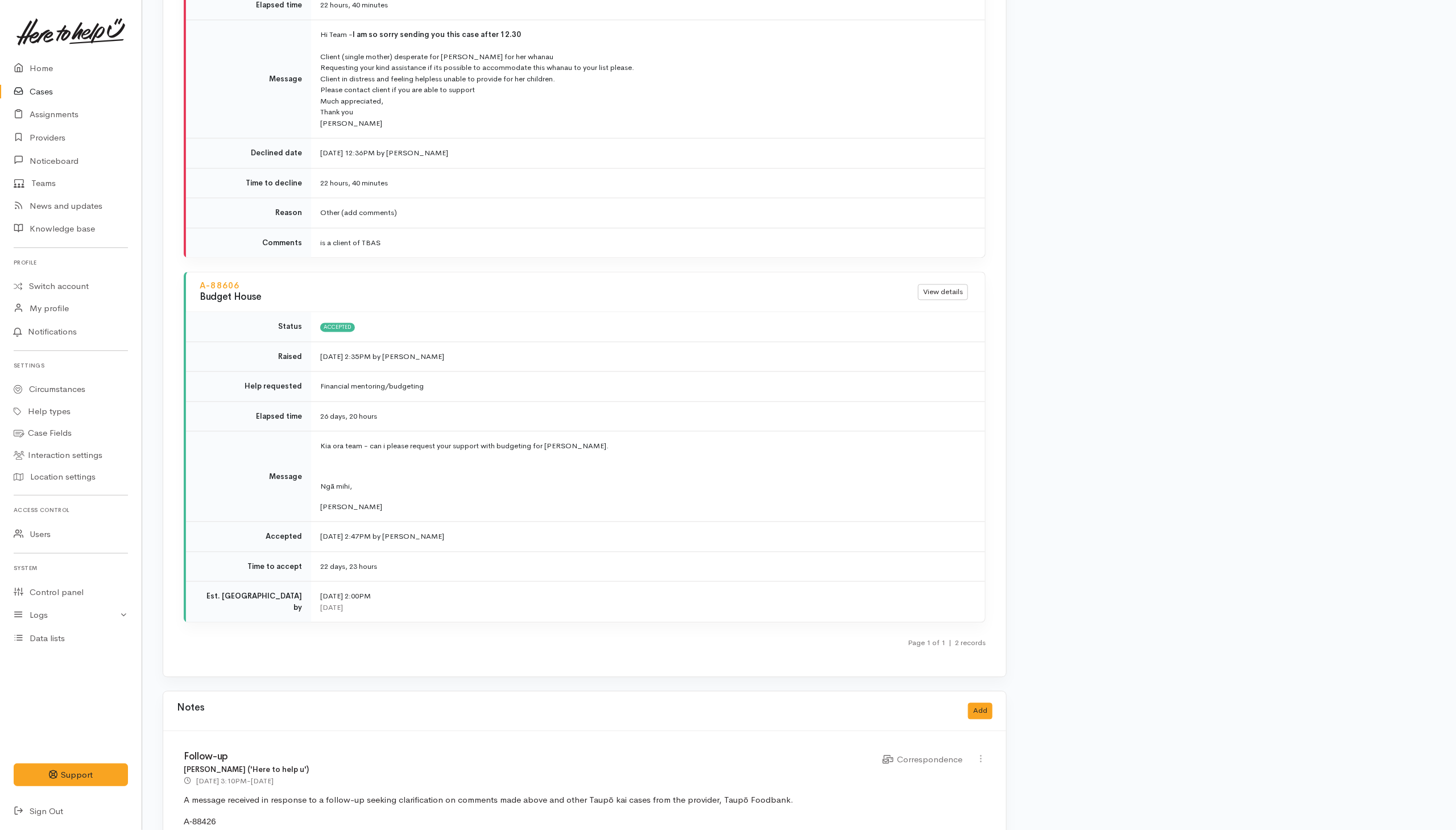
scroll to position [1559, 0]
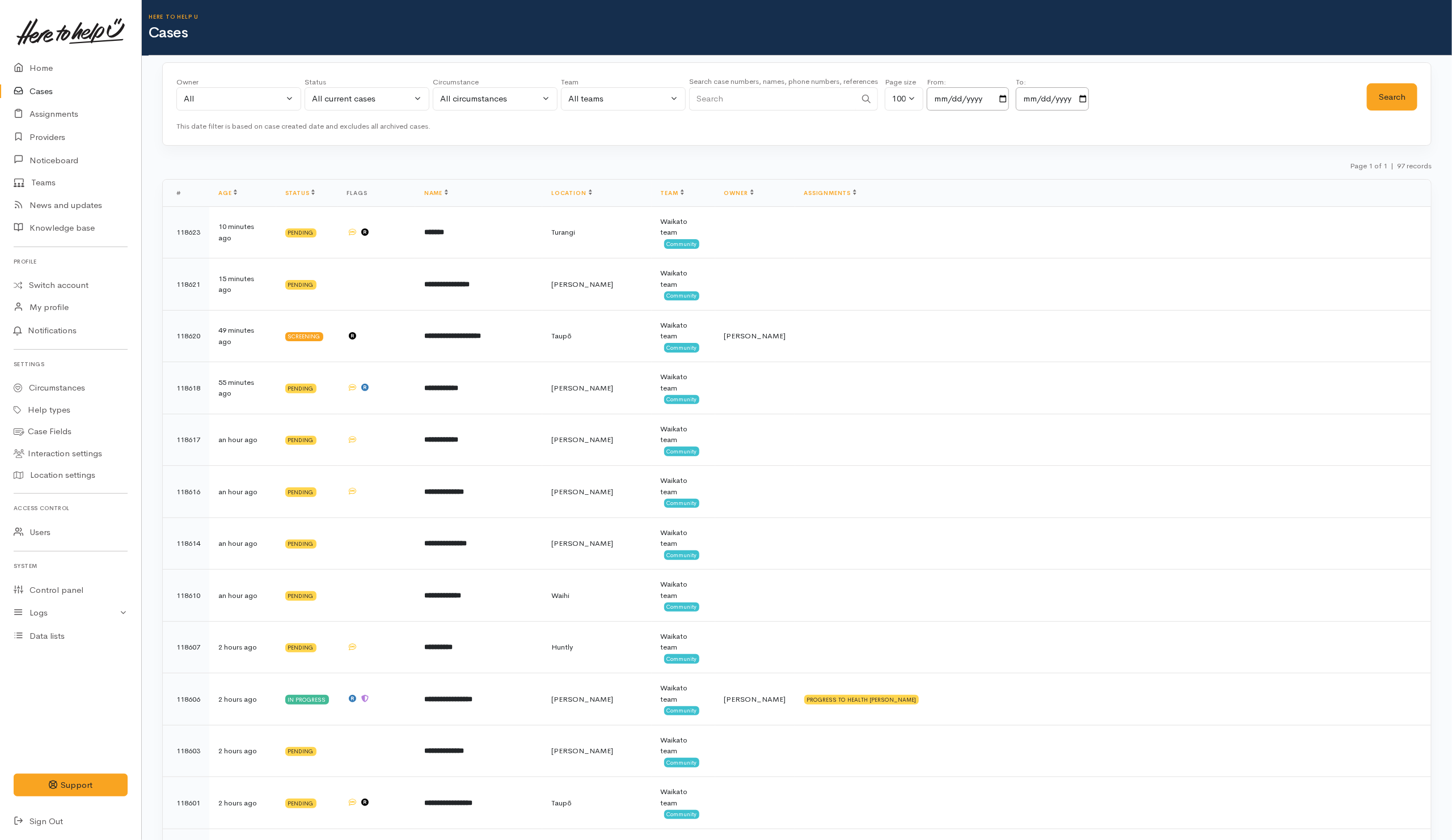
click at [851, 162] on div "Page 1 of 1 | 97 records" at bounding box center [797, 169] width 1270 height 20
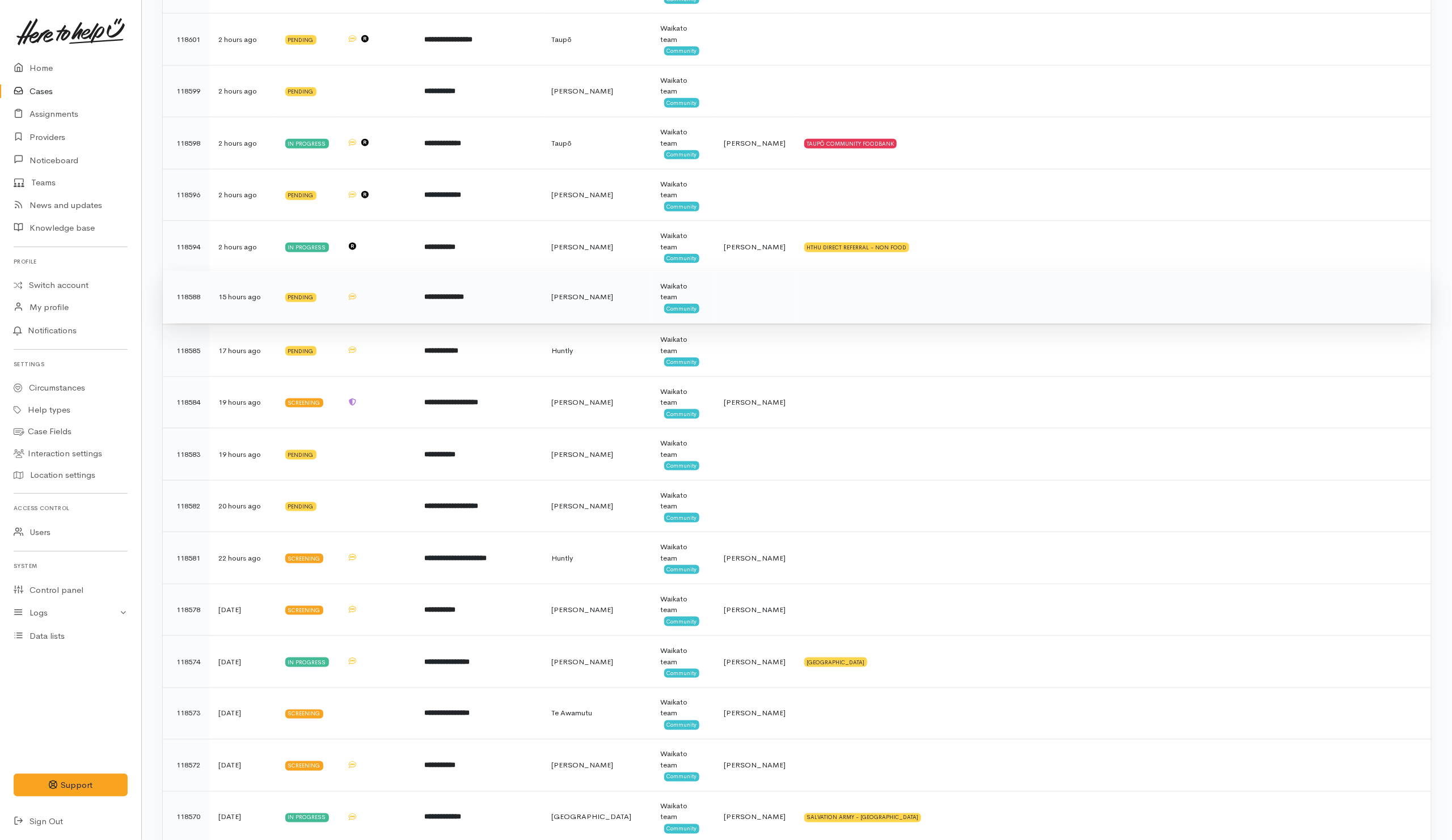
scroll to position [595, 0]
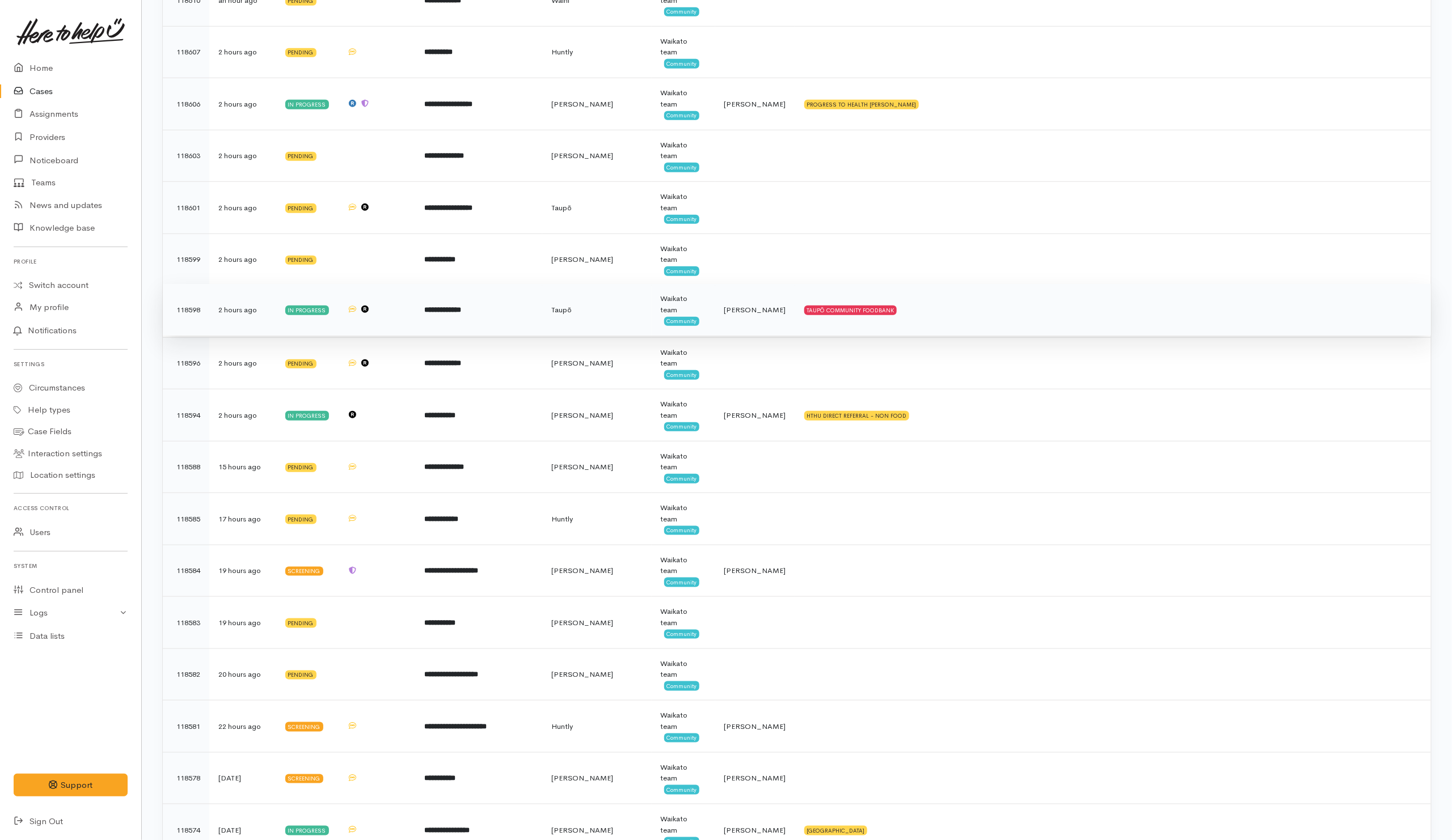
click at [983, 310] on td "TAUPŌ COMMUNITY FOODBANK" at bounding box center [1113, 310] width 636 height 52
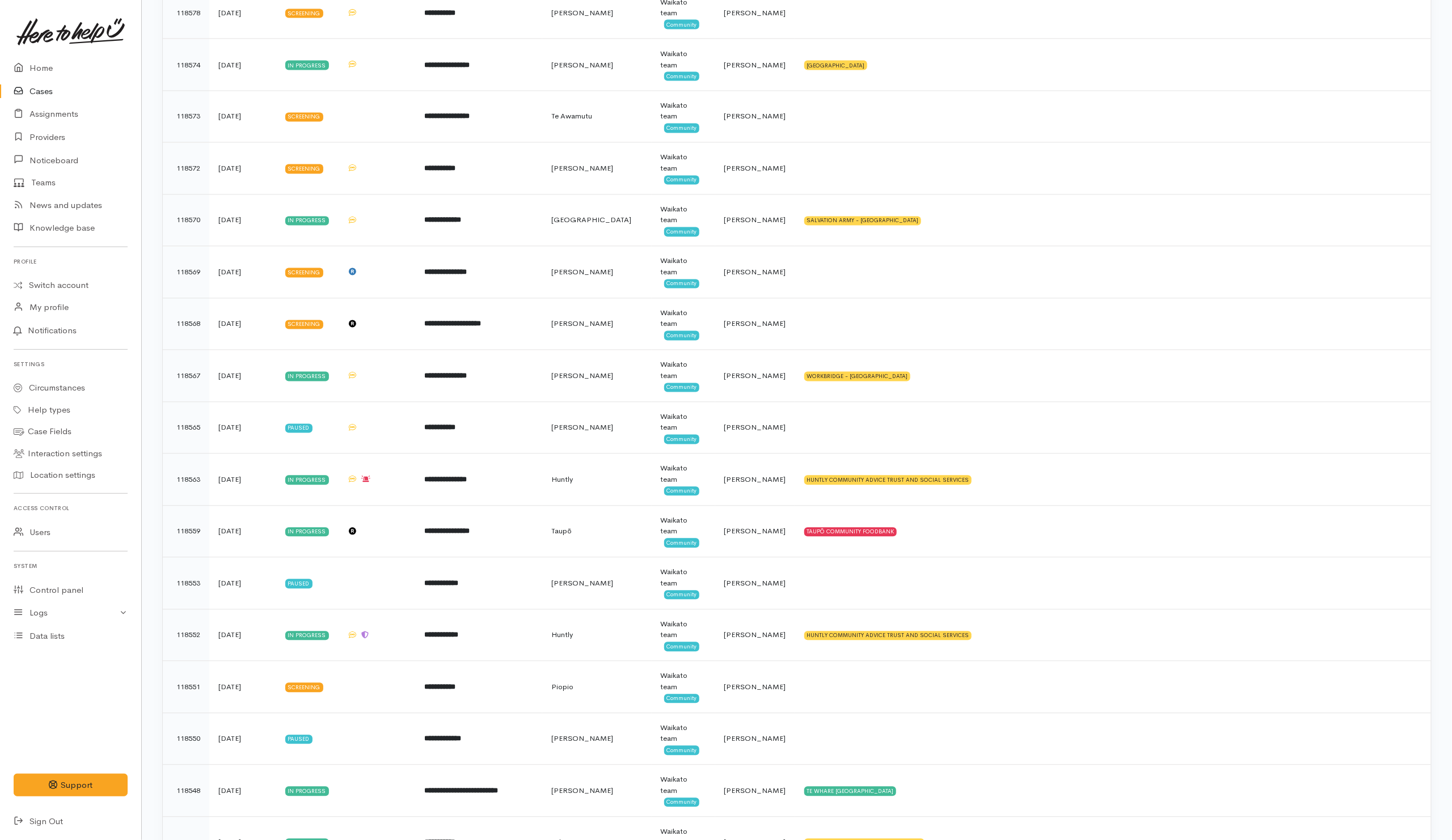
scroll to position [1616, 0]
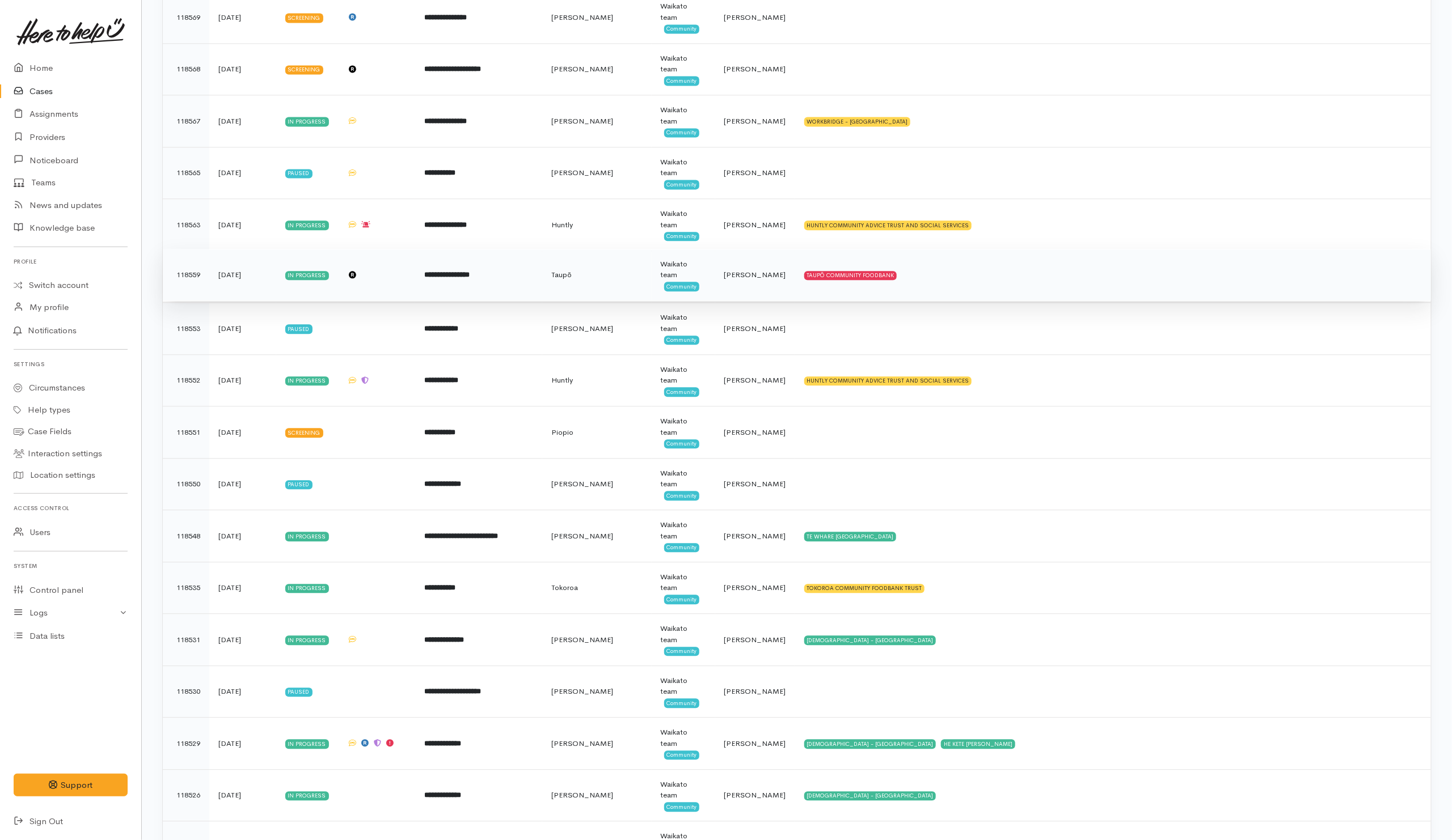
click at [976, 301] on td "TAUPŌ COMMUNITY FOODBANK" at bounding box center [1113, 274] width 636 height 52
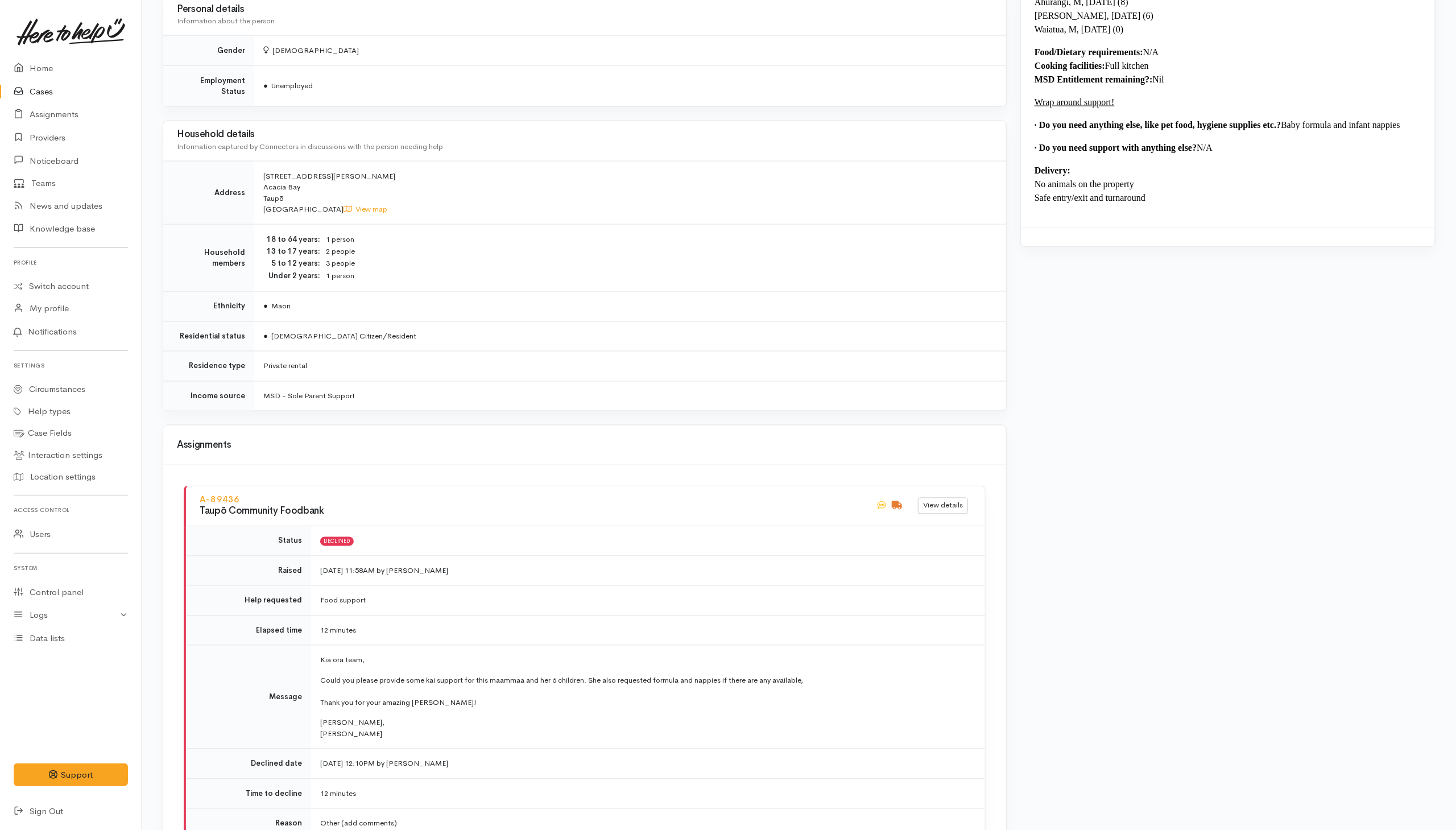
scroll to position [1385, 0]
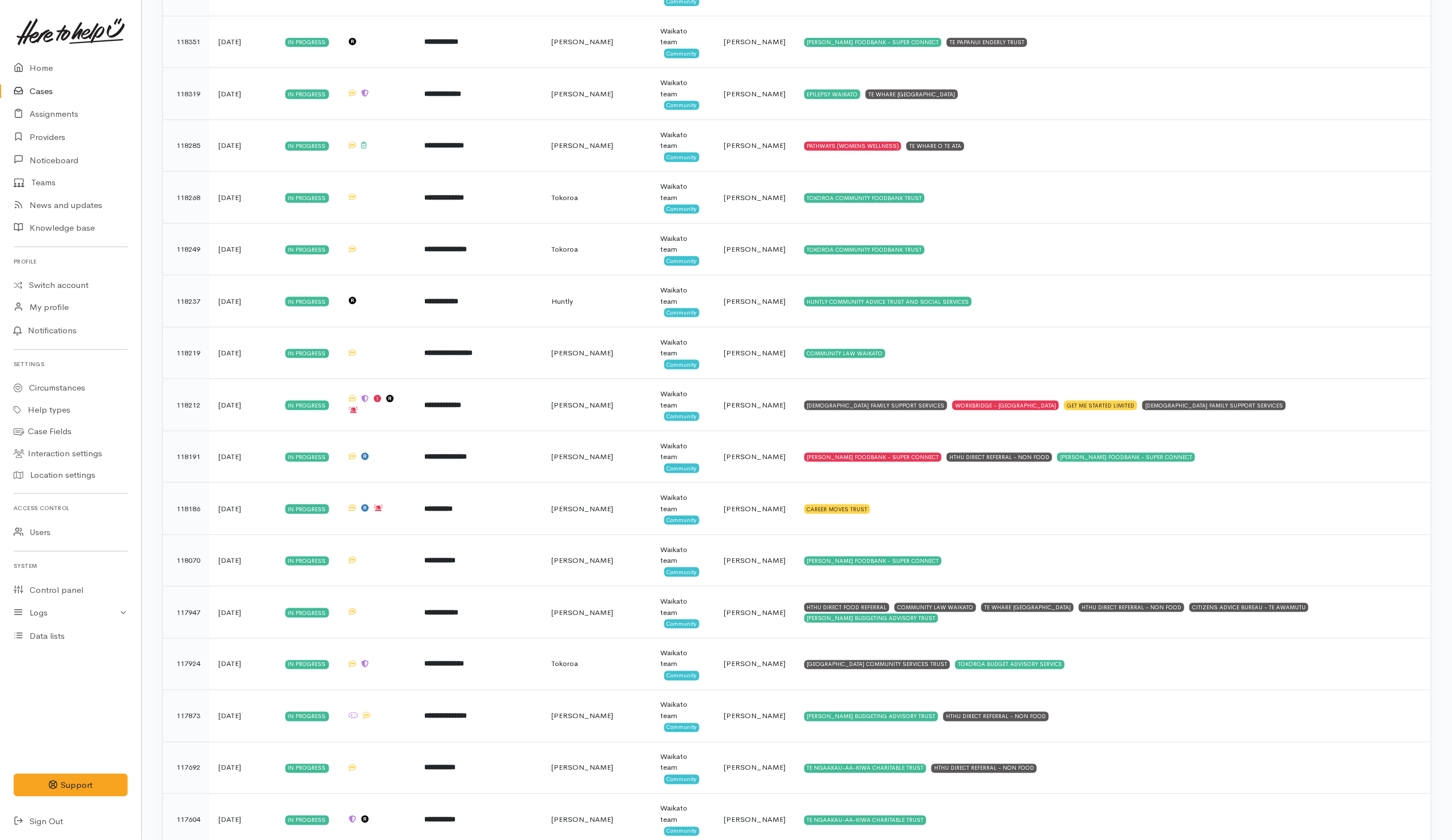
scroll to position [3741, 0]
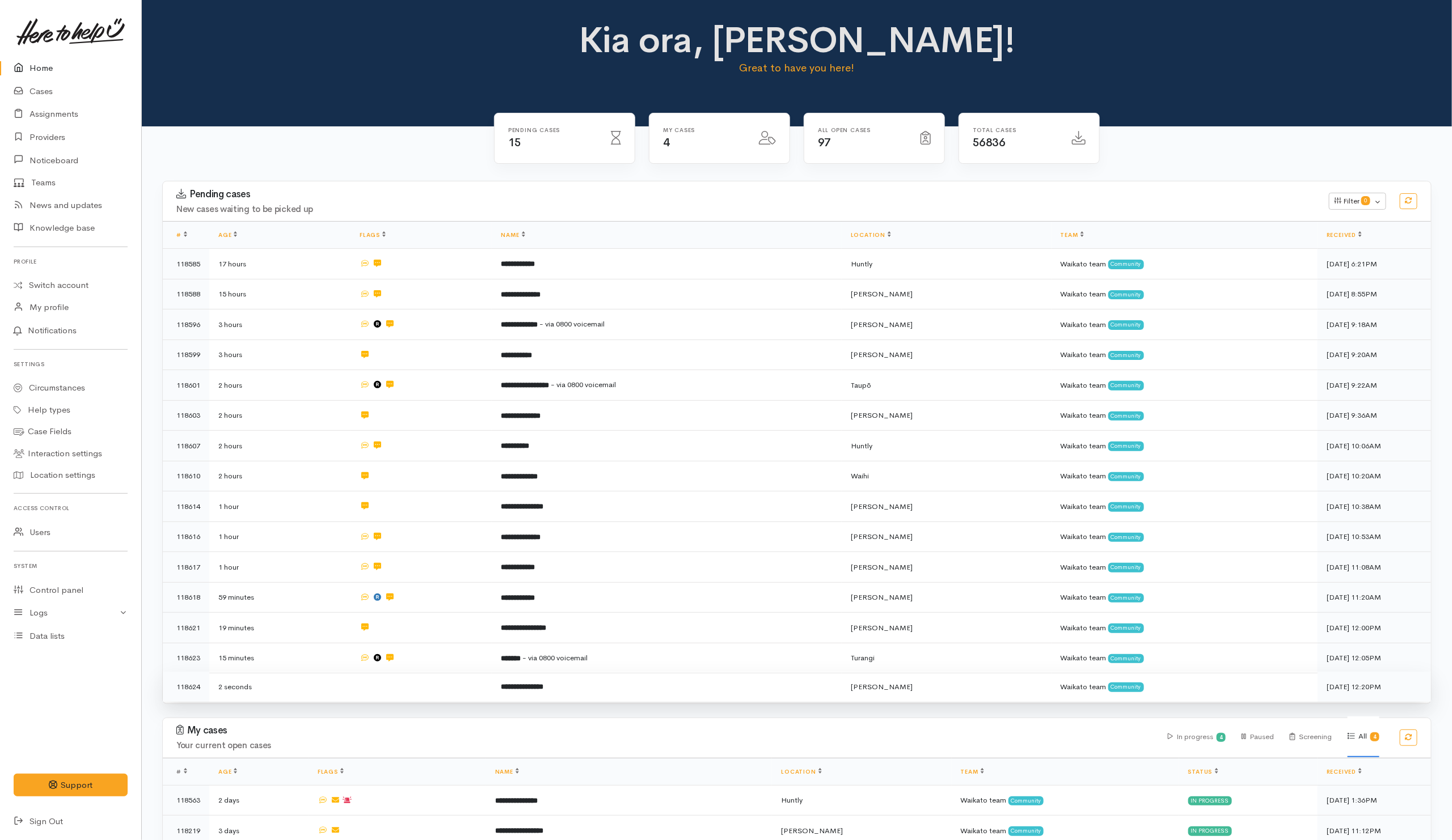
click at [461, 687] on td at bounding box center [421, 687] width 141 height 30
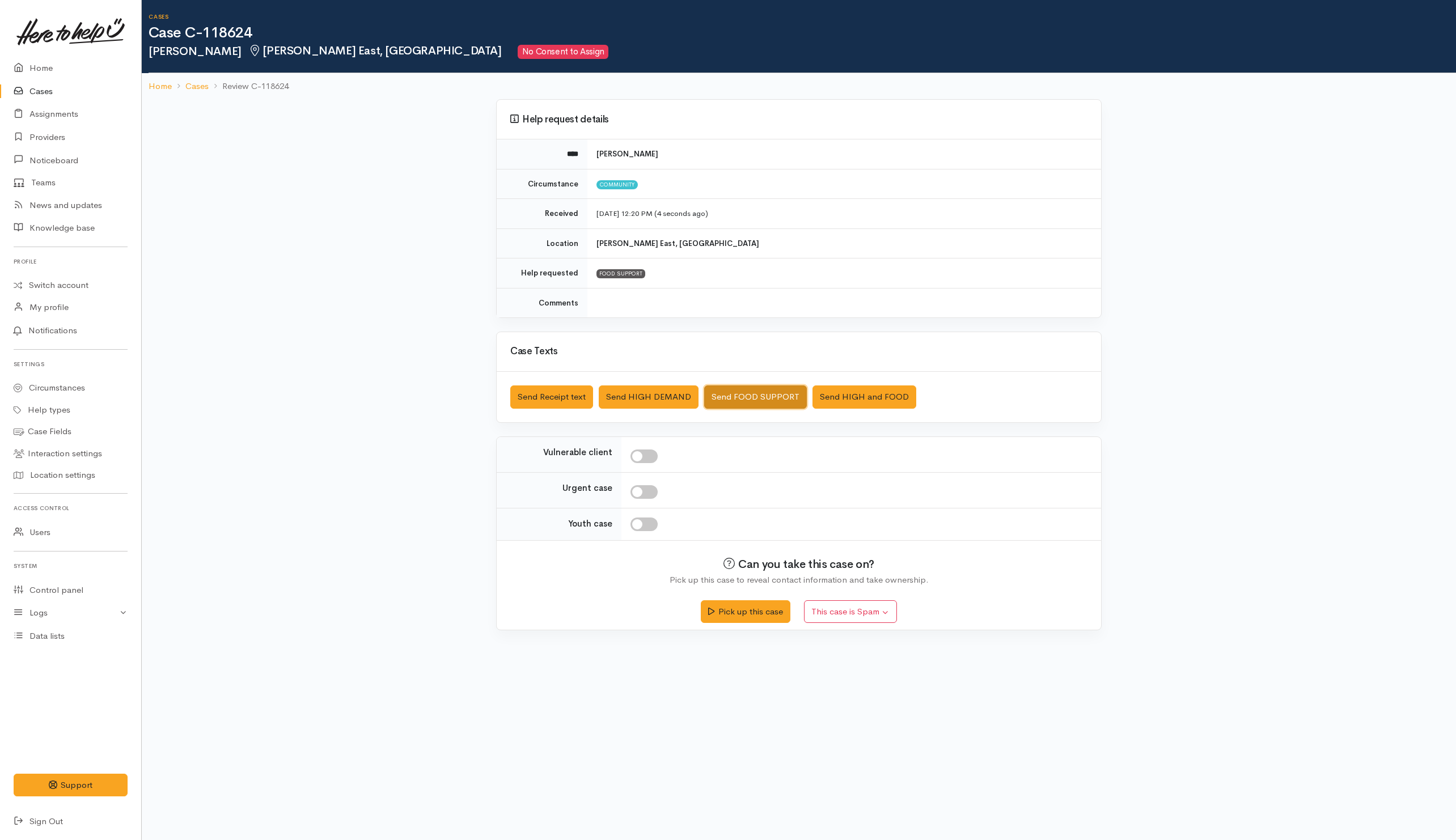
click at [765, 402] on button "Send FOOD SUPPORT" at bounding box center [755, 397] width 103 height 24
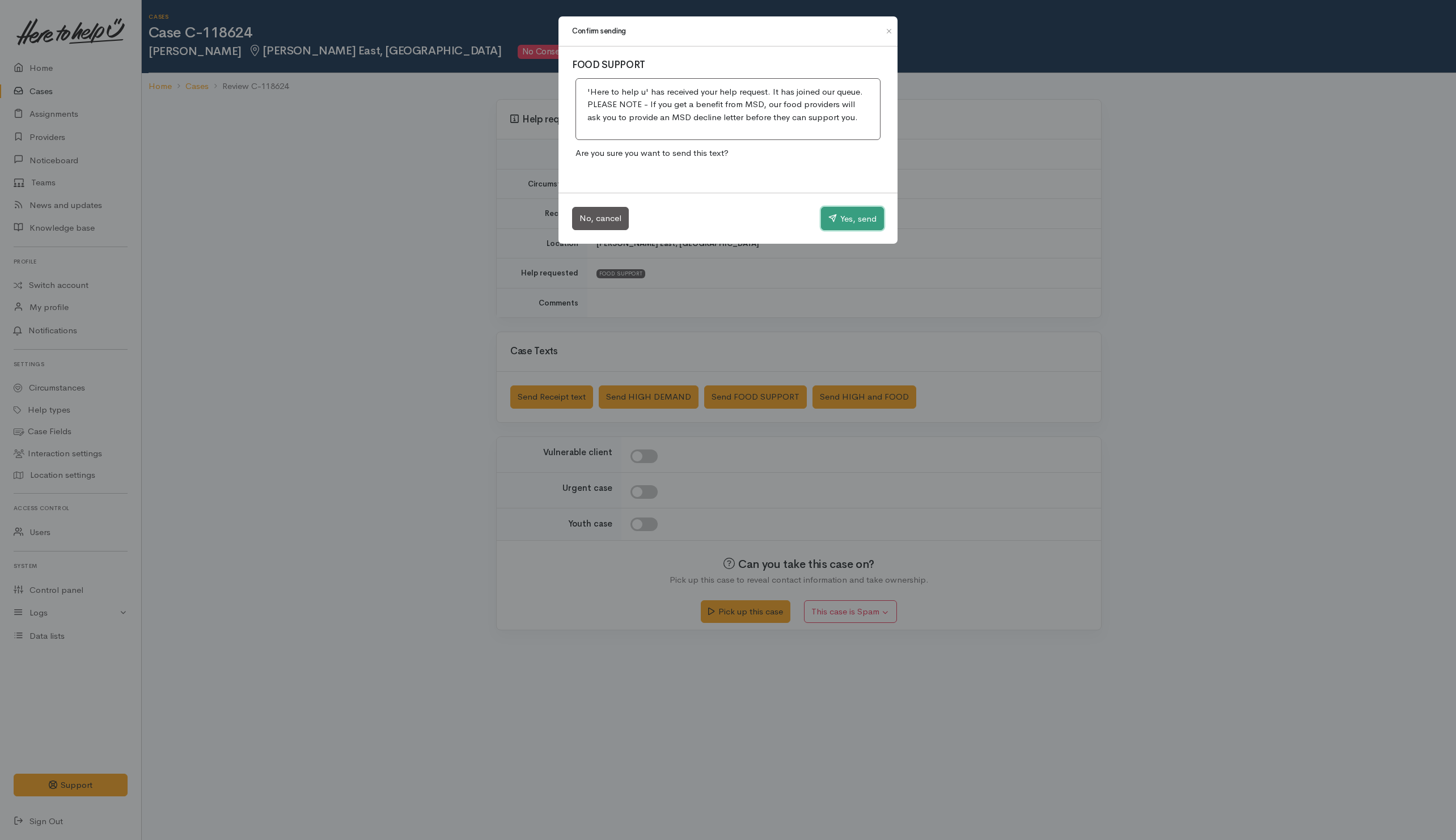
click at [837, 217] on button "Yes, send" at bounding box center [853, 218] width 63 height 24
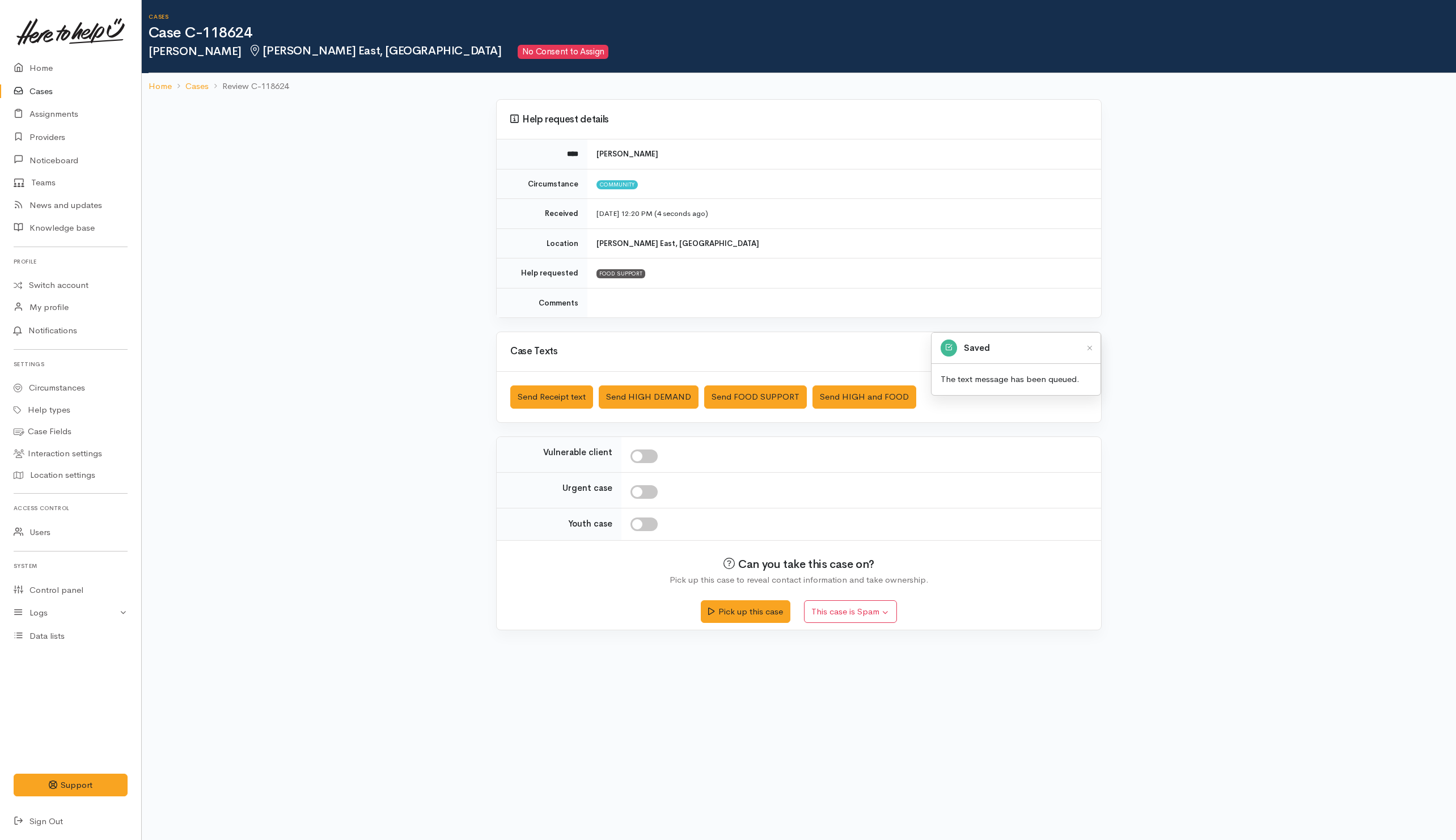
click at [881, 226] on td "6 Oct 2025 12:20 PM (4 seconds ago)" at bounding box center [845, 214] width 514 height 30
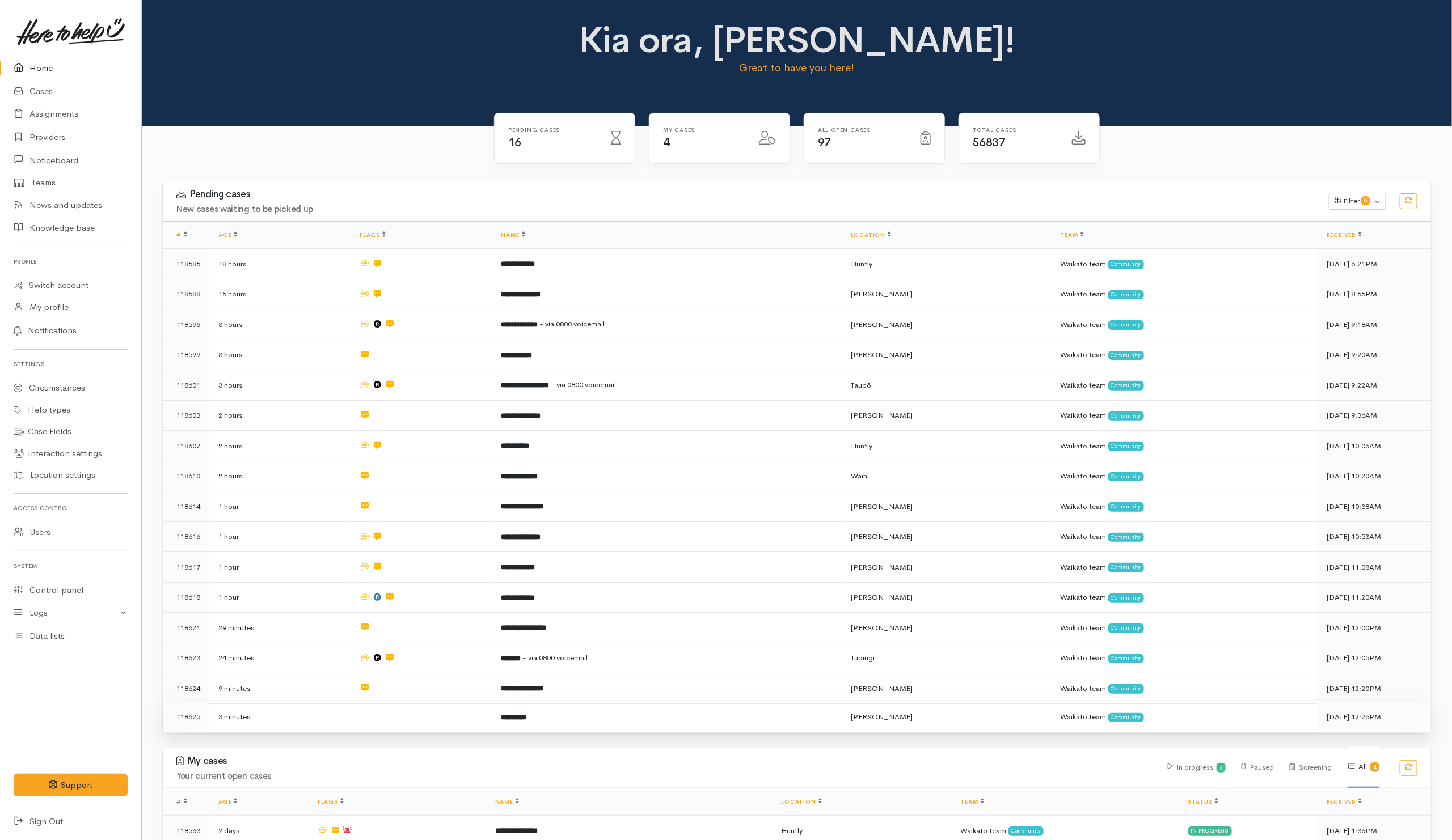
click at [452, 721] on td at bounding box center [421, 716] width 141 height 30
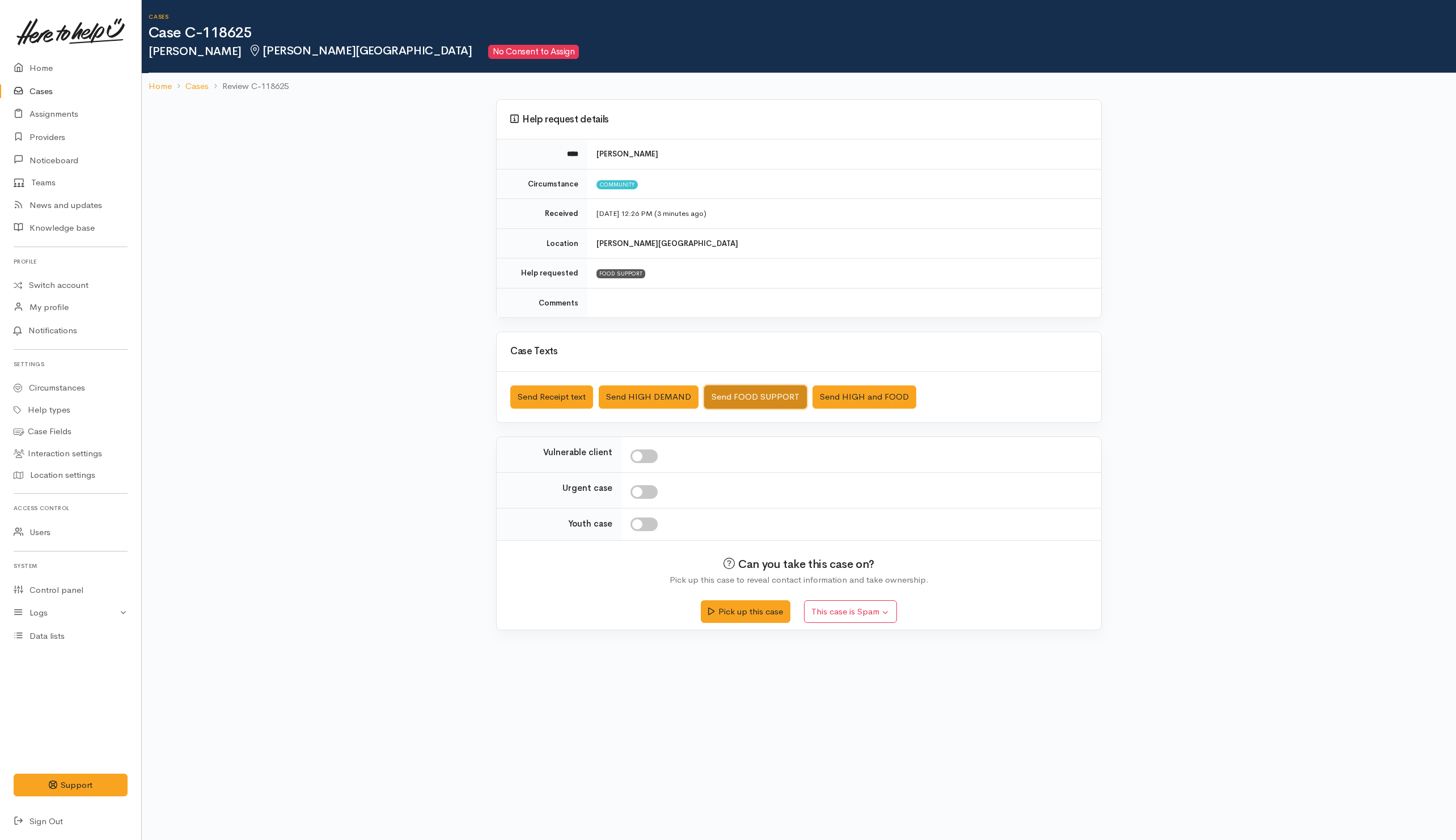
click at [727, 394] on button "Send FOOD SUPPORT" at bounding box center [755, 397] width 103 height 24
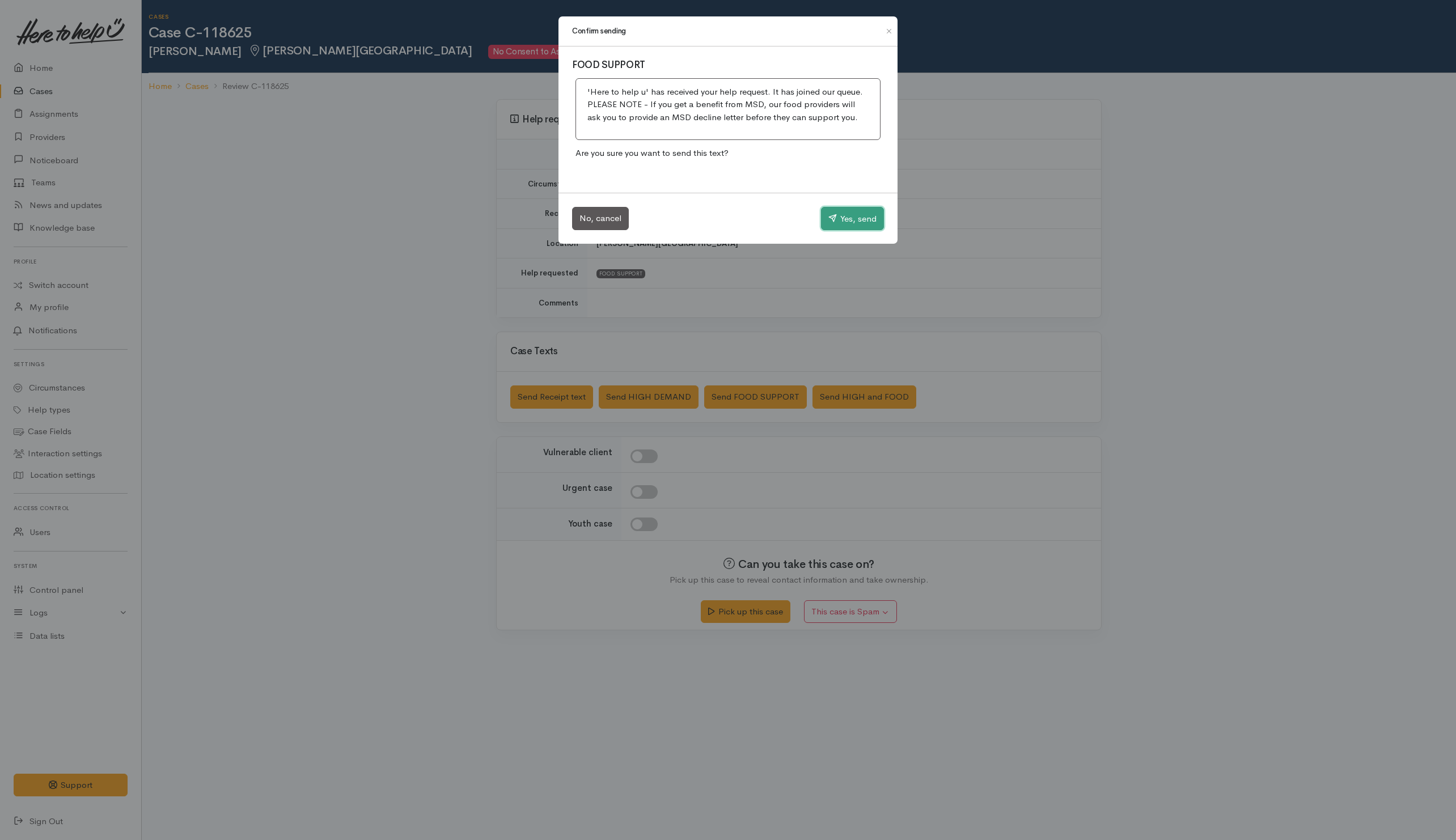
click at [821, 215] on button "Yes, send" at bounding box center [853, 218] width 63 height 24
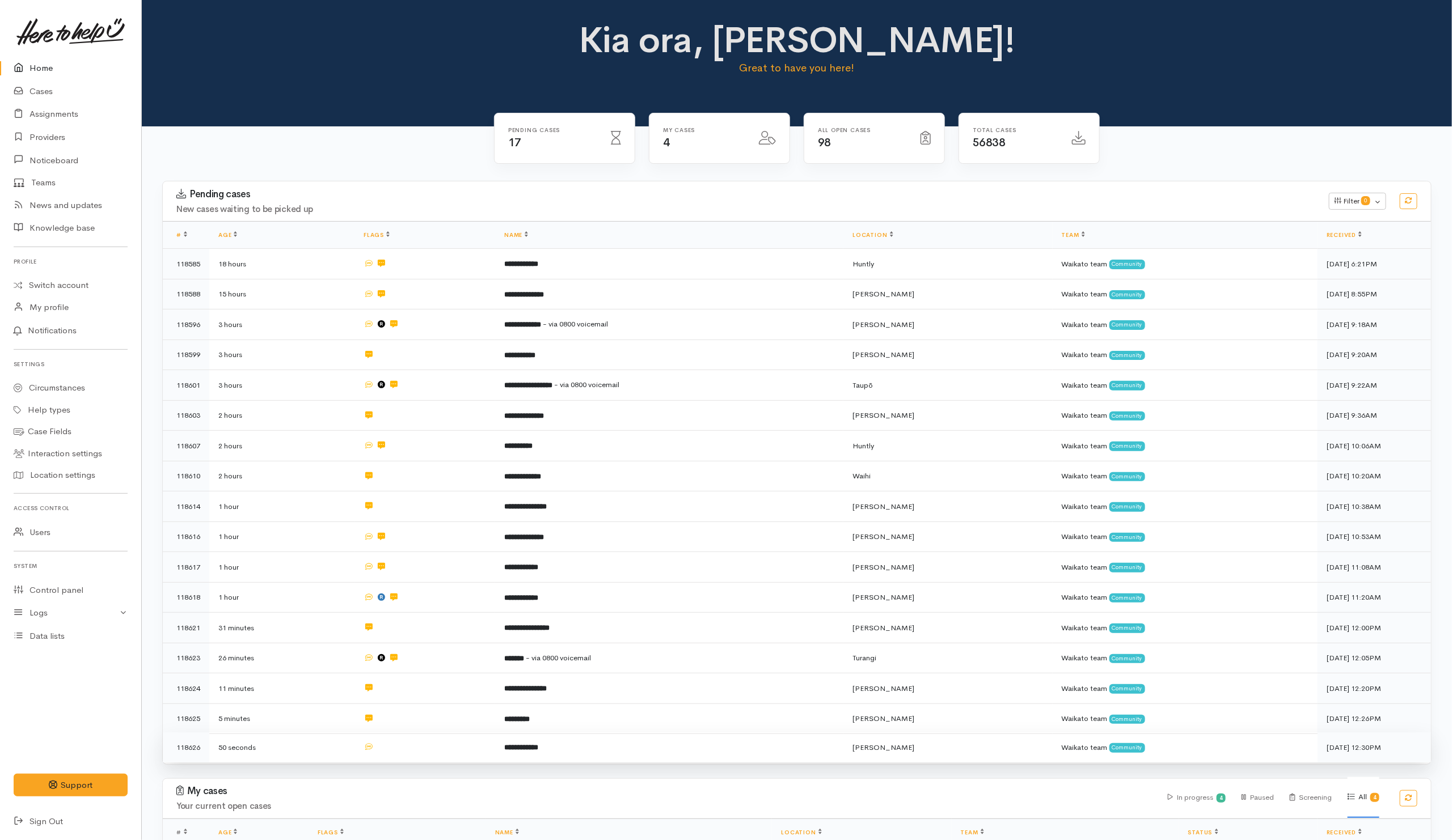
click at [448, 745] on td at bounding box center [425, 747] width 140 height 30
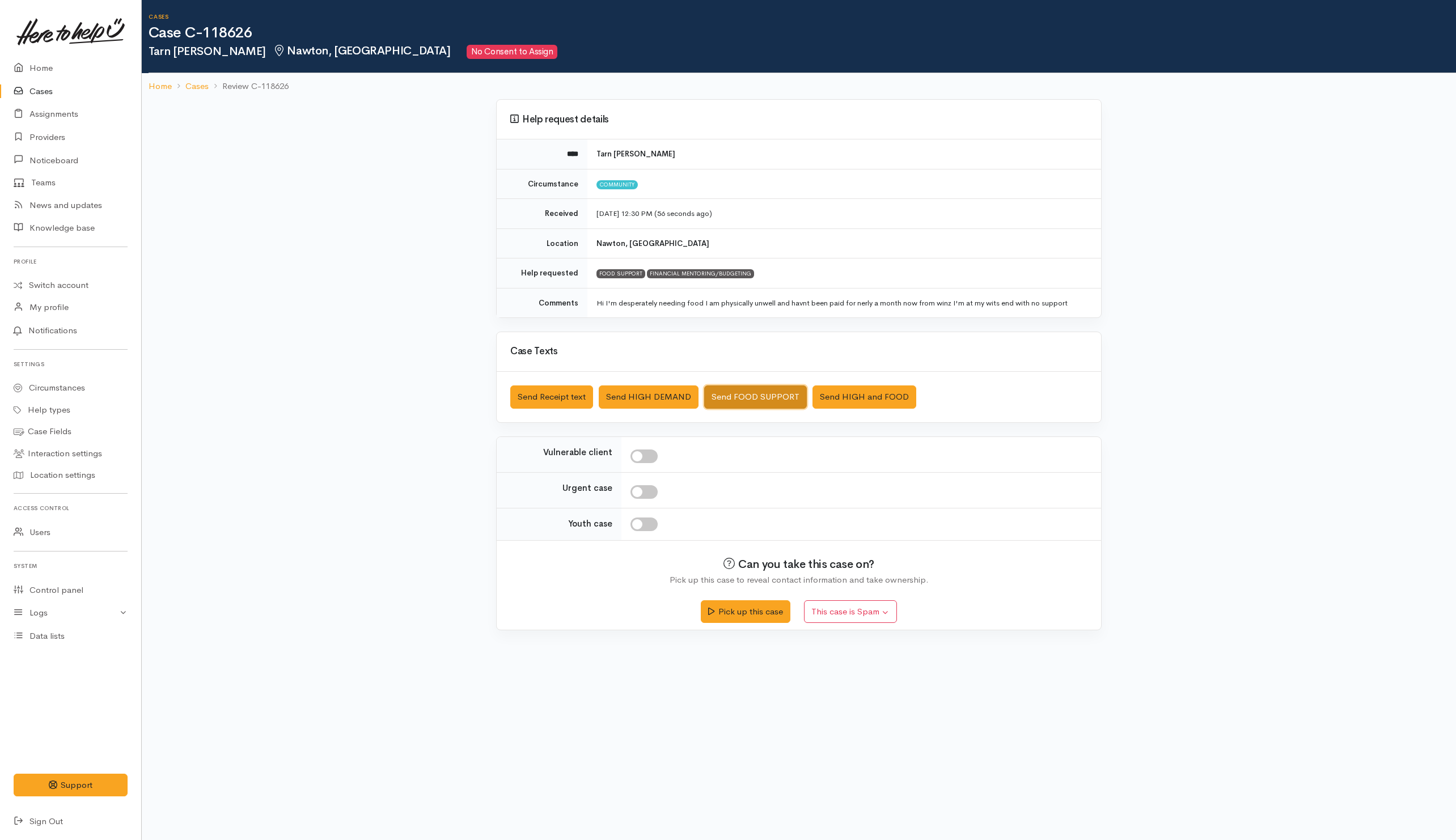
click at [756, 393] on button "Send FOOD SUPPORT" at bounding box center [755, 397] width 103 height 24
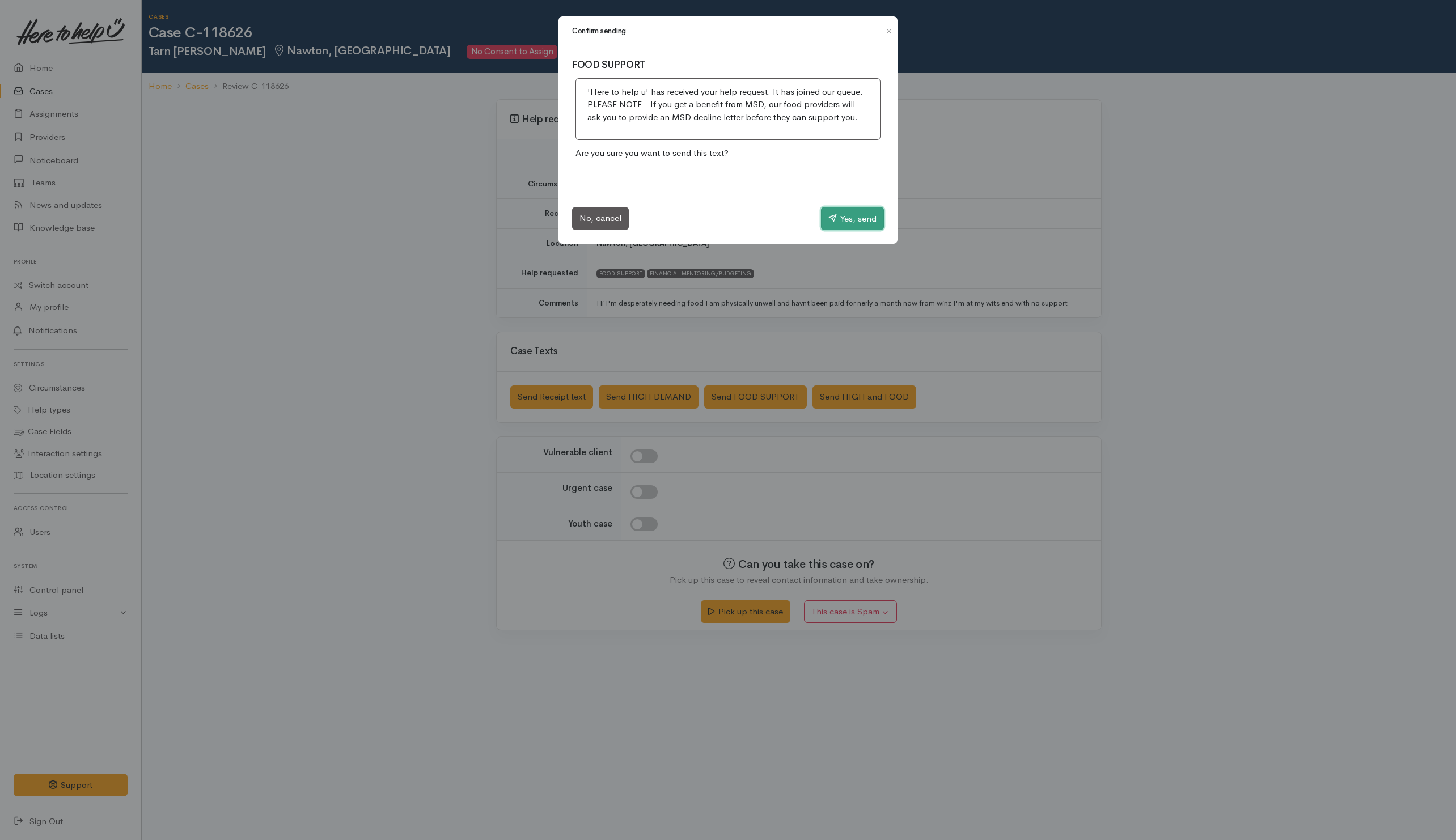
click at [849, 212] on button "Yes, send" at bounding box center [853, 218] width 63 height 24
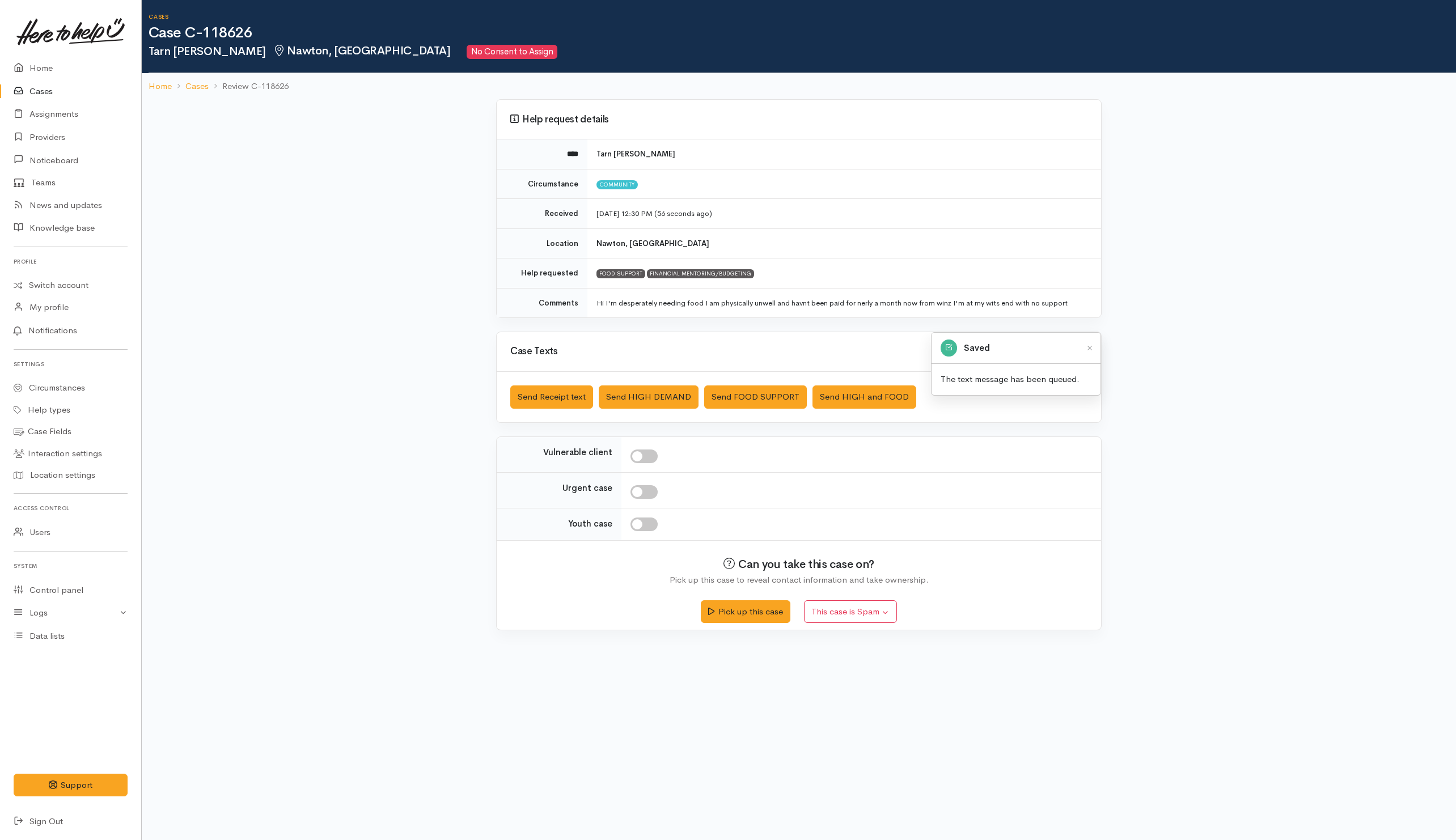
click at [650, 463] on input "checkbox" at bounding box center [644, 457] width 27 height 14
checkbox input "true"
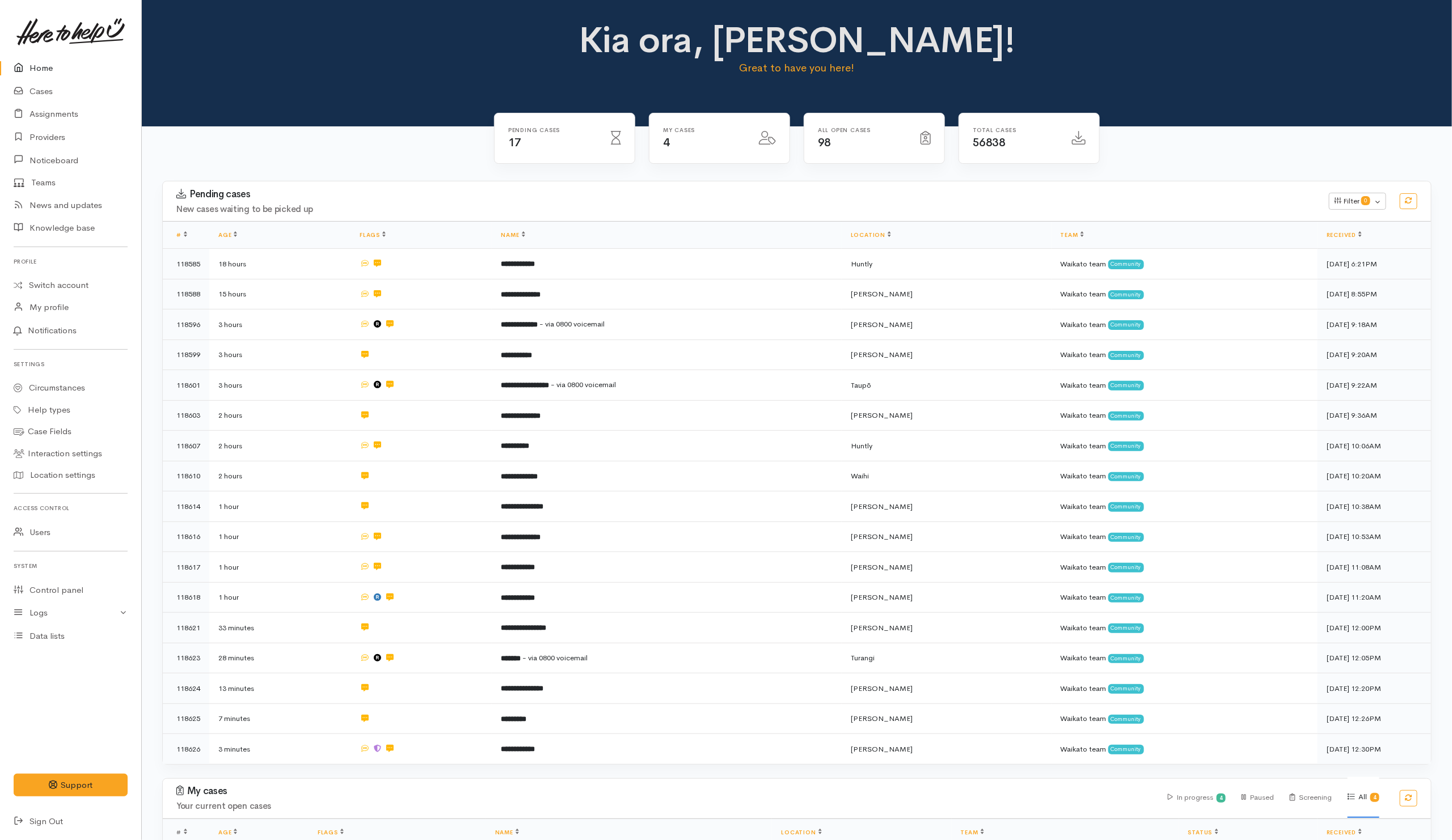
click at [418, 145] on div "Pending cases 17 My cases 4 98" at bounding box center [798, 568] width 1311 height 885
